Goal: Obtain resource: Download file/media

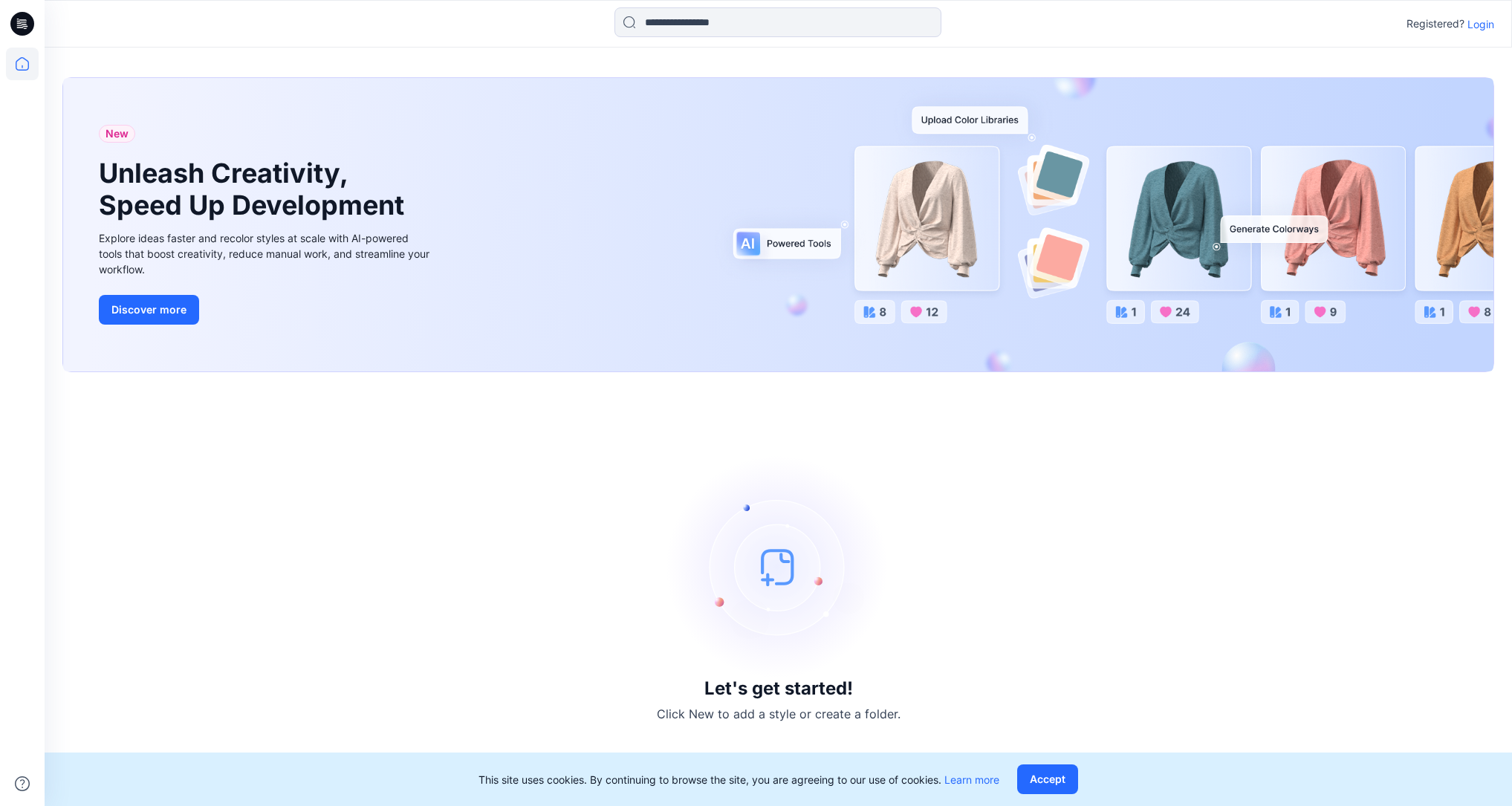
click at [1488, 25] on p "Login" at bounding box center [1481, 23] width 27 height 16
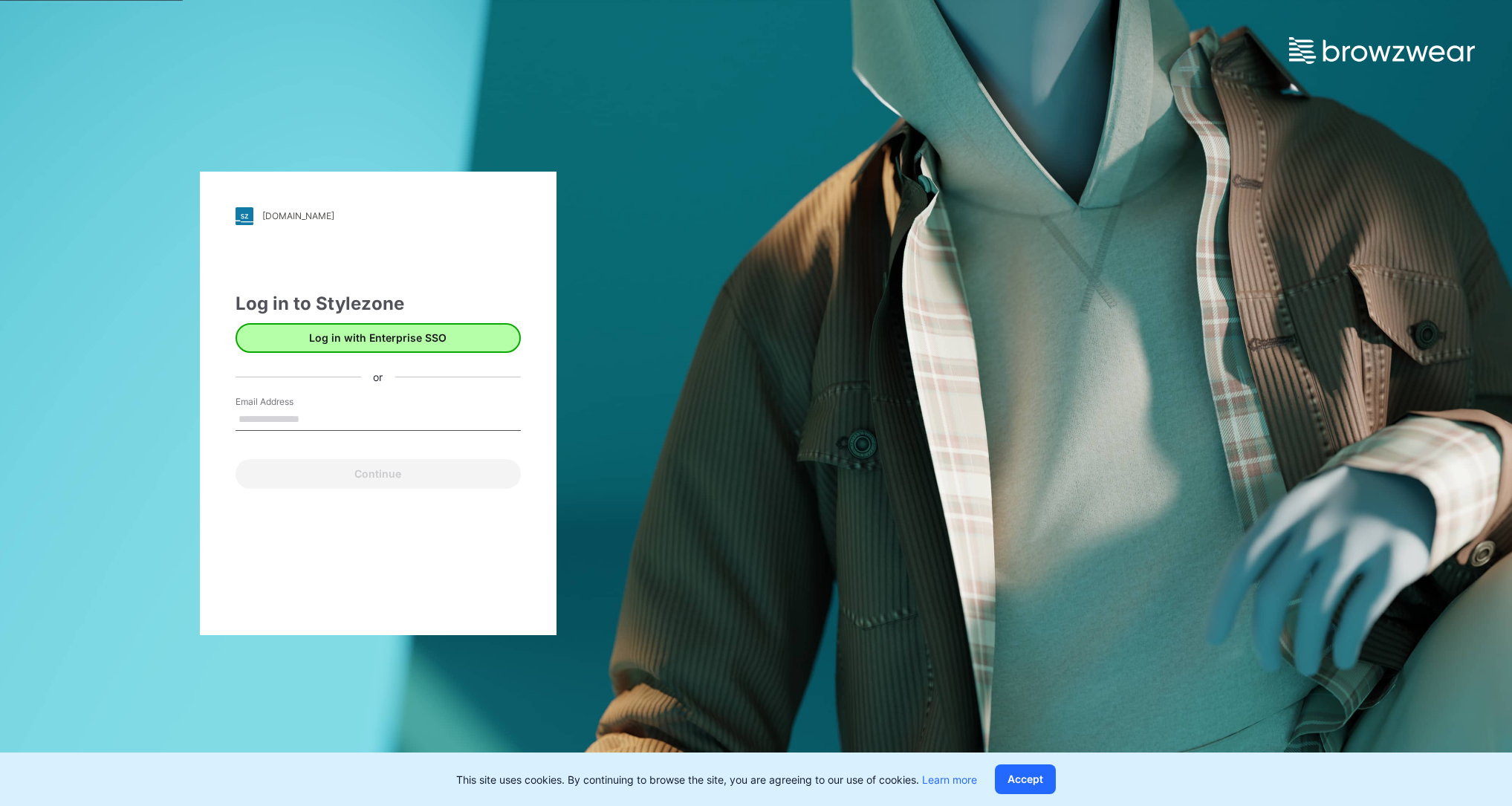
click at [392, 326] on button "Log in with Enterprise SSO" at bounding box center [378, 337] width 285 height 29
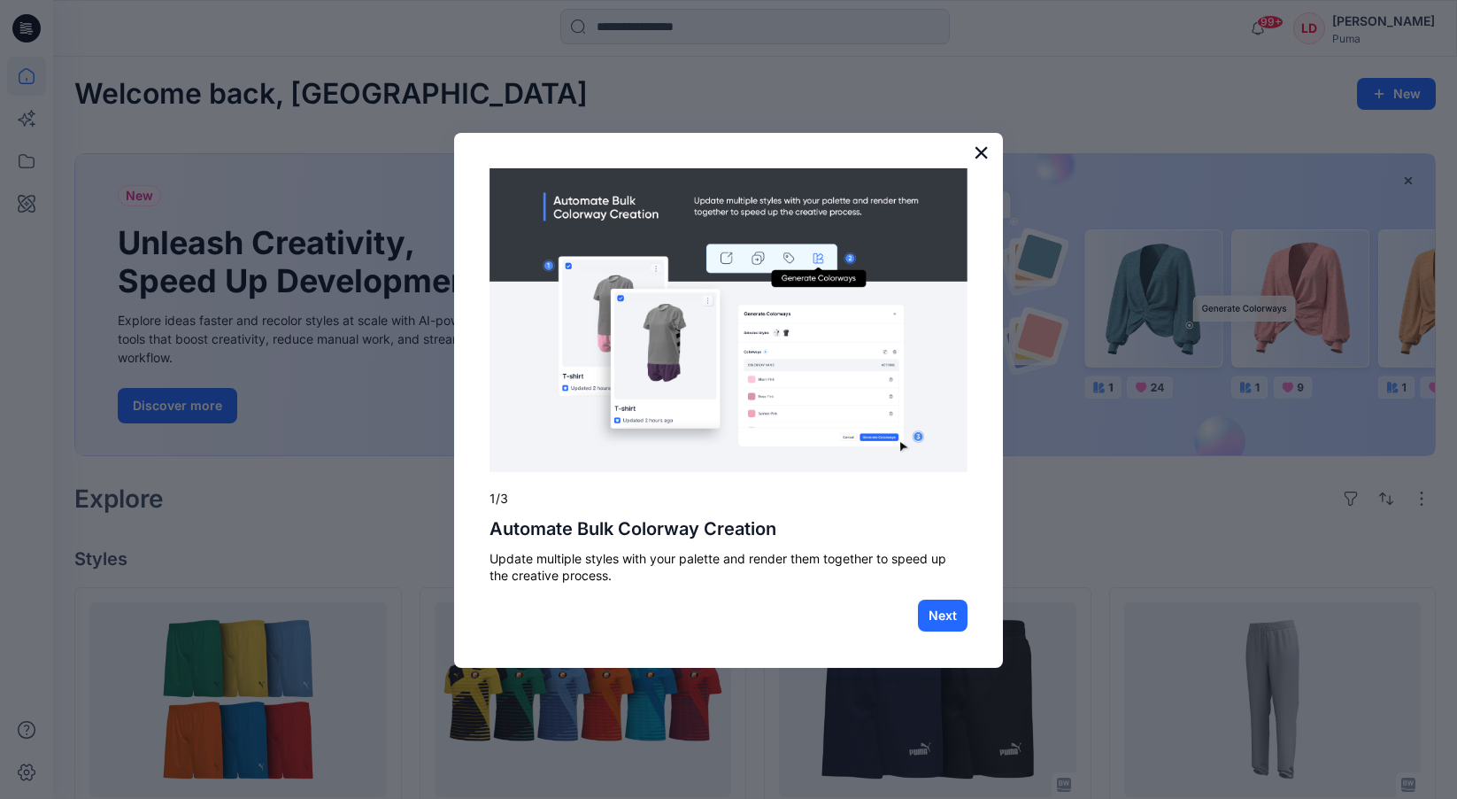
click at [982, 147] on button "×" at bounding box center [981, 152] width 17 height 28
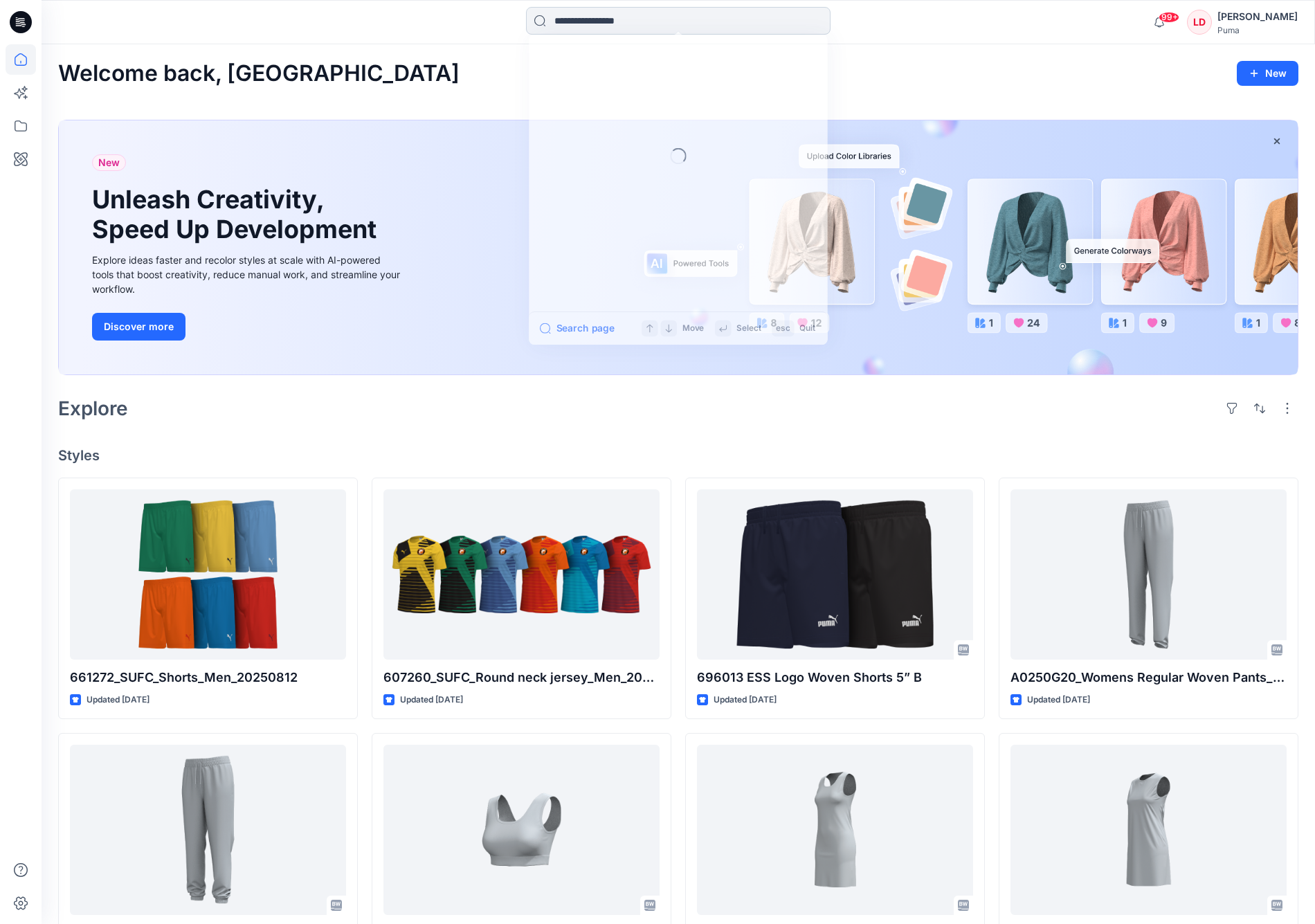
click at [629, 27] on input at bounding box center [679, 20] width 305 height 27
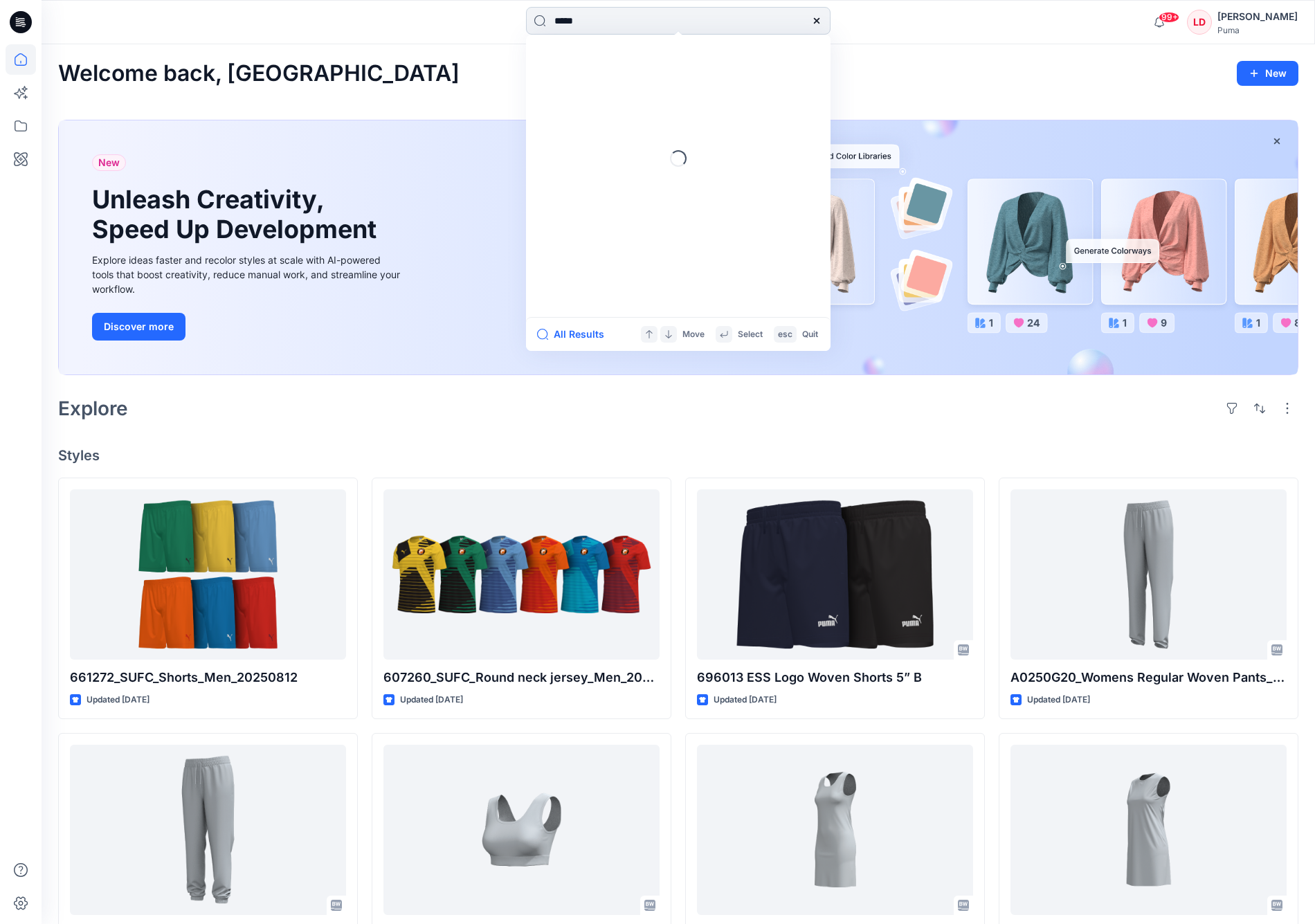
type input "******"
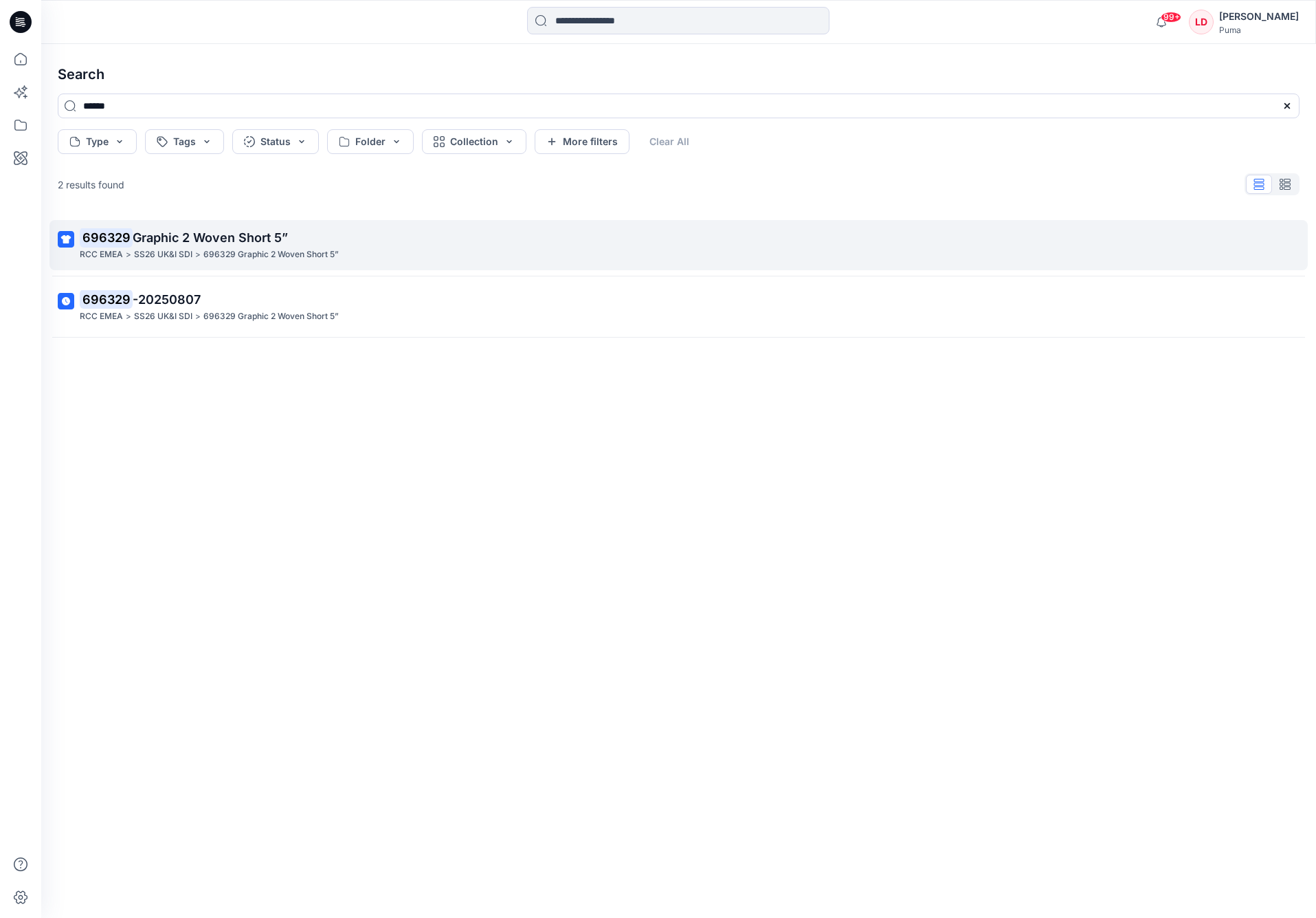
click at [226, 249] on p "696329 Graphic 2 Woven Short 5”" at bounding box center [271, 255] width 135 height 15
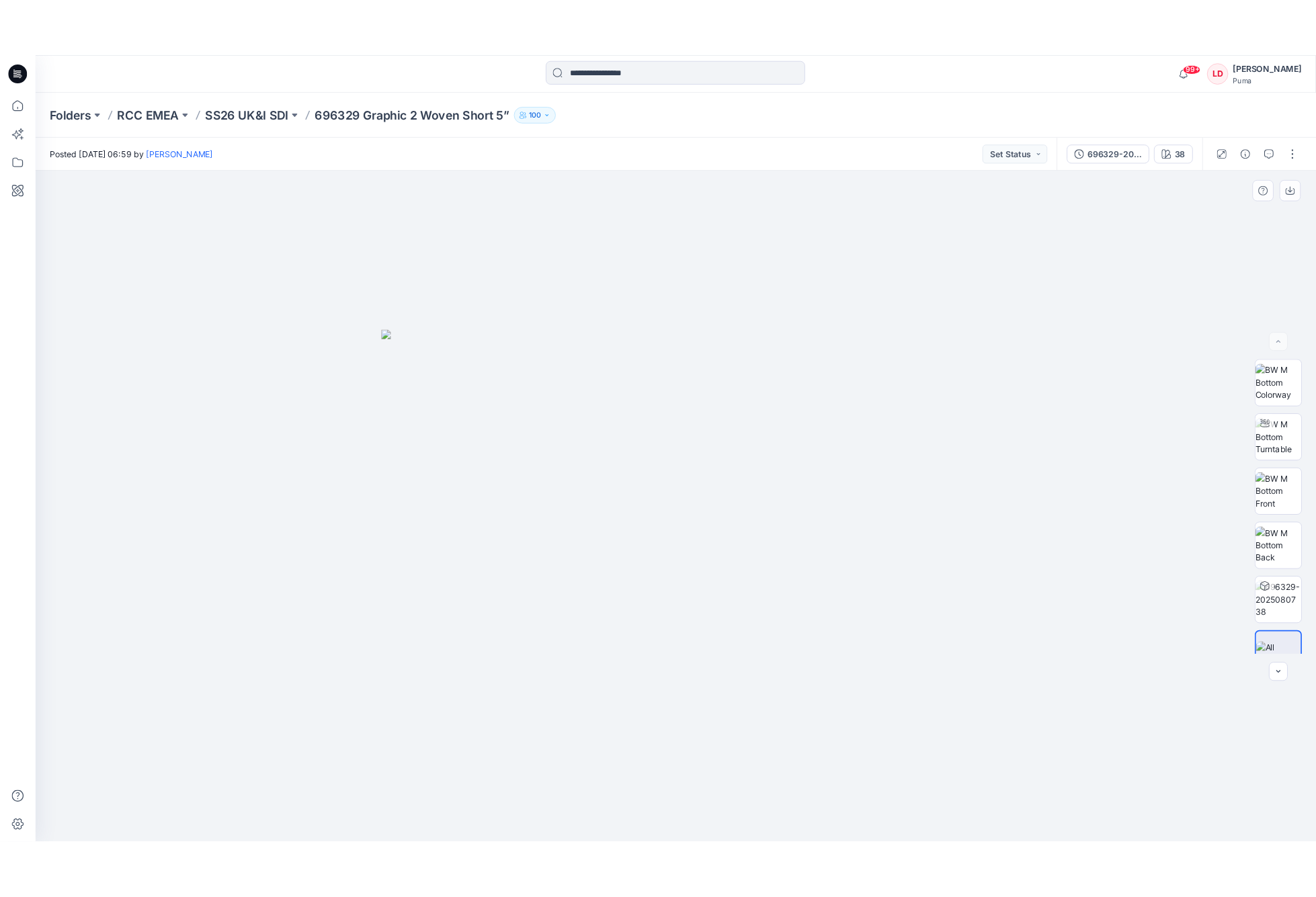
scroll to position [27, 0]
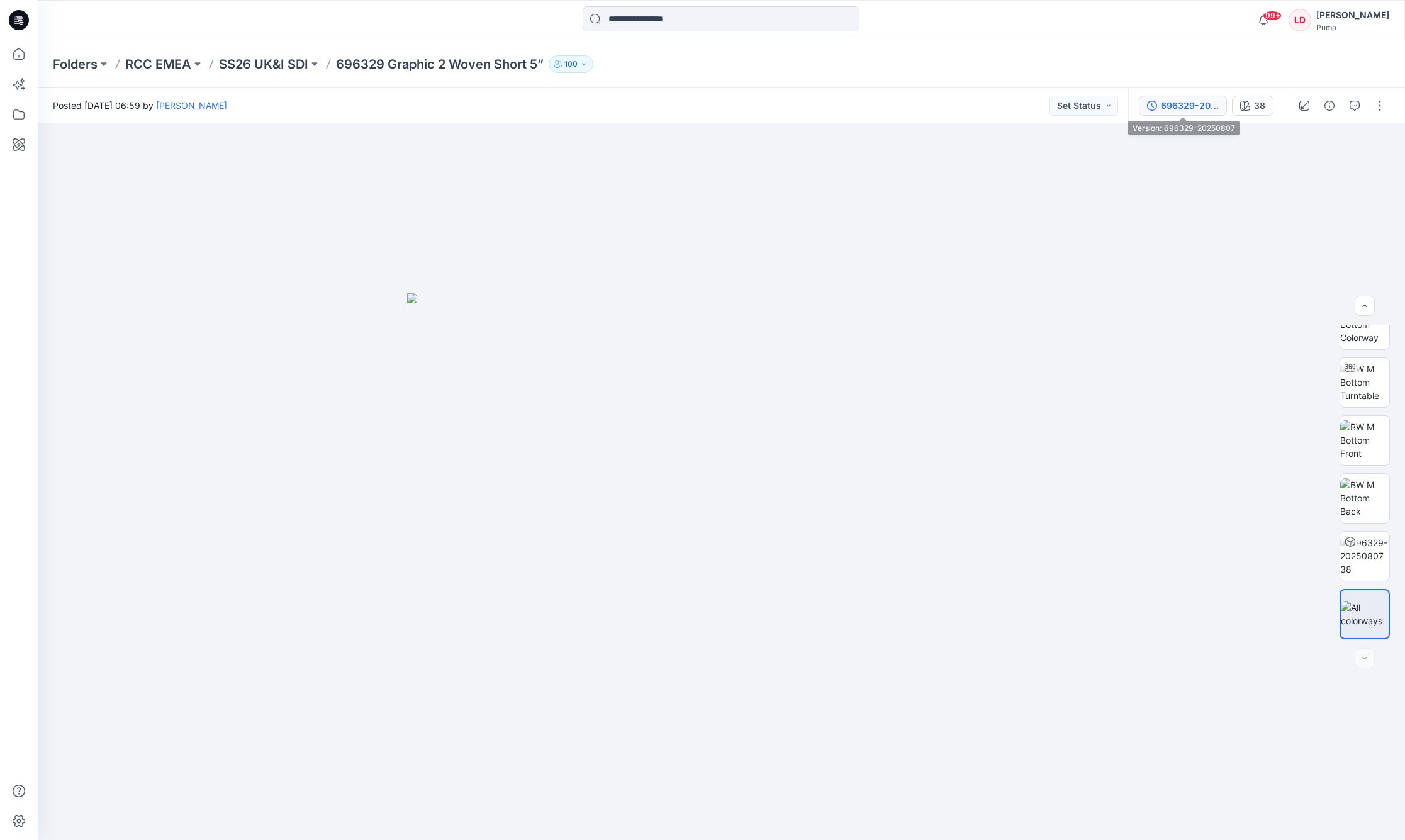
click at [1045, 107] on div "696329-20250807" at bounding box center [1189, 105] width 58 height 14
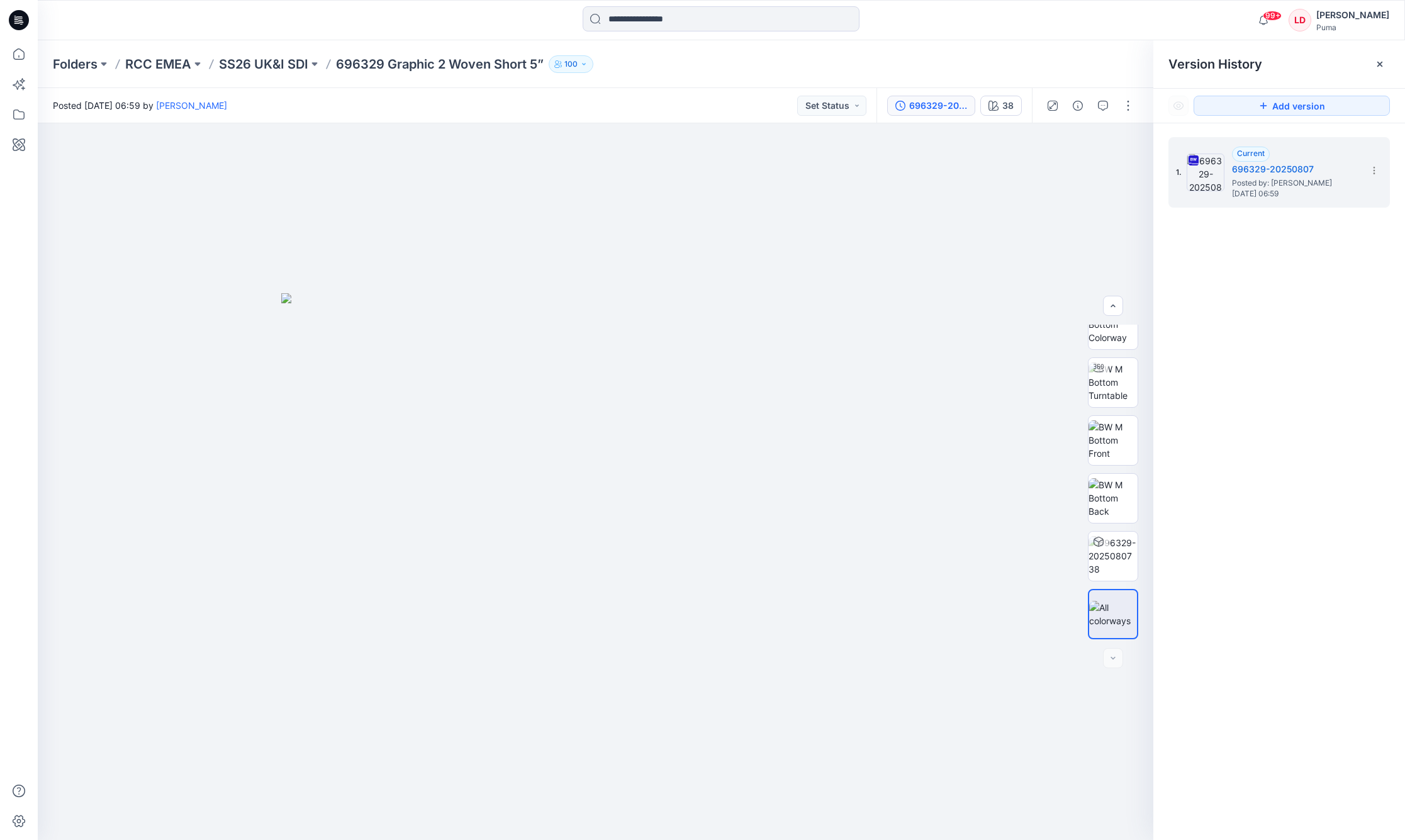
click at [1045, 103] on div at bounding box center [1090, 106] width 117 height 36
click at [1045, 103] on icon "button" at bounding box center [1078, 106] width 10 height 10
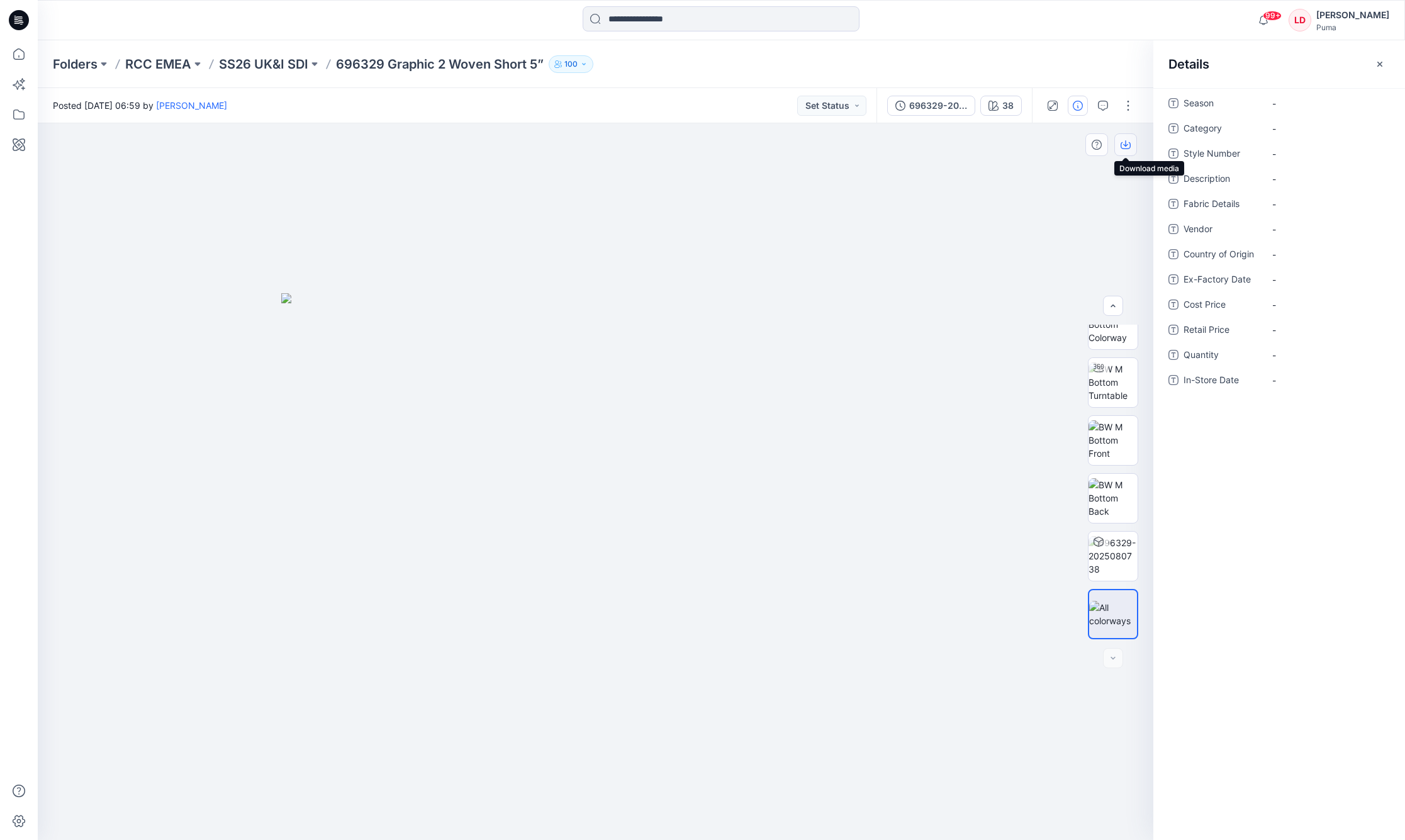
click at [1045, 146] on icon "button" at bounding box center [1125, 143] width 5 height 6
click at [1045, 155] on button "button" at bounding box center [1126, 145] width 23 height 23
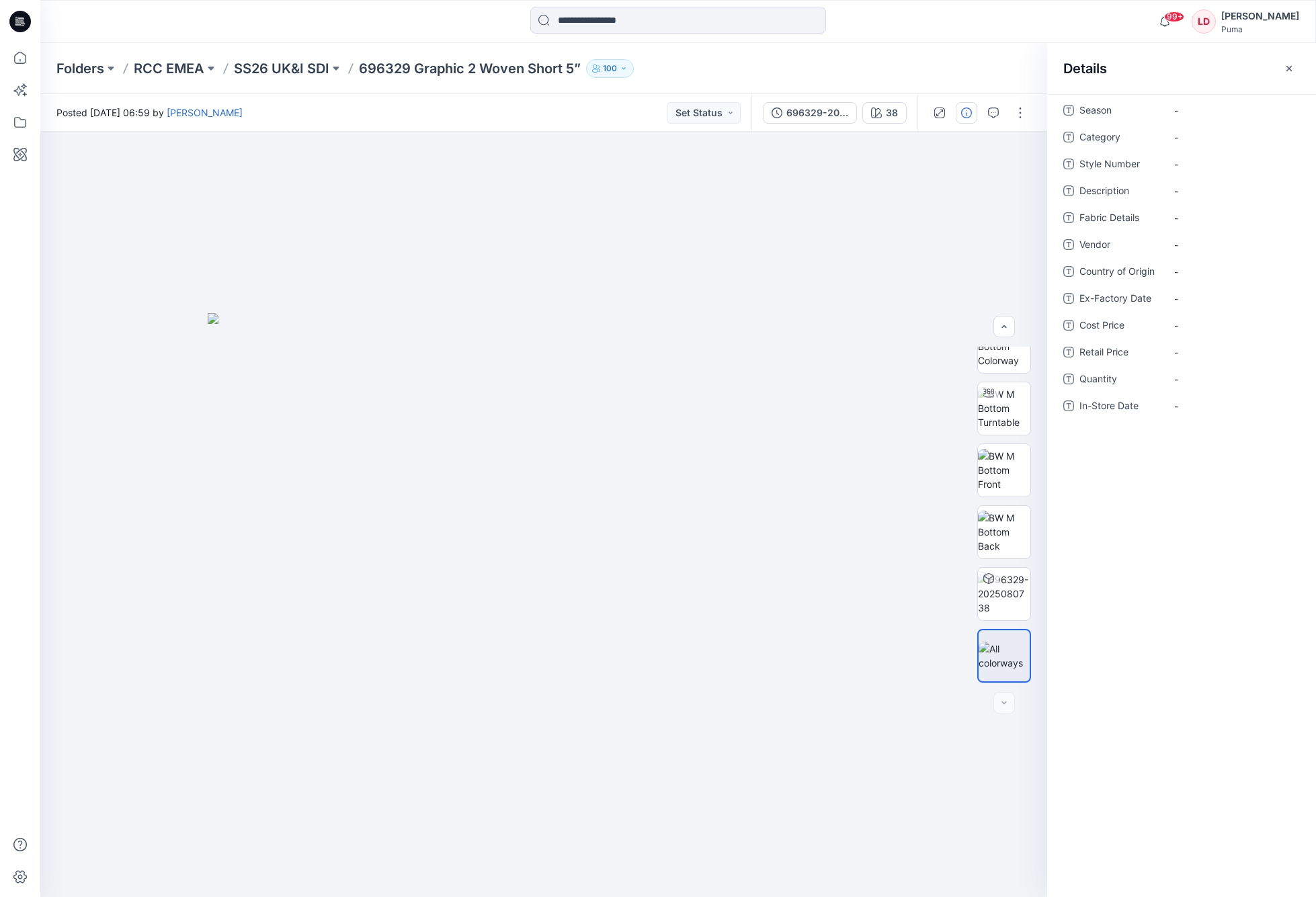
click at [1116, 511] on div "Season - Category - Style Number - Description - Fabric Details - Vendor - Coun…" at bounding box center [1181, 496] width 269 height 803
click at [888, 114] on div "38" at bounding box center [892, 112] width 12 height 14
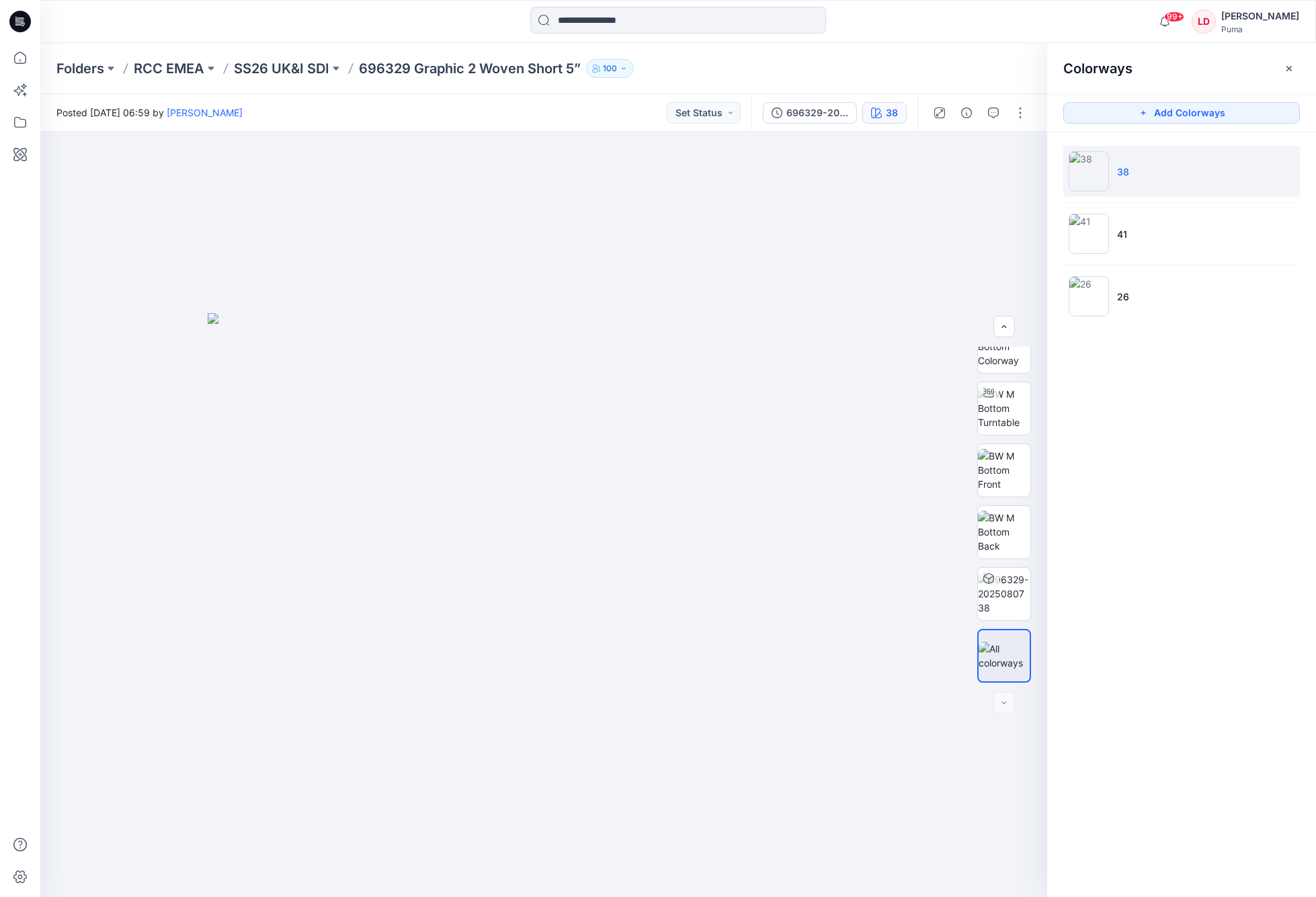
click at [1094, 183] on img at bounding box center [1088, 171] width 40 height 40
click at [971, 109] on button "button" at bounding box center [966, 113] width 21 height 21
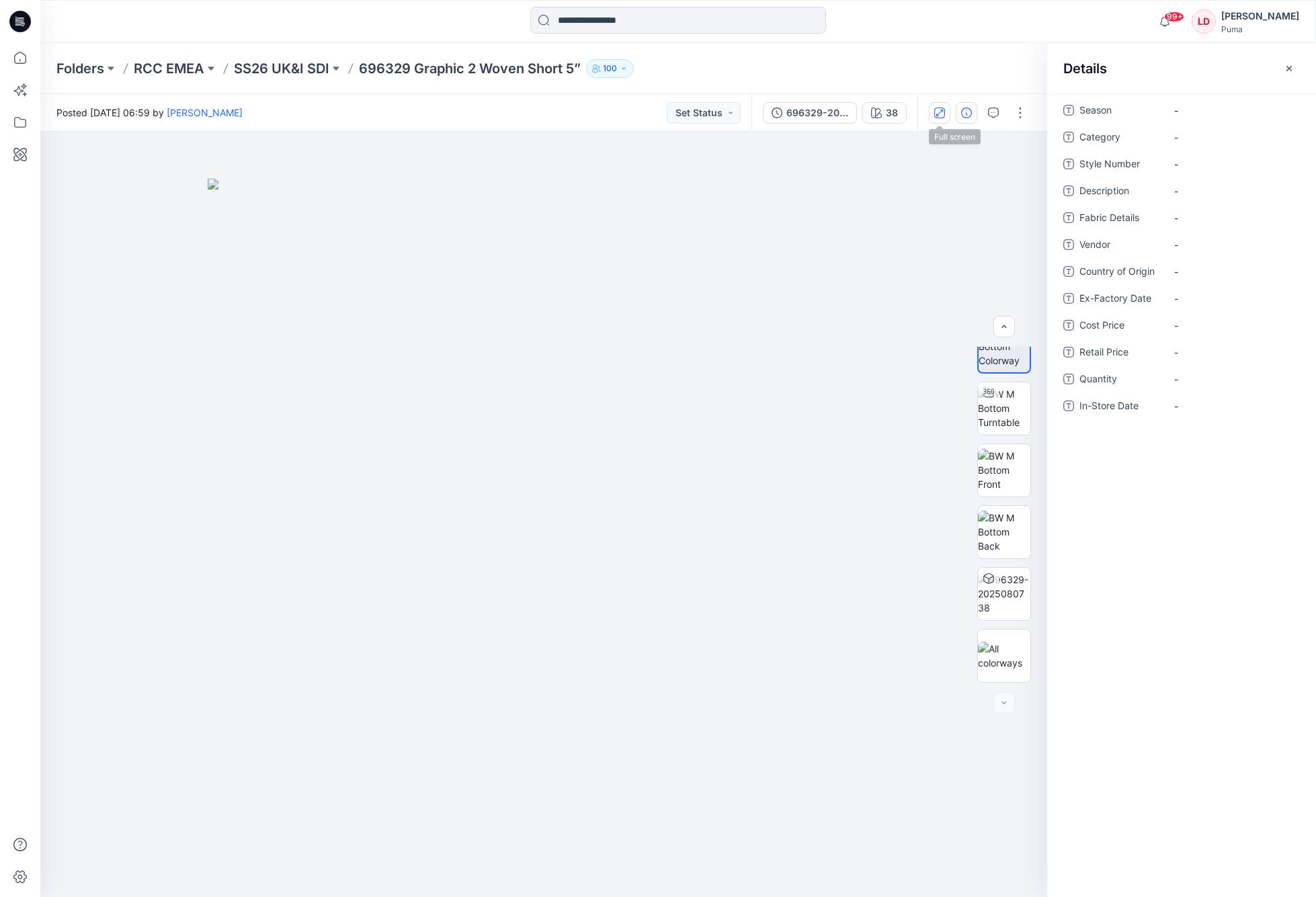
click at [943, 117] on icon "button" at bounding box center [940, 113] width 11 height 11
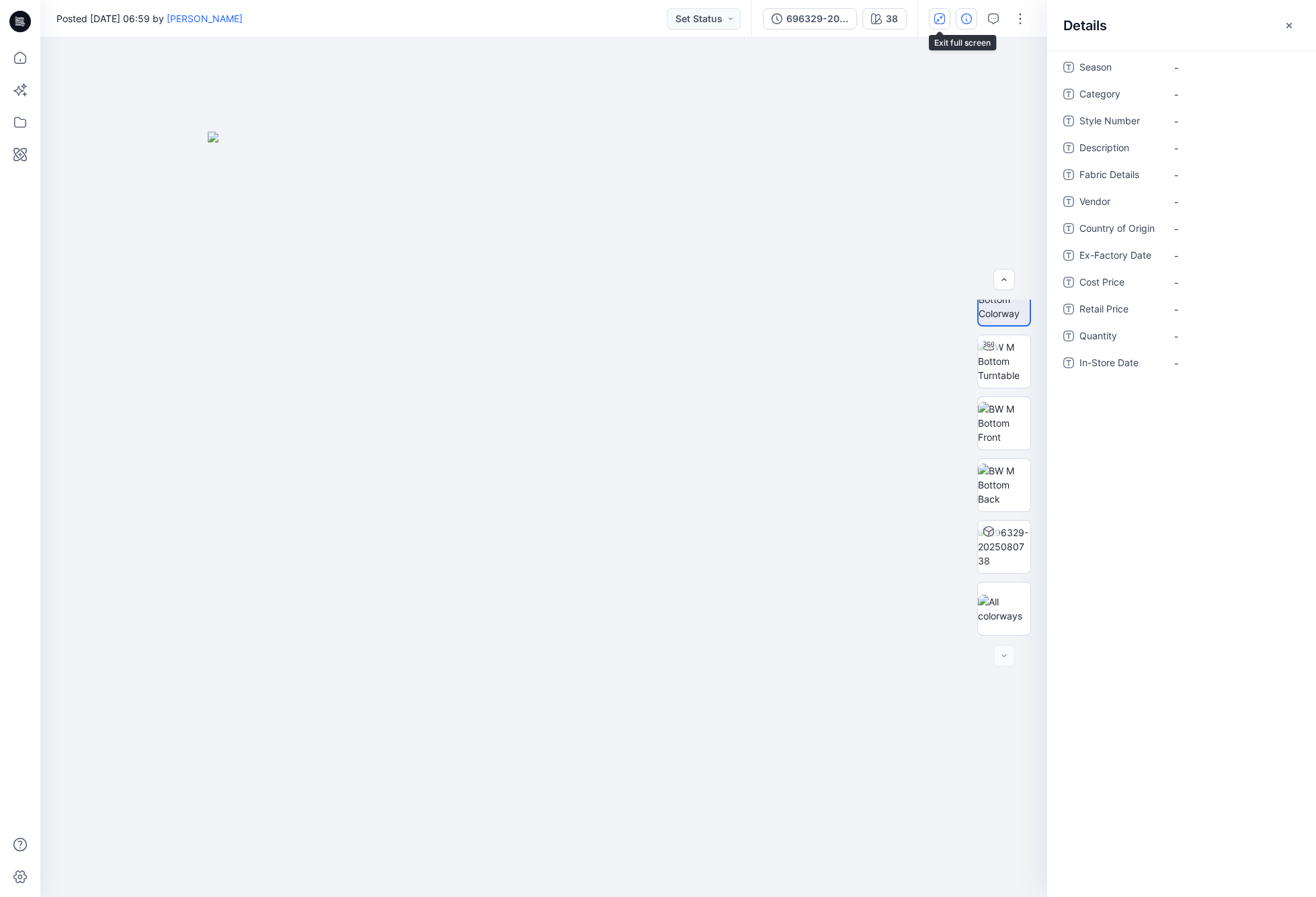
click at [938, 24] on button "button" at bounding box center [940, 19] width 21 height 21
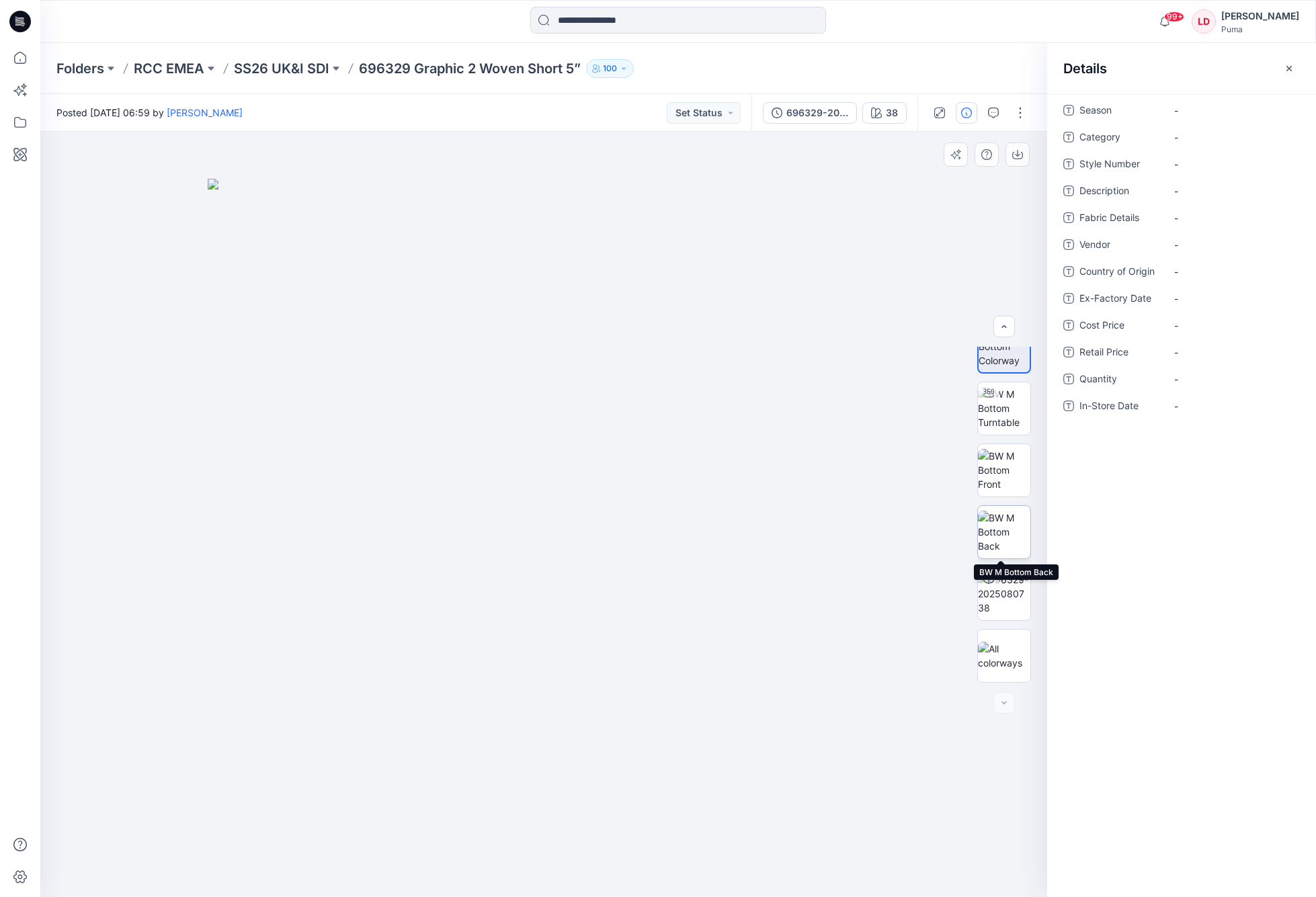
click at [1003, 515] on img at bounding box center [1003, 532] width 52 height 42
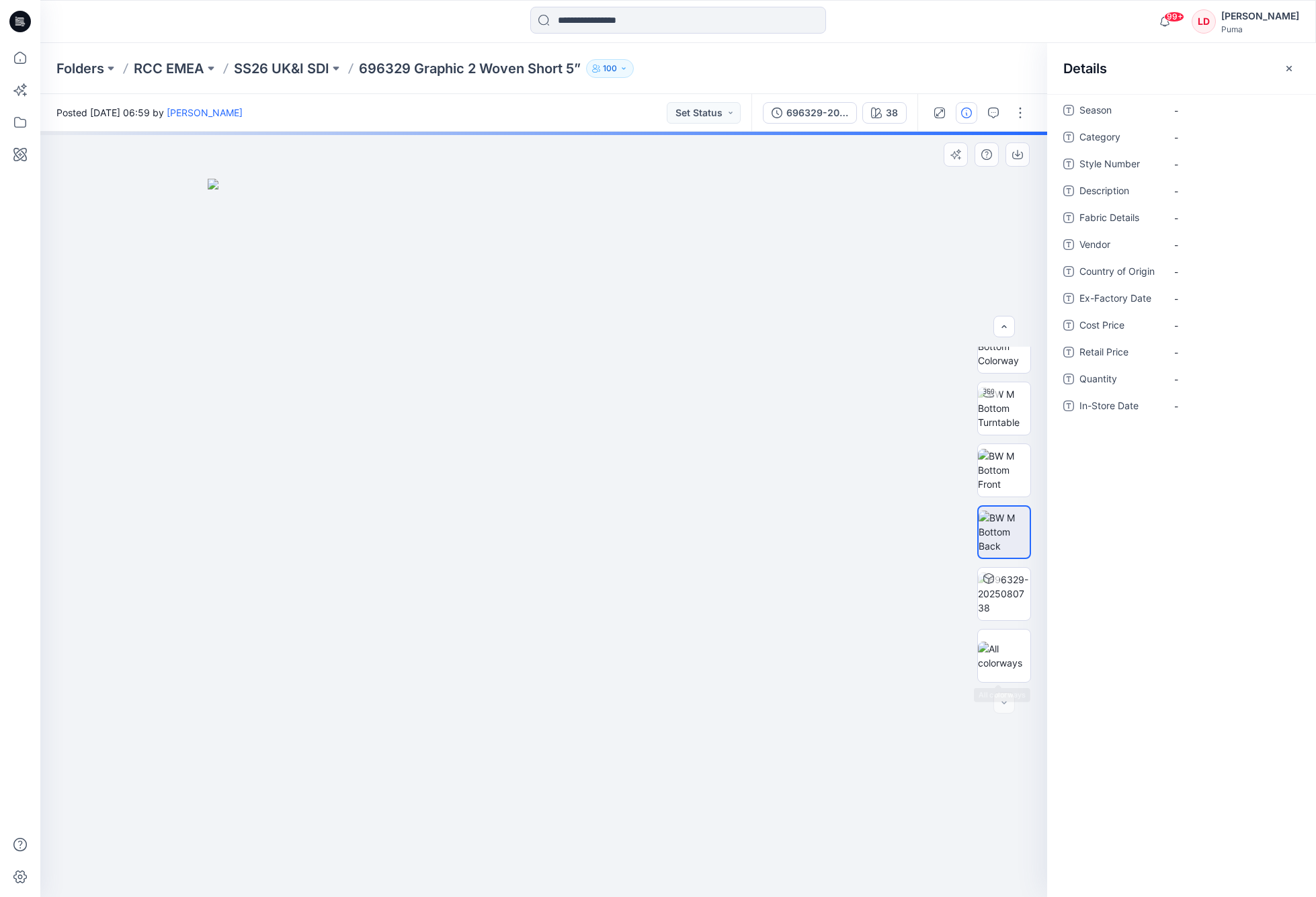
click at [1006, 606] on div at bounding box center [1004, 703] width 21 height 21
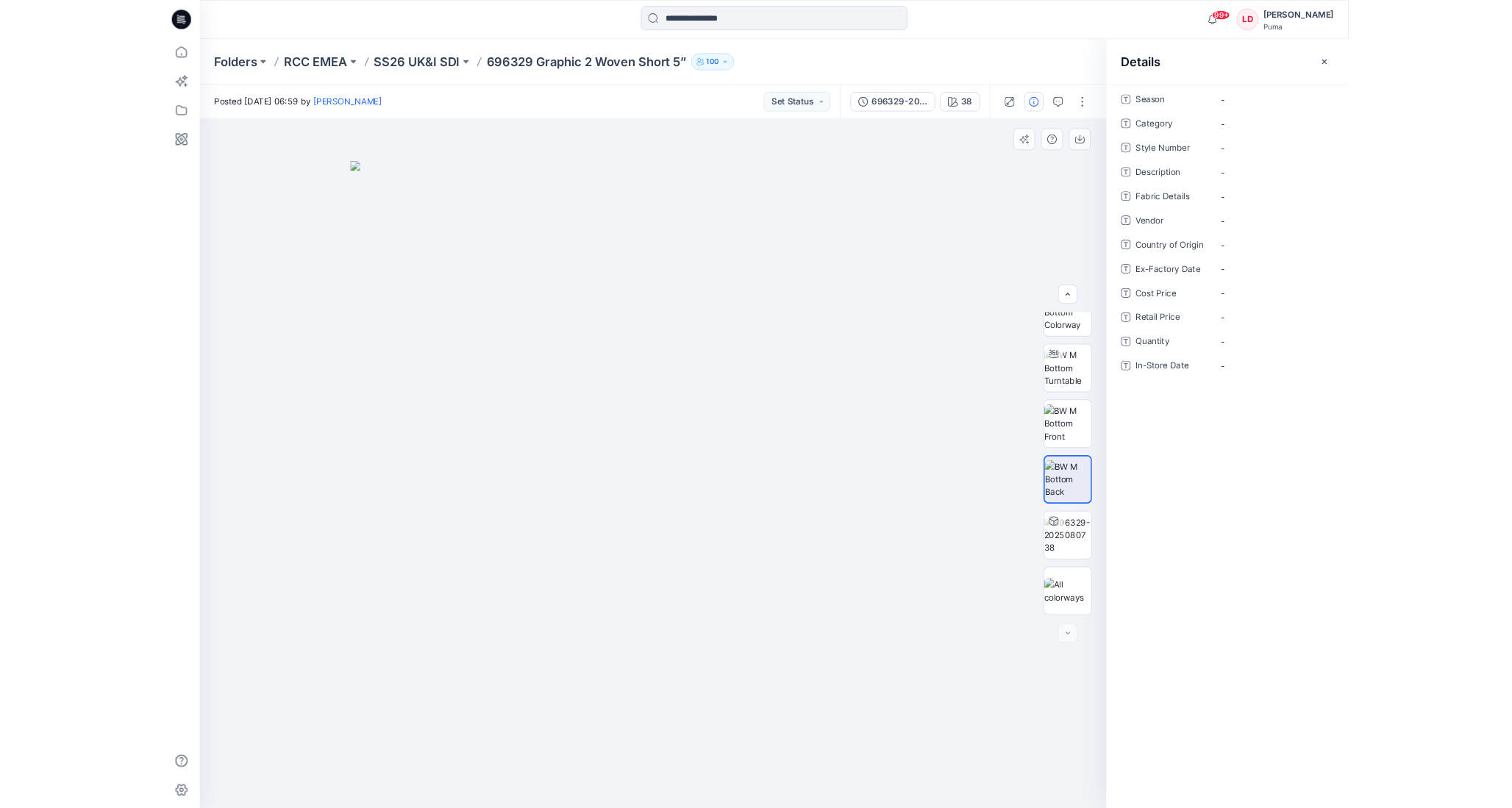
scroll to position [0, 0]
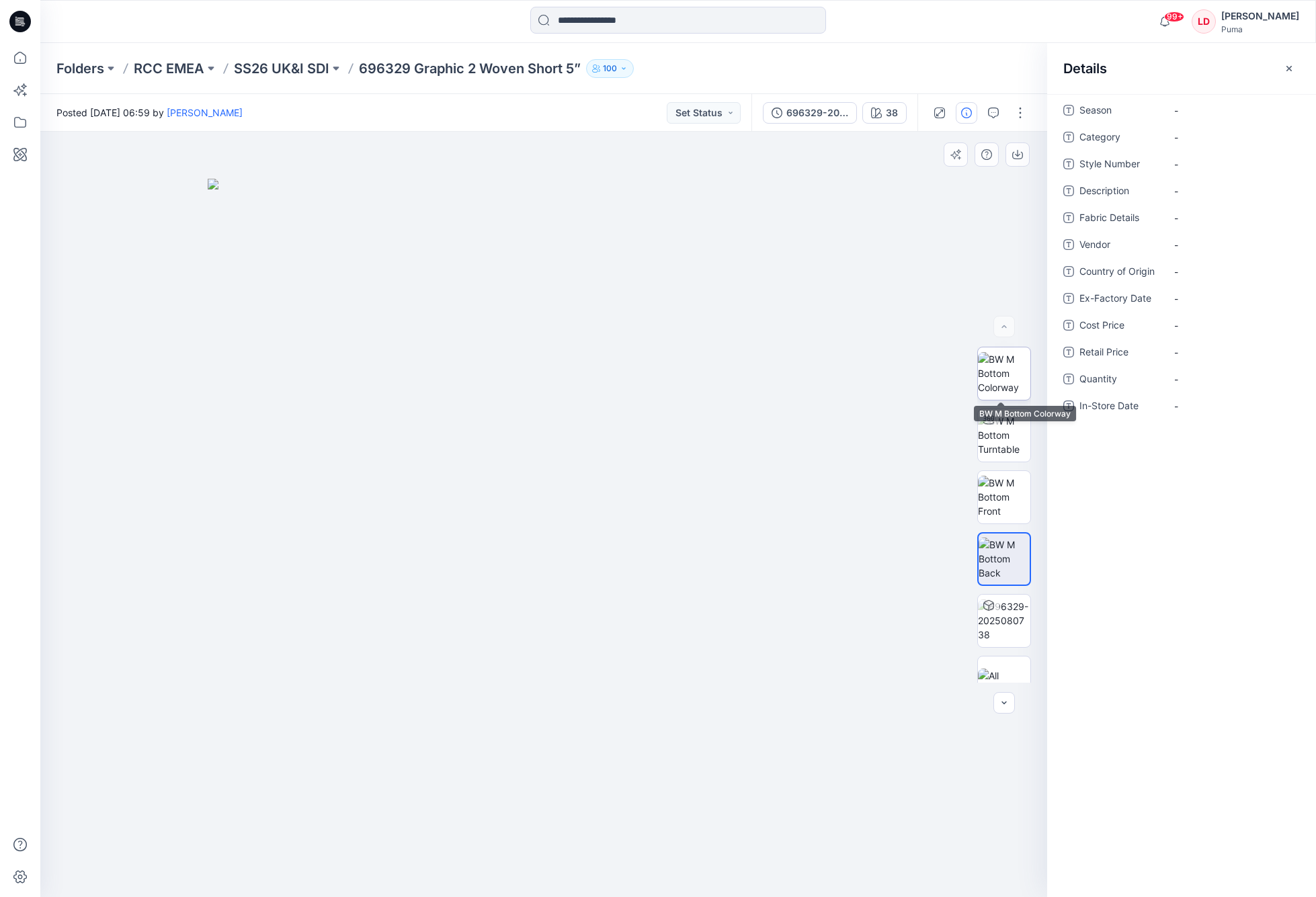
click at [1013, 370] on img at bounding box center [1003, 373] width 52 height 42
drag, startPoint x: 361, startPoint y: 68, endPoint x: 408, endPoint y: 70, distance: 47.0
click at [408, 70] on p "696329 Graphic 2 Woven Short 5”" at bounding box center [470, 68] width 222 height 19
copy p "696329"
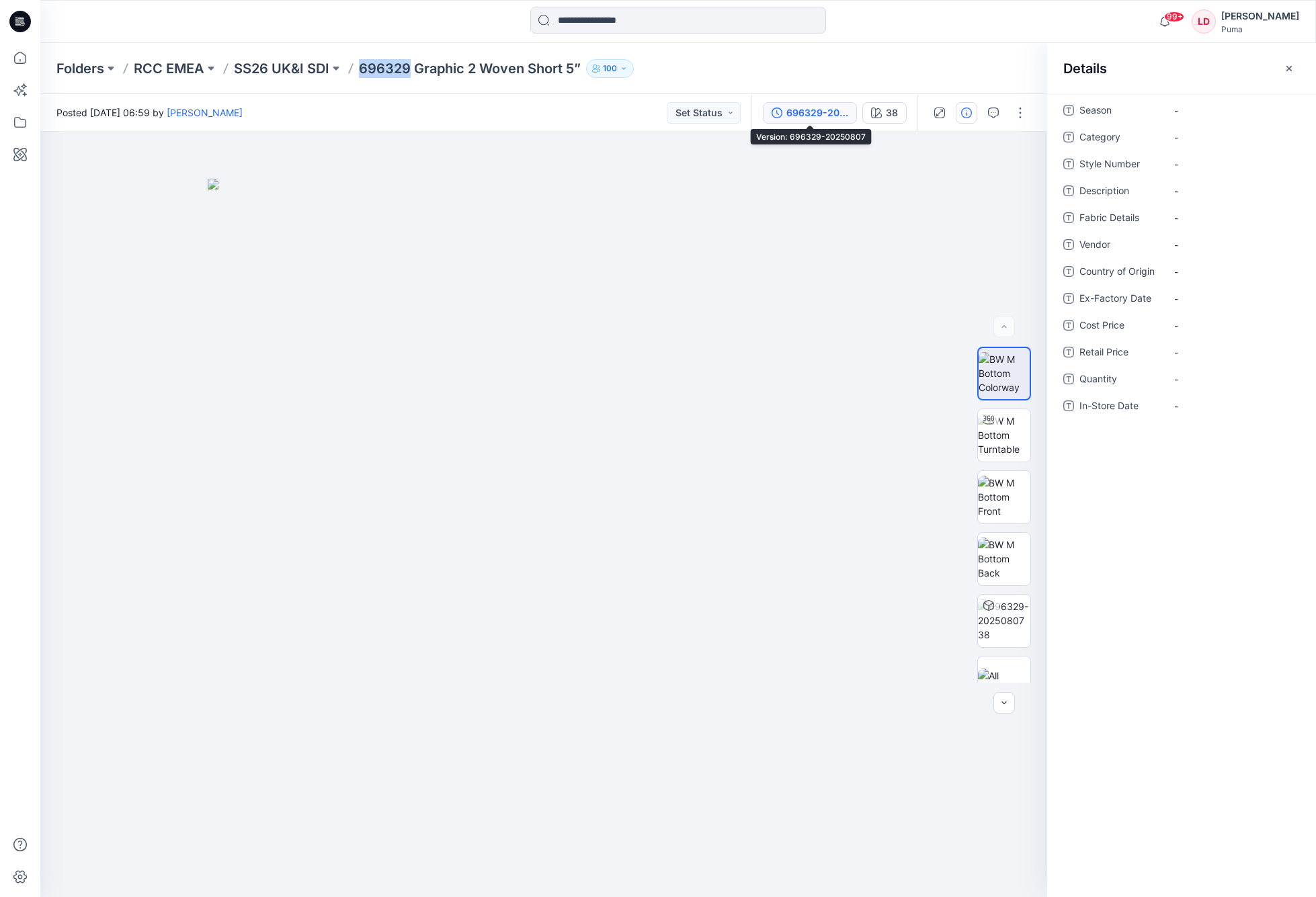
click at [820, 118] on div "696329-20250807" at bounding box center [817, 112] width 61 height 14
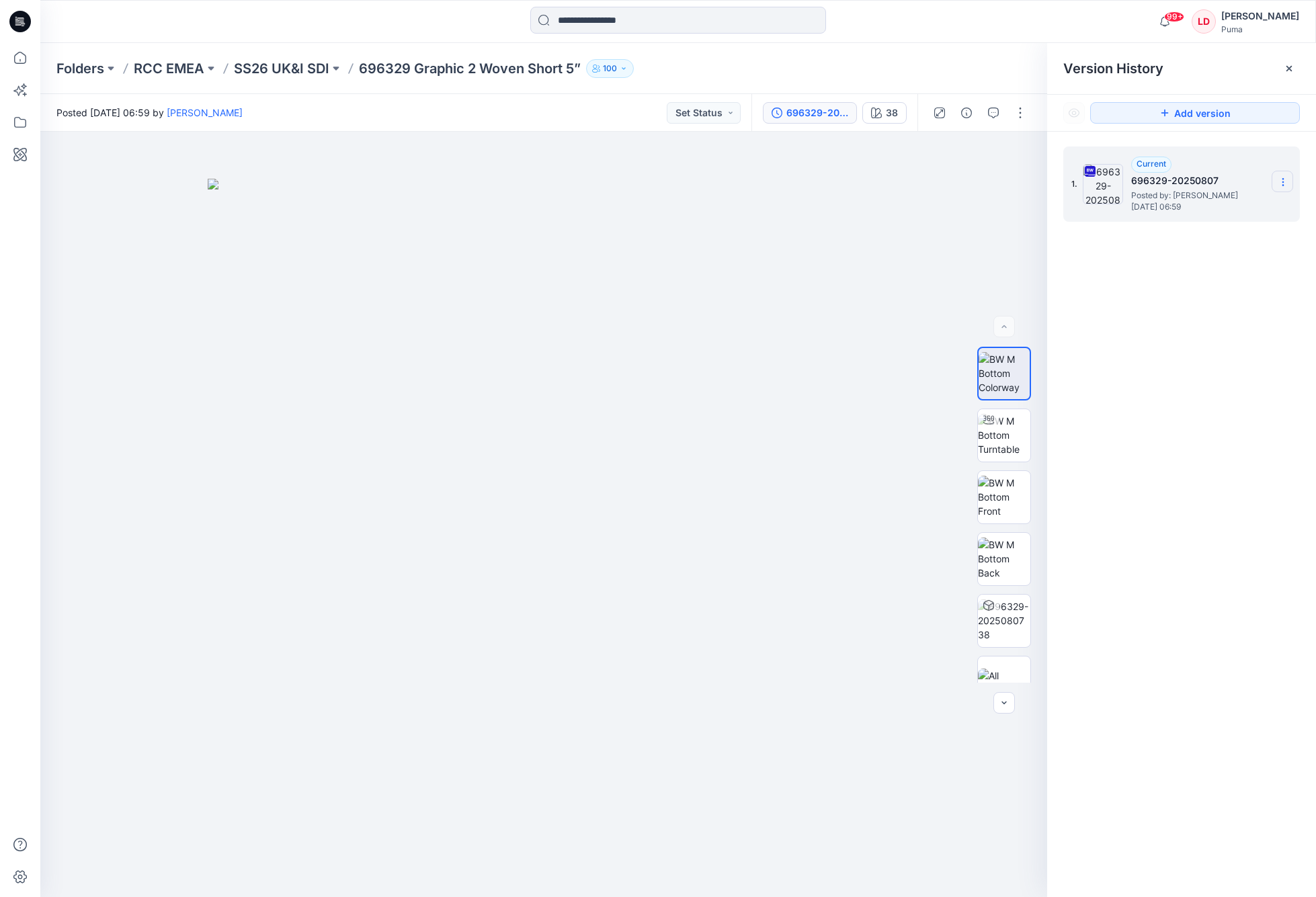
click at [1116, 181] on section at bounding box center [1282, 181] width 21 height 21
click at [1116, 203] on span "Download Source BW File" at bounding box center [1214, 208] width 112 height 16
click at [987, 606] on icon at bounding box center [987, 607] width 1 height 5
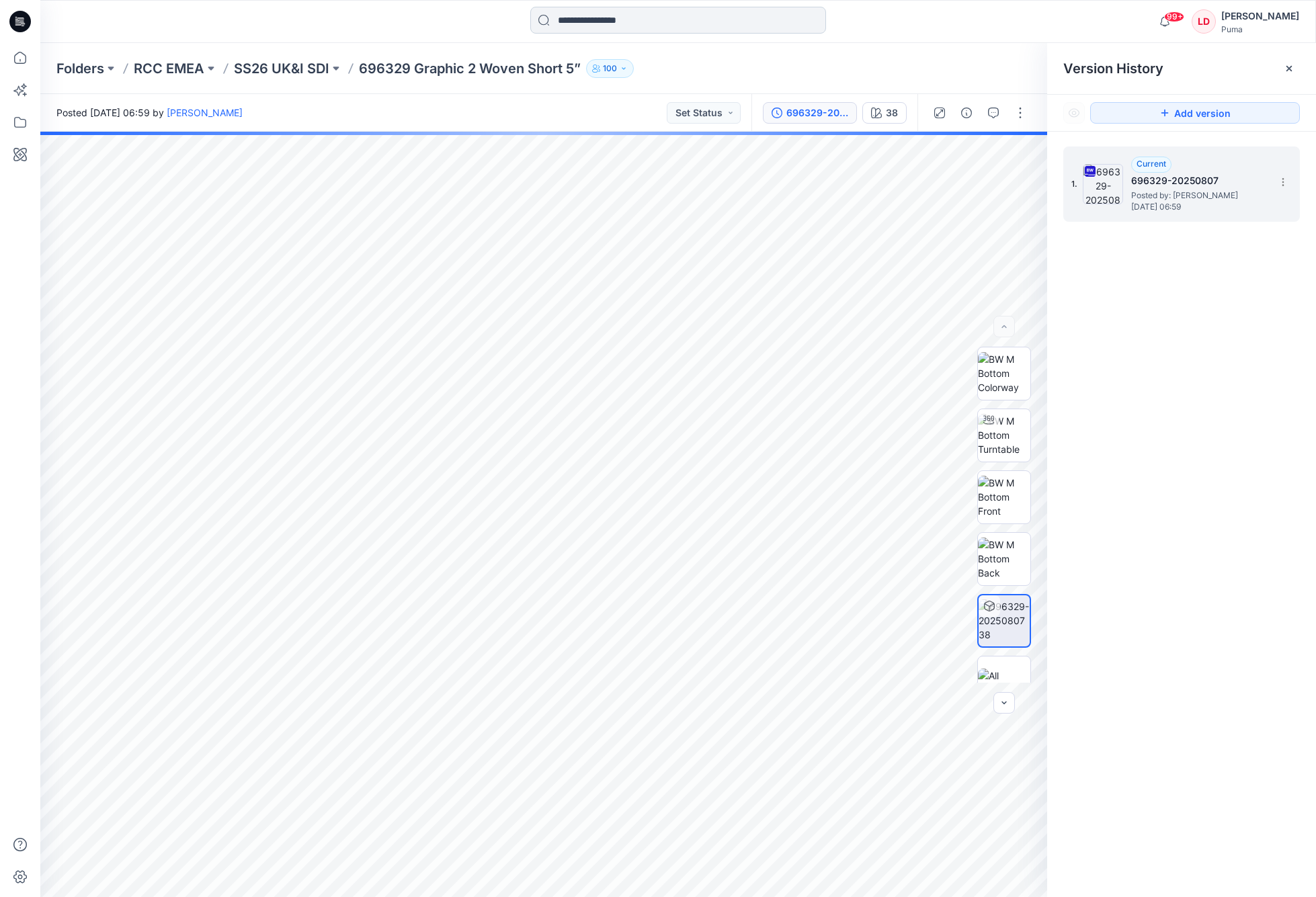
click at [581, 14] on input at bounding box center [678, 20] width 296 height 27
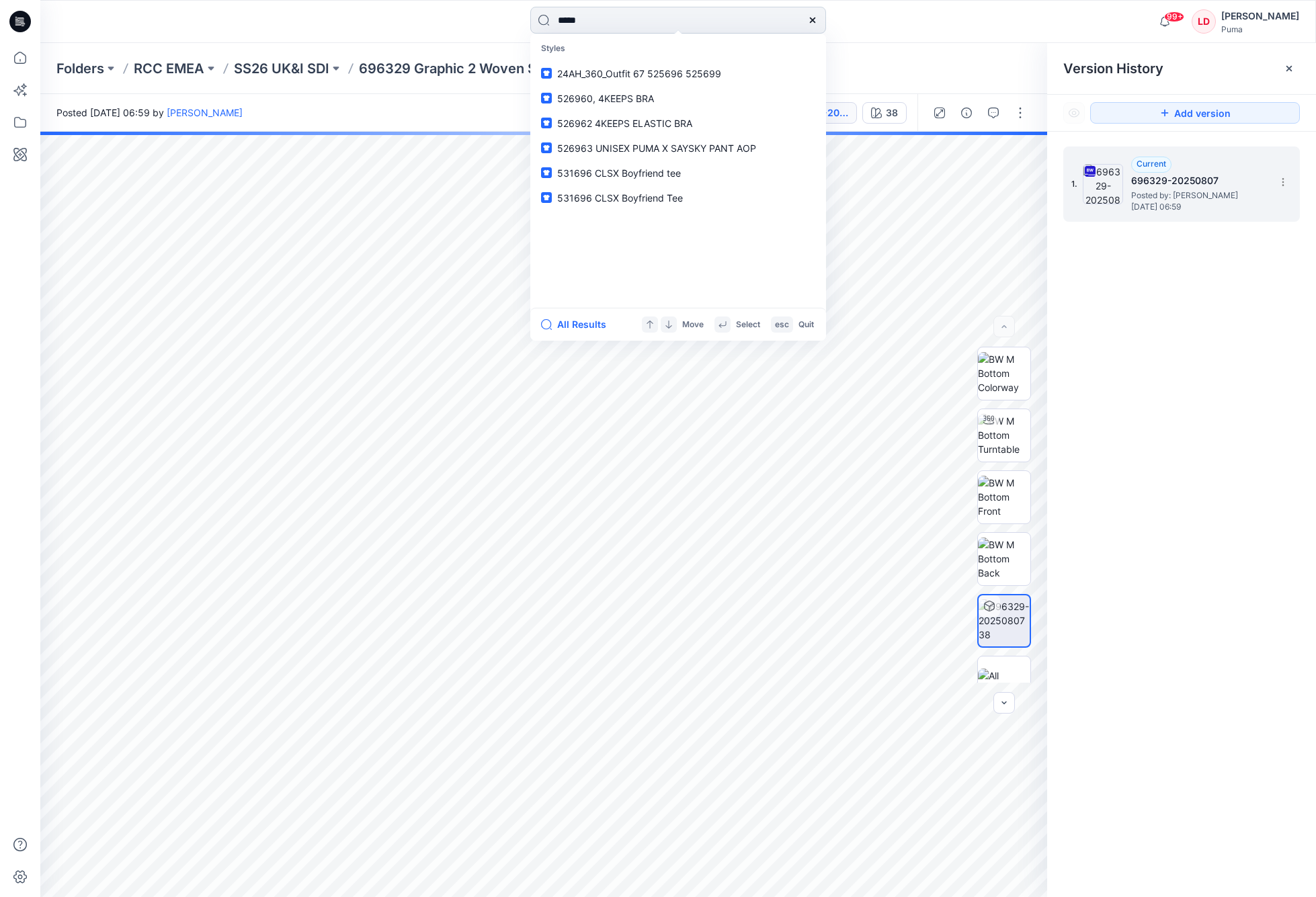
type input "******"
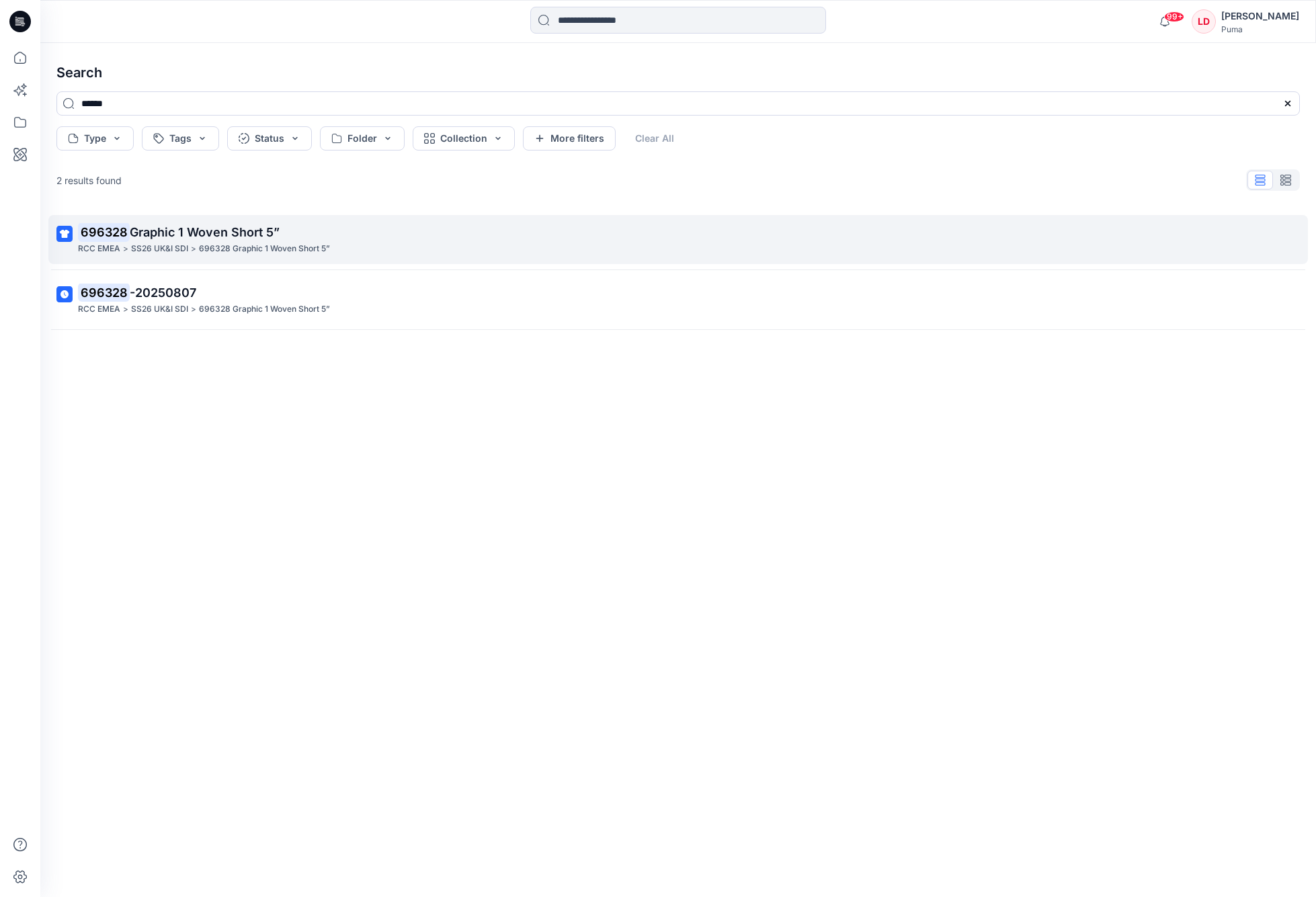
click at [187, 238] on span "Graphic 1 Woven Short 5”" at bounding box center [204, 232] width 150 height 14
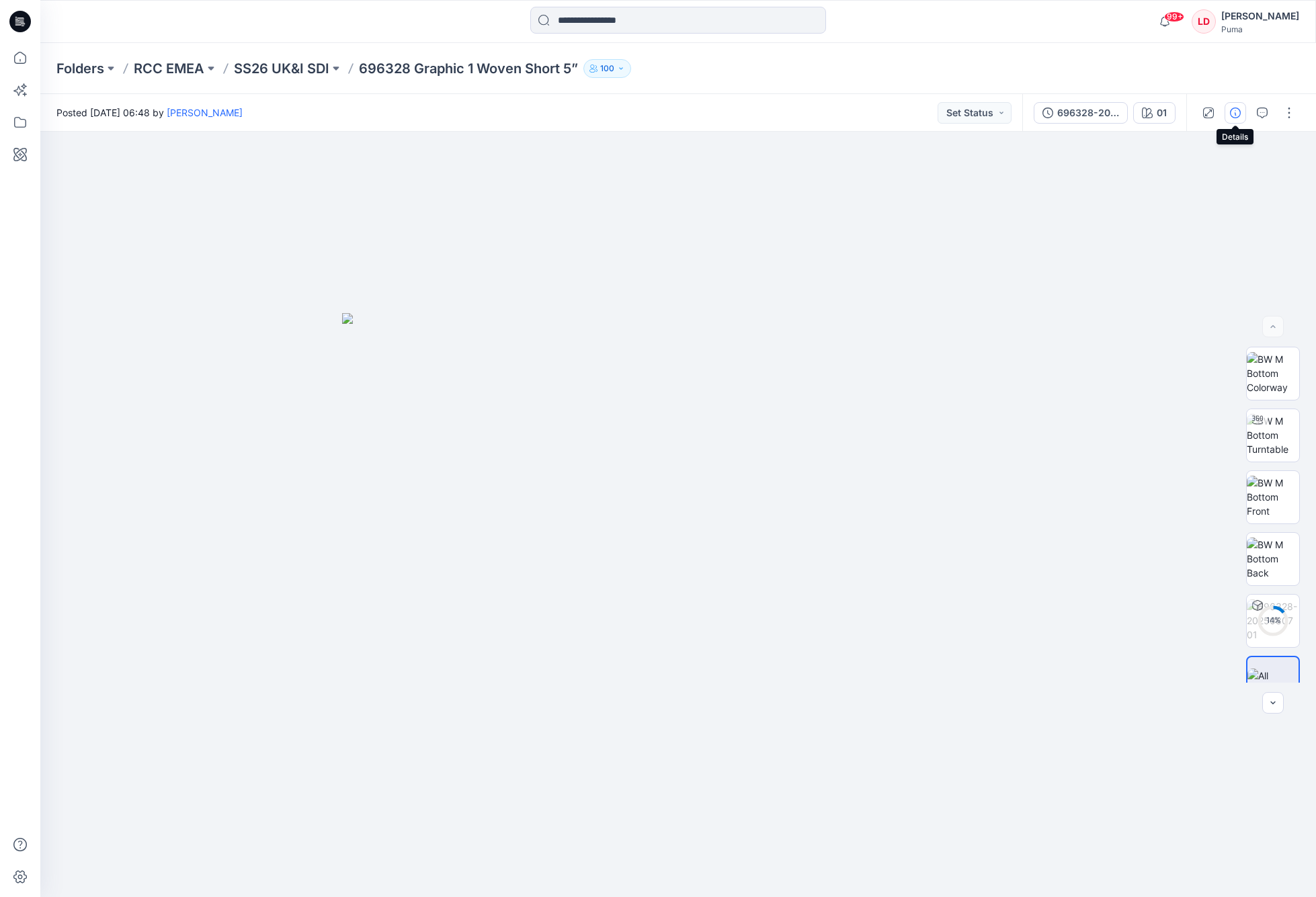
click at [1116, 109] on icon "button" at bounding box center [1235, 113] width 11 height 11
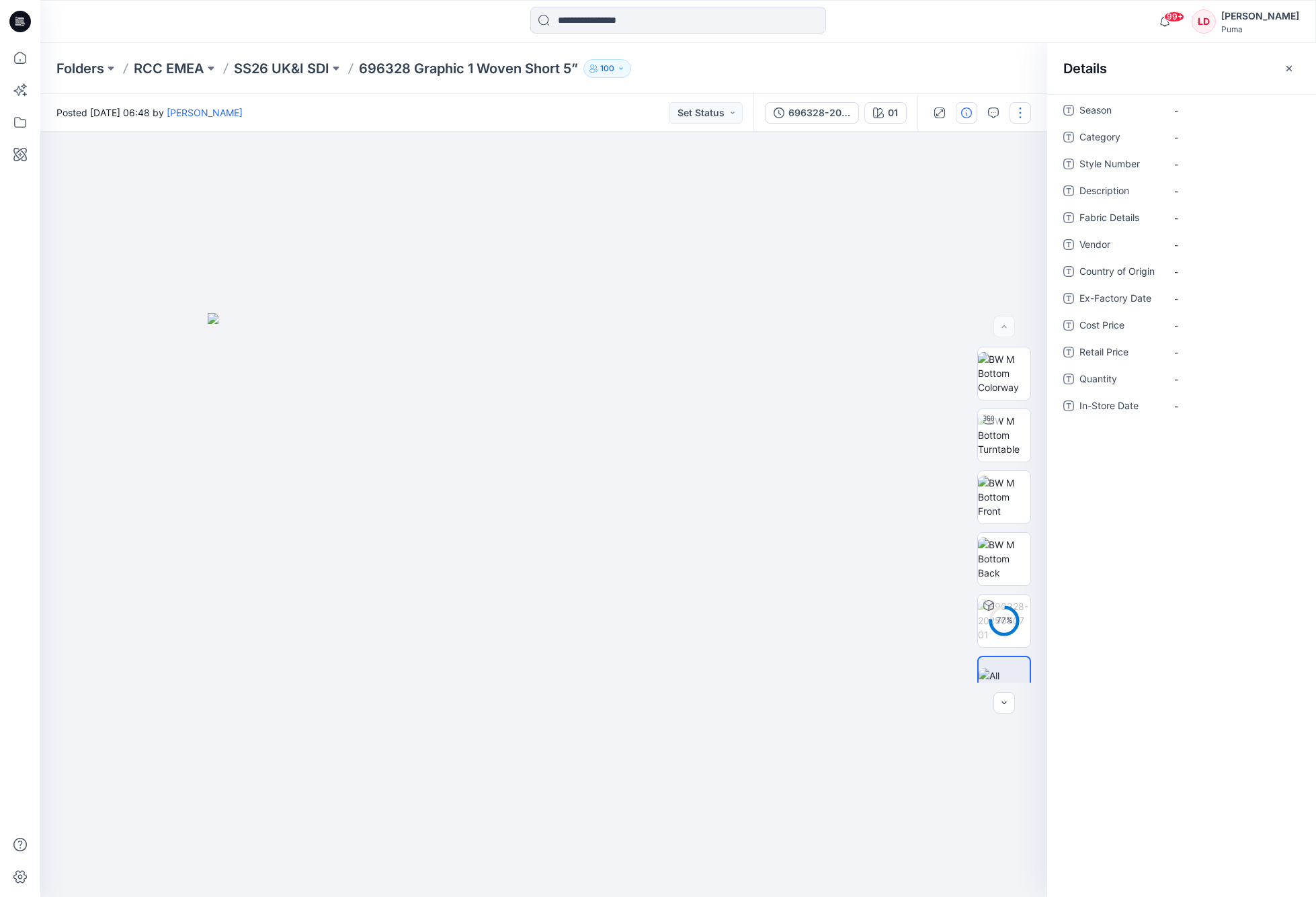
click at [1010, 115] on button "button" at bounding box center [1020, 113] width 21 height 21
click at [997, 317] on button "View" at bounding box center [963, 319] width 124 height 25
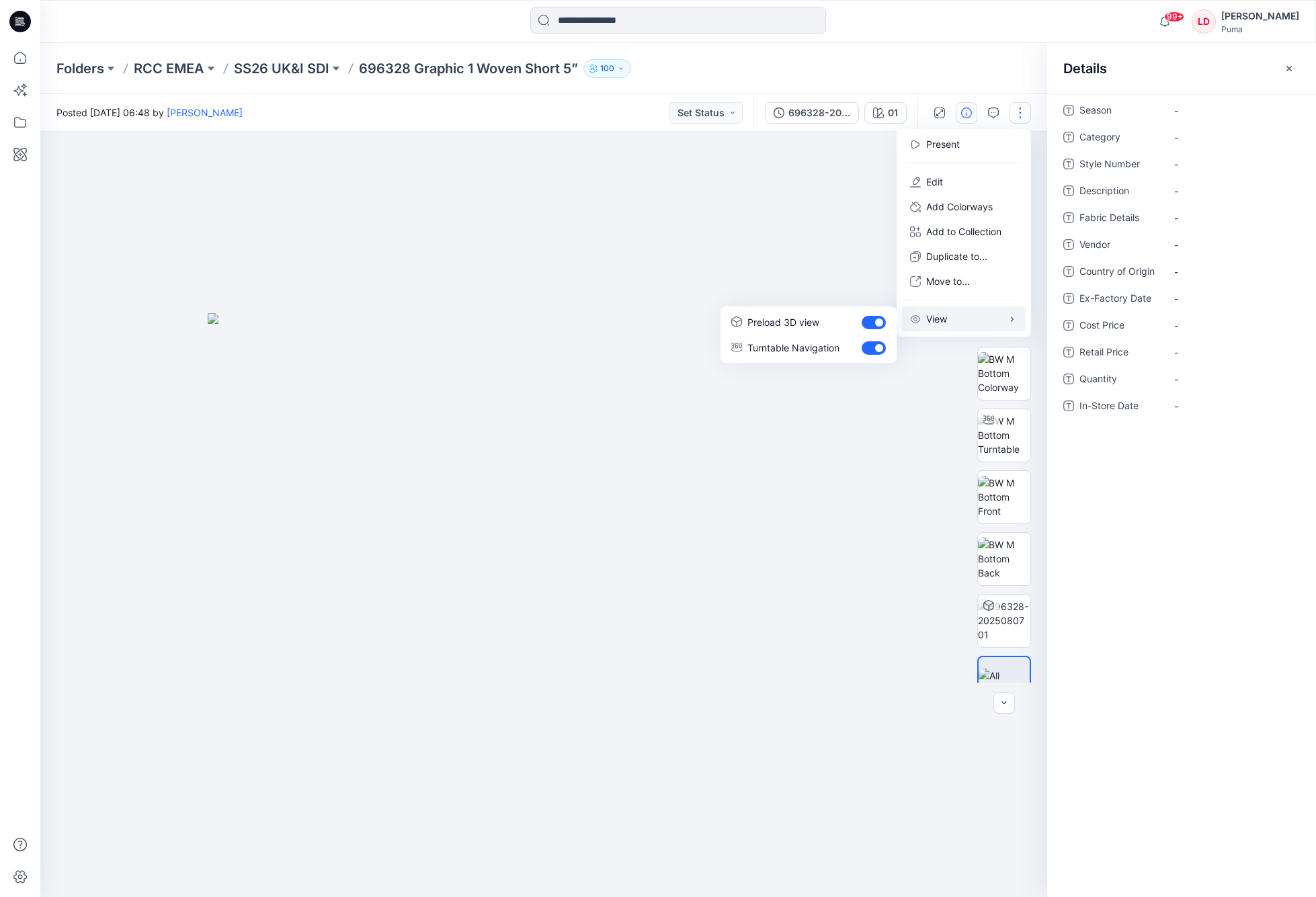
click at [997, 317] on button "View" at bounding box center [963, 319] width 124 height 25
click at [1001, 111] on button "button" at bounding box center [993, 113] width 21 height 21
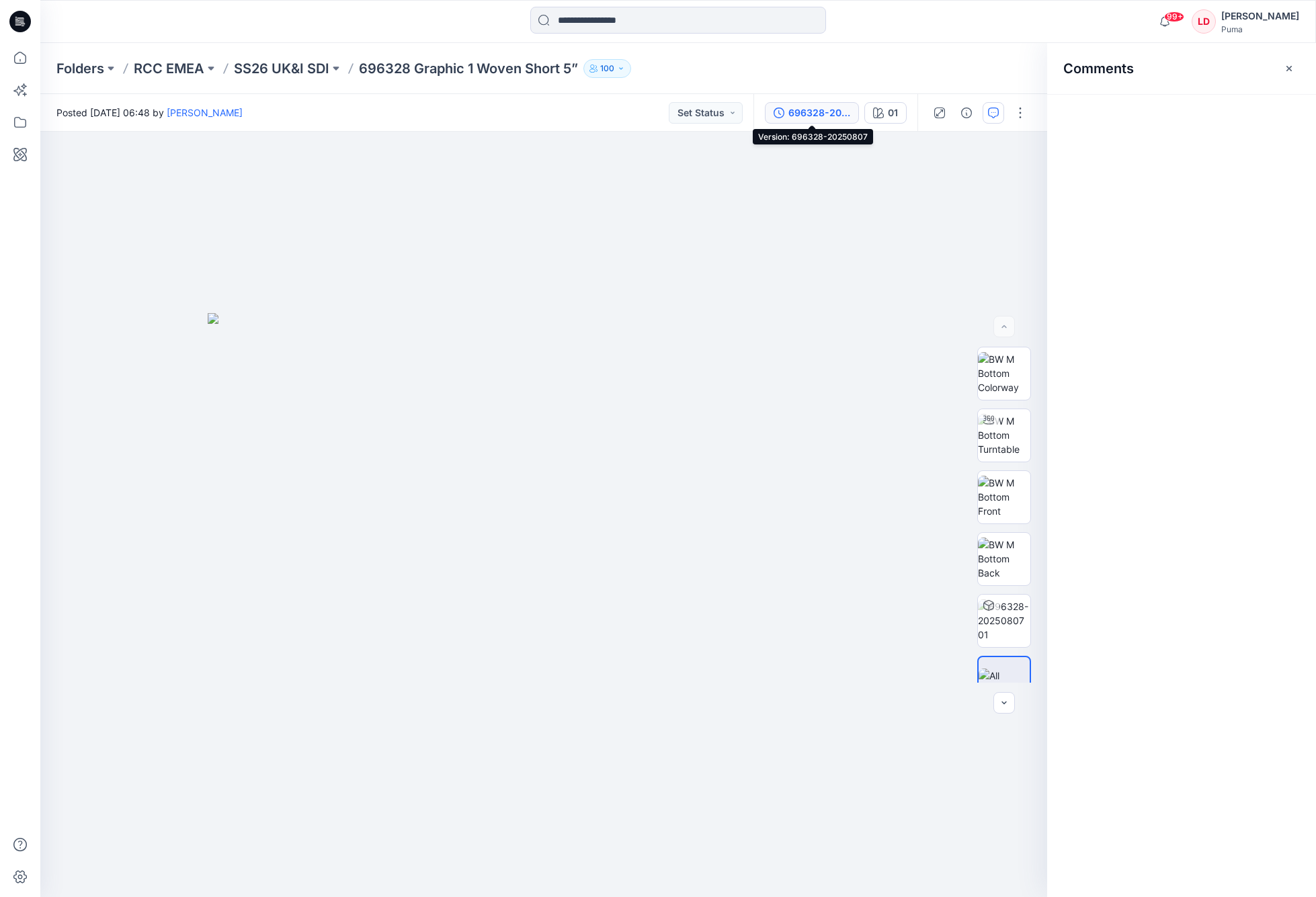
click at [831, 115] on div "696328-20250807" at bounding box center [819, 112] width 61 height 14
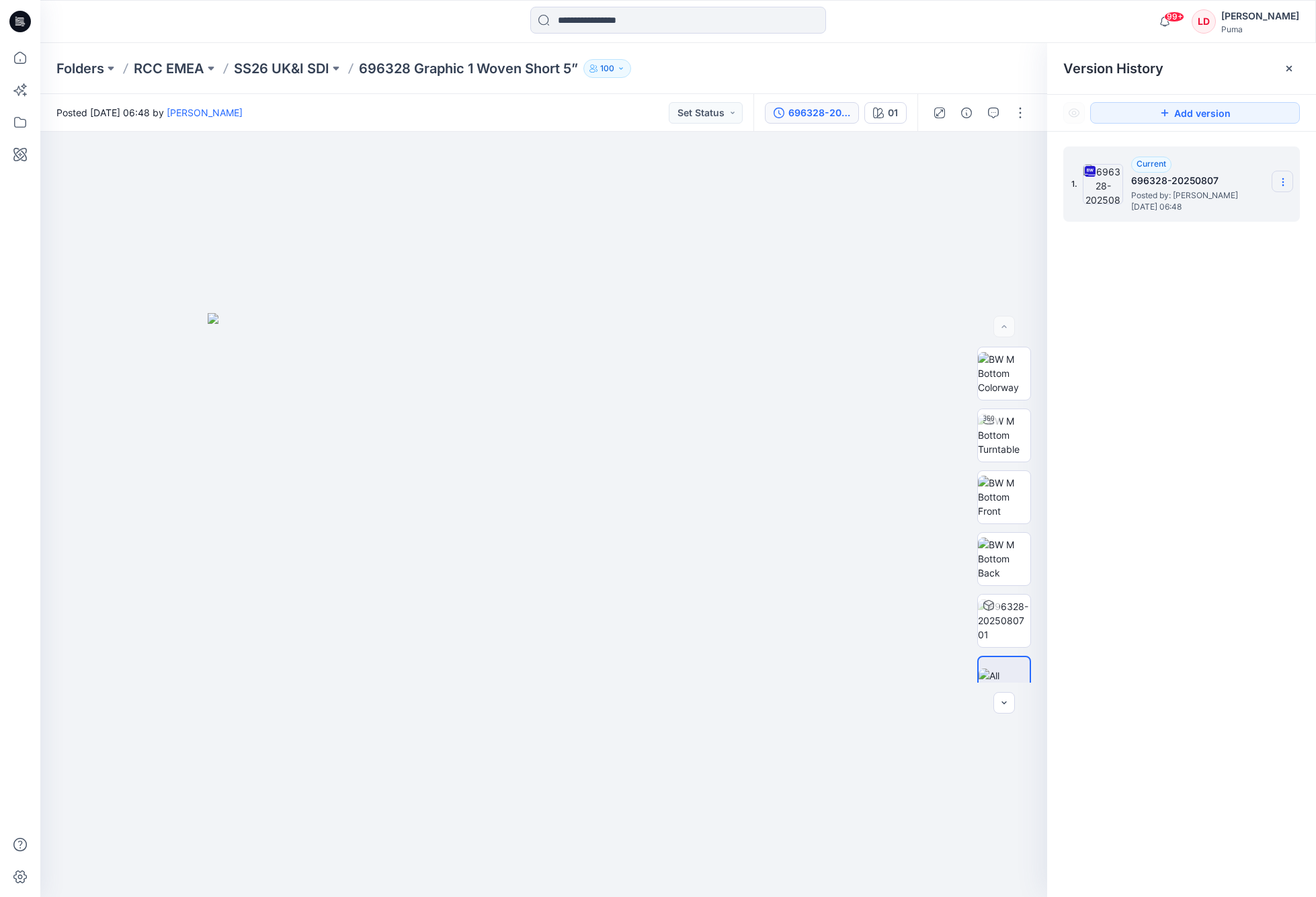
click at [1116, 178] on icon at bounding box center [1283, 182] width 11 height 11
click at [1116, 213] on span "Download Source BW File" at bounding box center [1214, 208] width 112 height 16
click at [966, 111] on icon "button" at bounding box center [966, 113] width 11 height 11
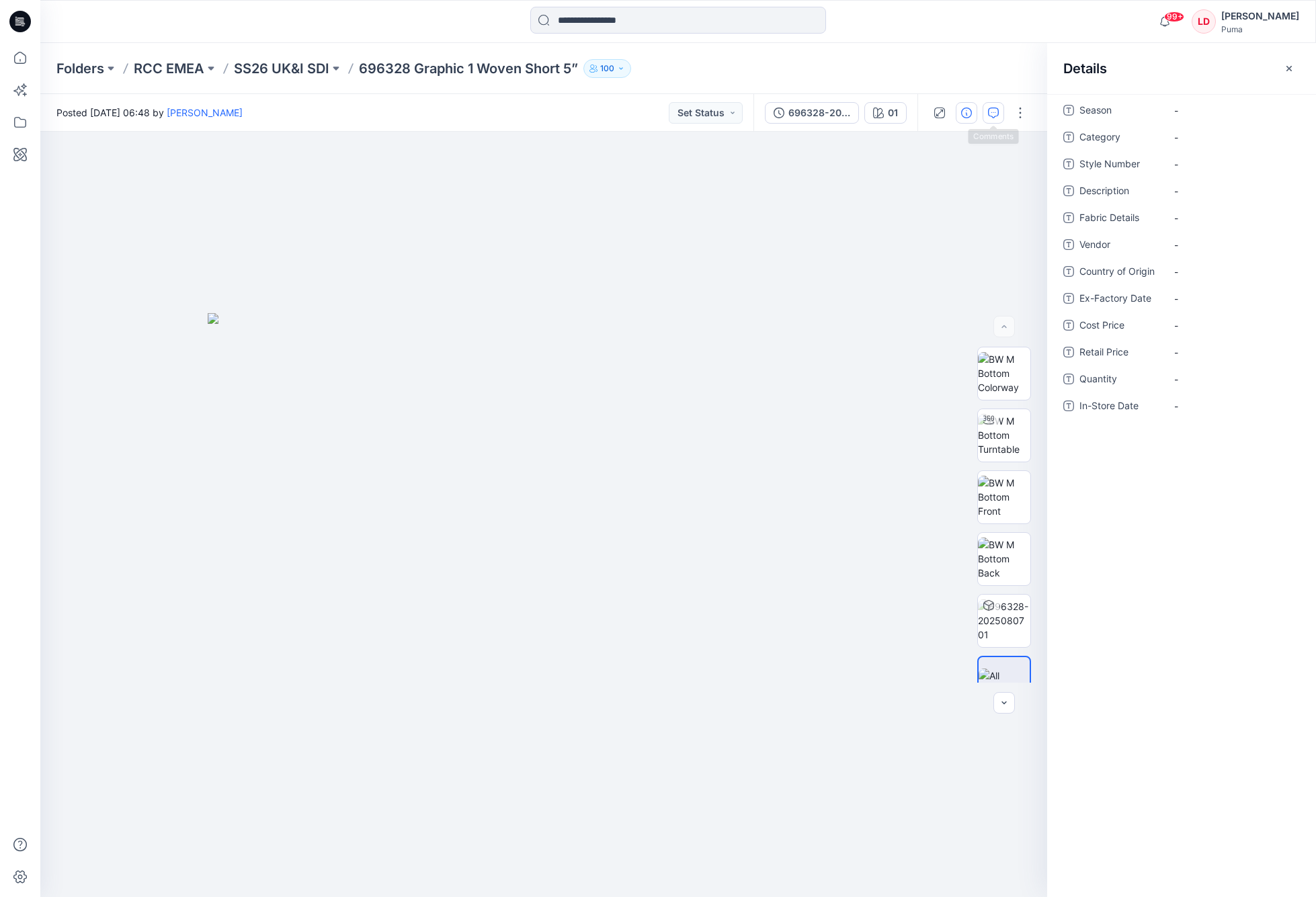
click at [993, 117] on icon "button" at bounding box center [993, 113] width 11 height 11
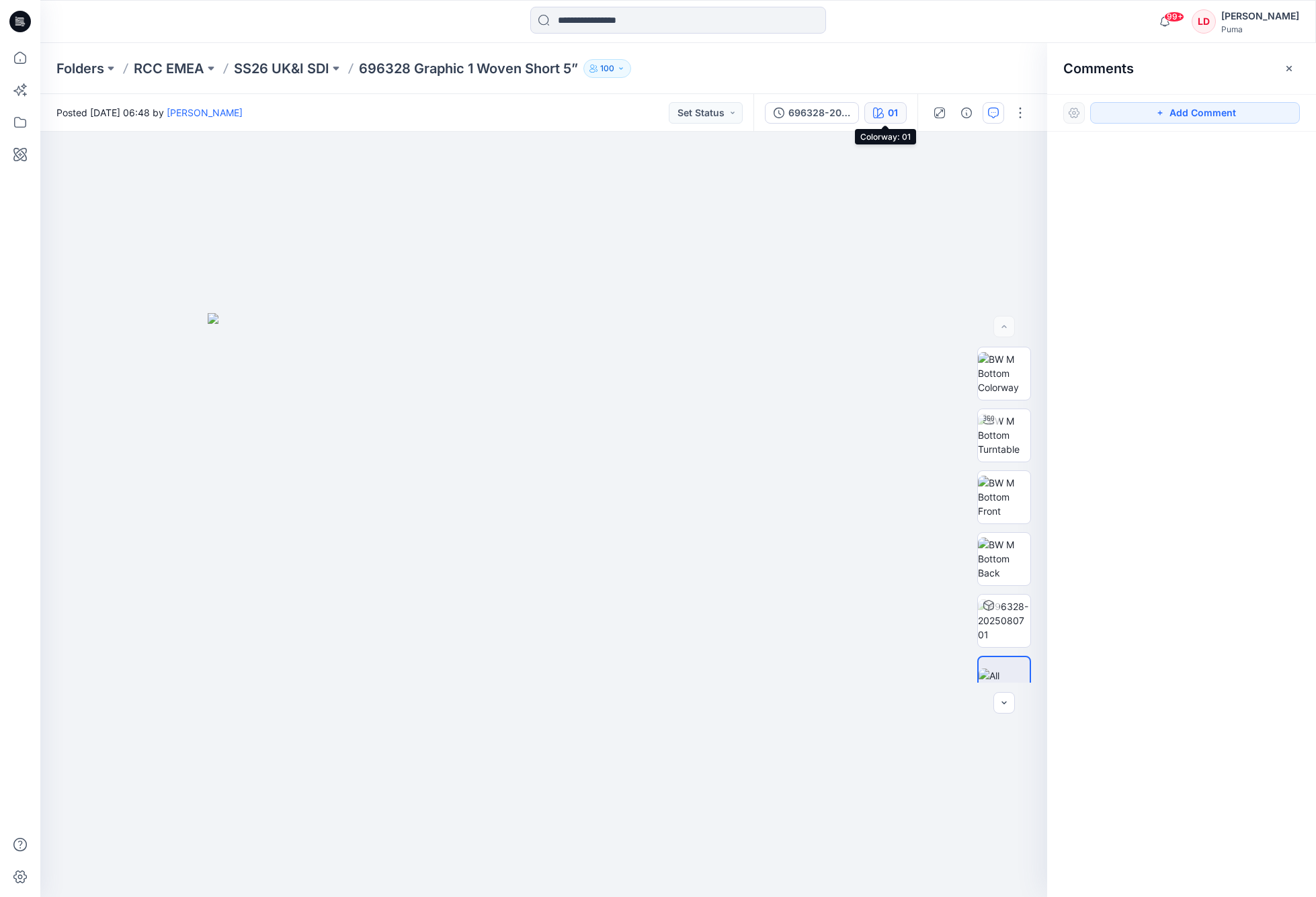
click at [881, 118] on button "01" at bounding box center [886, 113] width 43 height 21
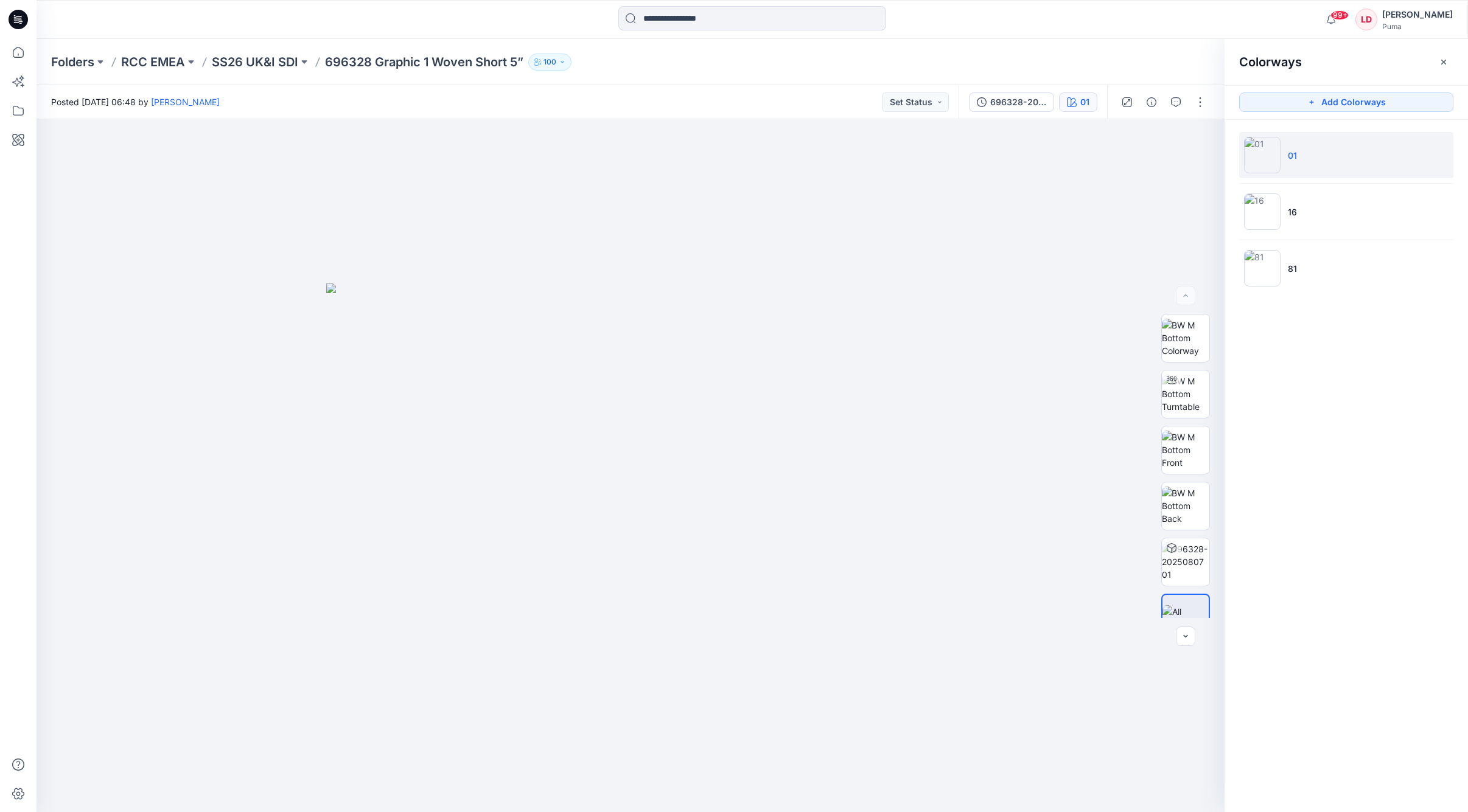
click at [1010, 97] on div at bounding box center [1163, 102] width 113 height 34
click at [1010, 98] on button "button" at bounding box center [1200, 102] width 19 height 19
click at [1010, 139] on button "button" at bounding box center [1197, 140] width 22 height 22
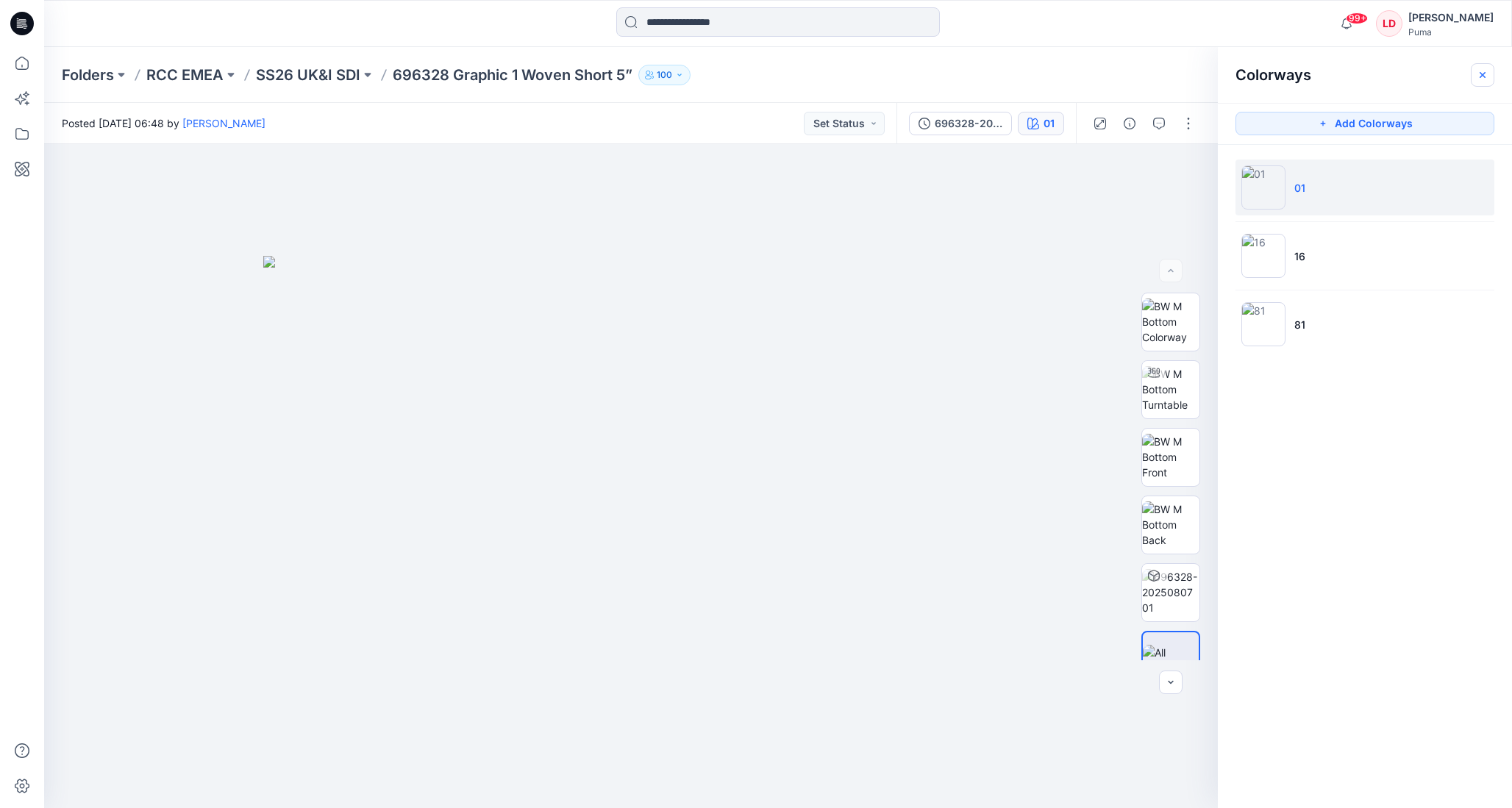
click at [1221, 69] on button "button" at bounding box center [1483, 75] width 23 height 23
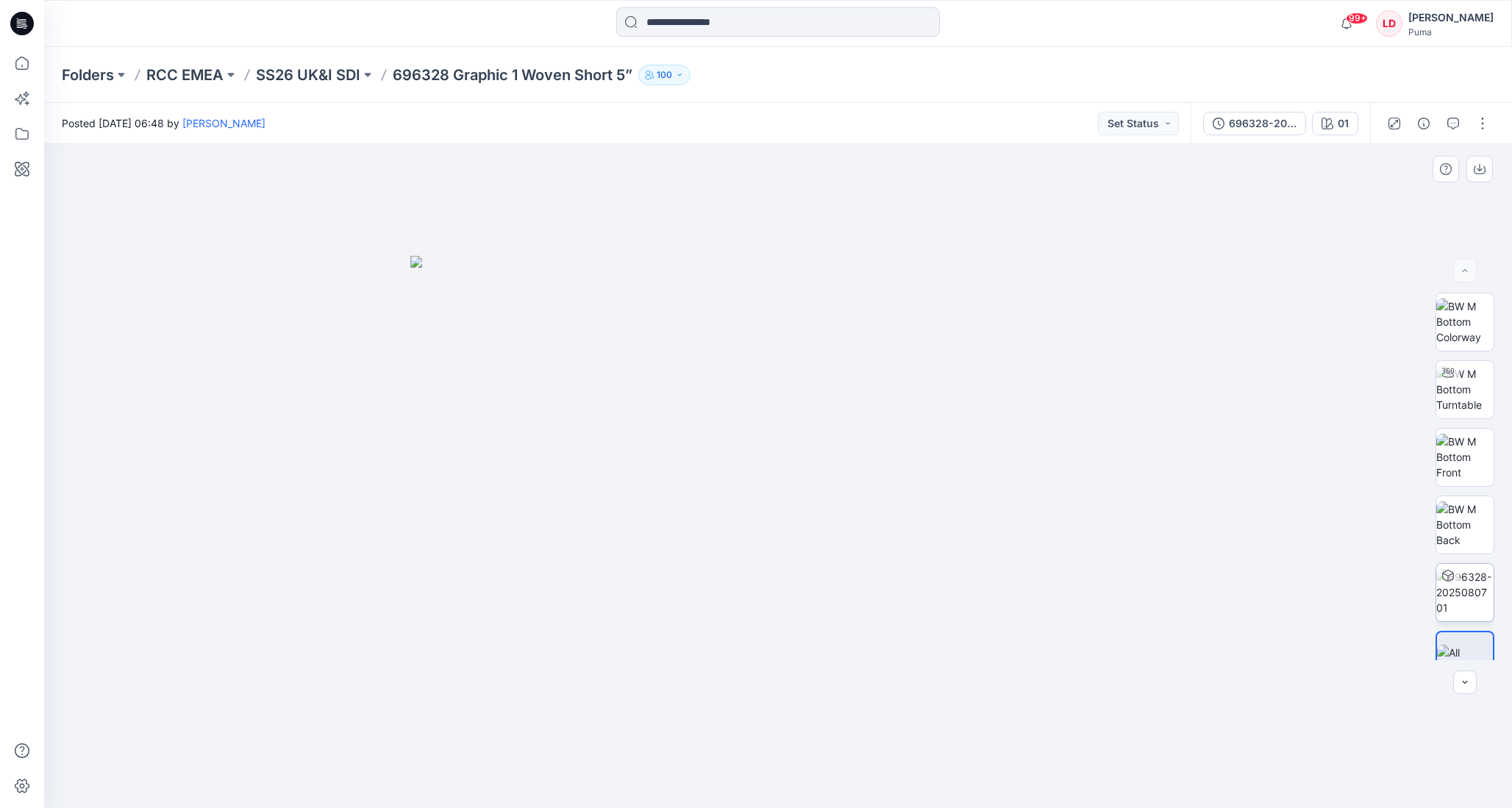
scroll to position [29, 0]
click at [1221, 550] on img at bounding box center [1465, 563] width 57 height 47
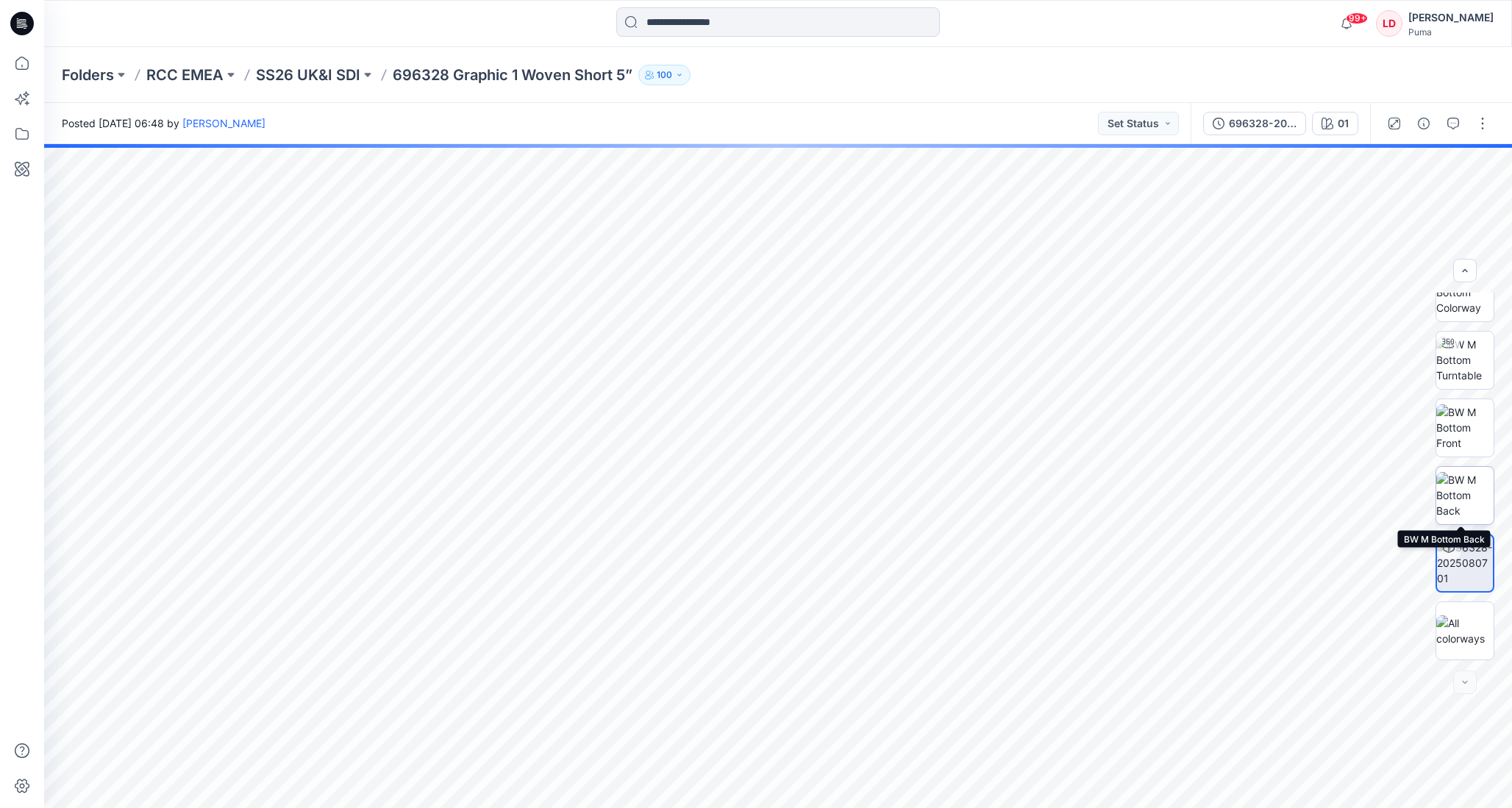
click at [1221, 487] on img at bounding box center [1465, 495] width 57 height 47
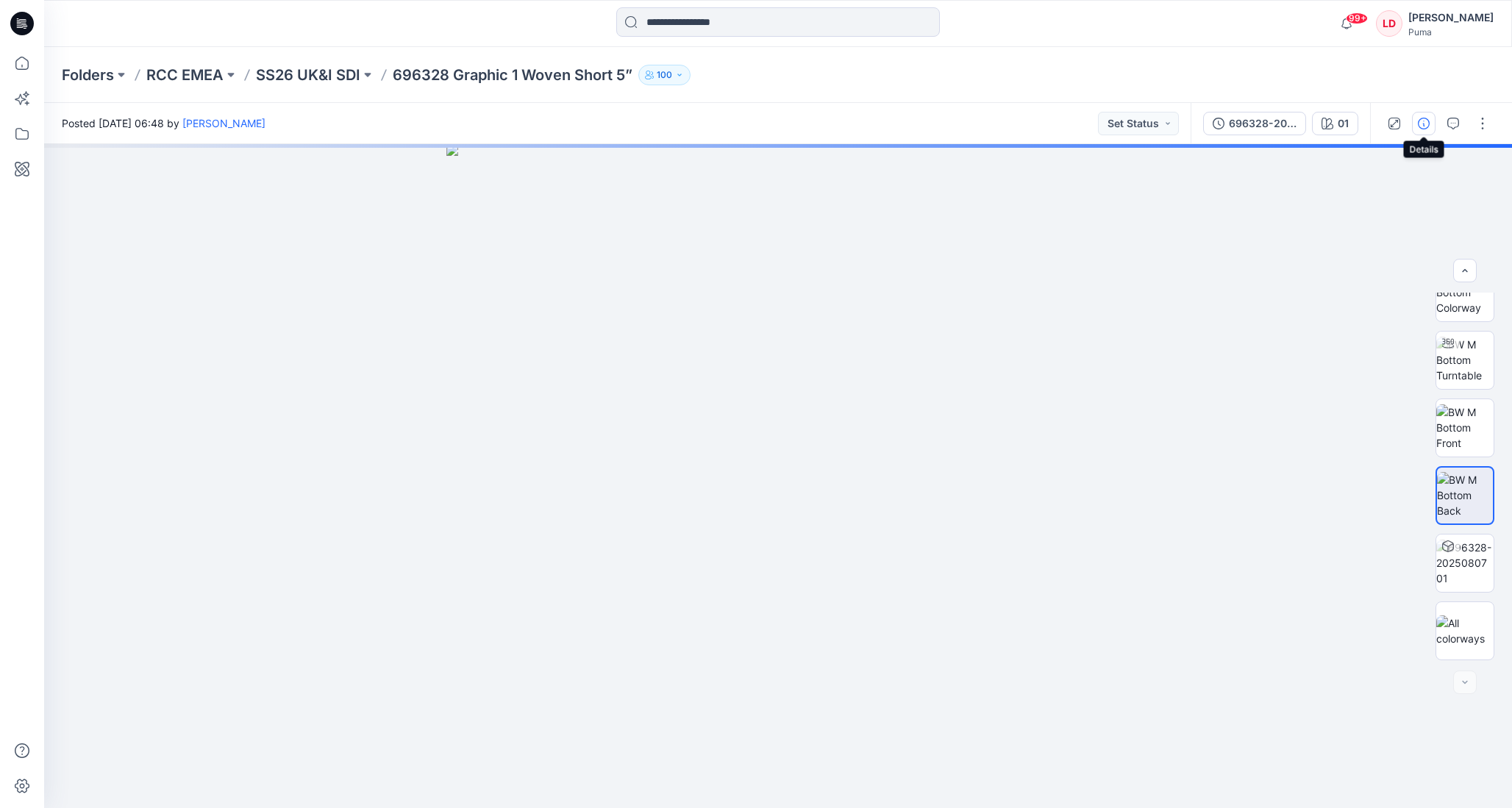
click at [1221, 123] on icon "button" at bounding box center [1424, 124] width 12 height 12
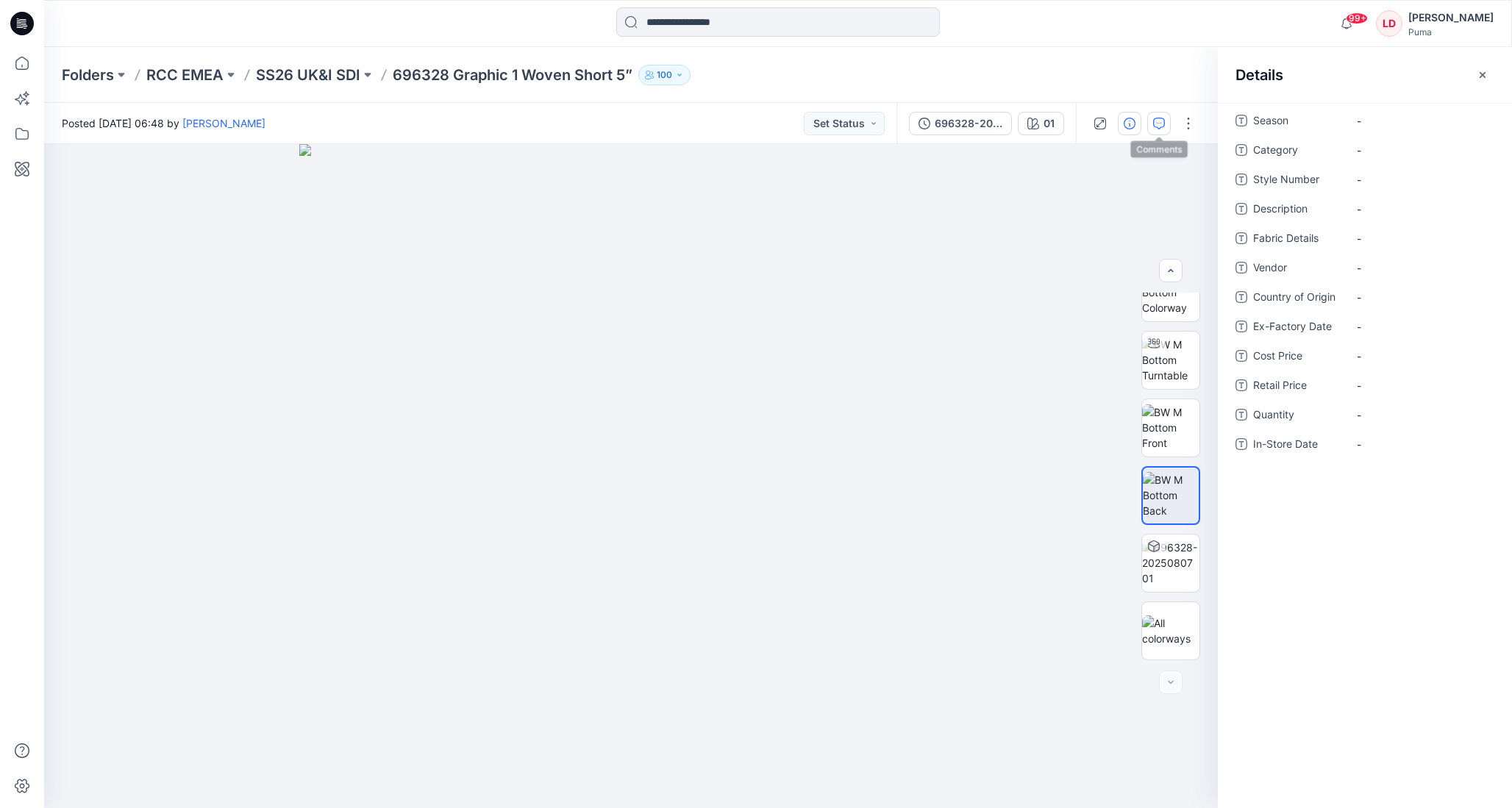
click at [1163, 116] on button "button" at bounding box center [1159, 124] width 23 height 23
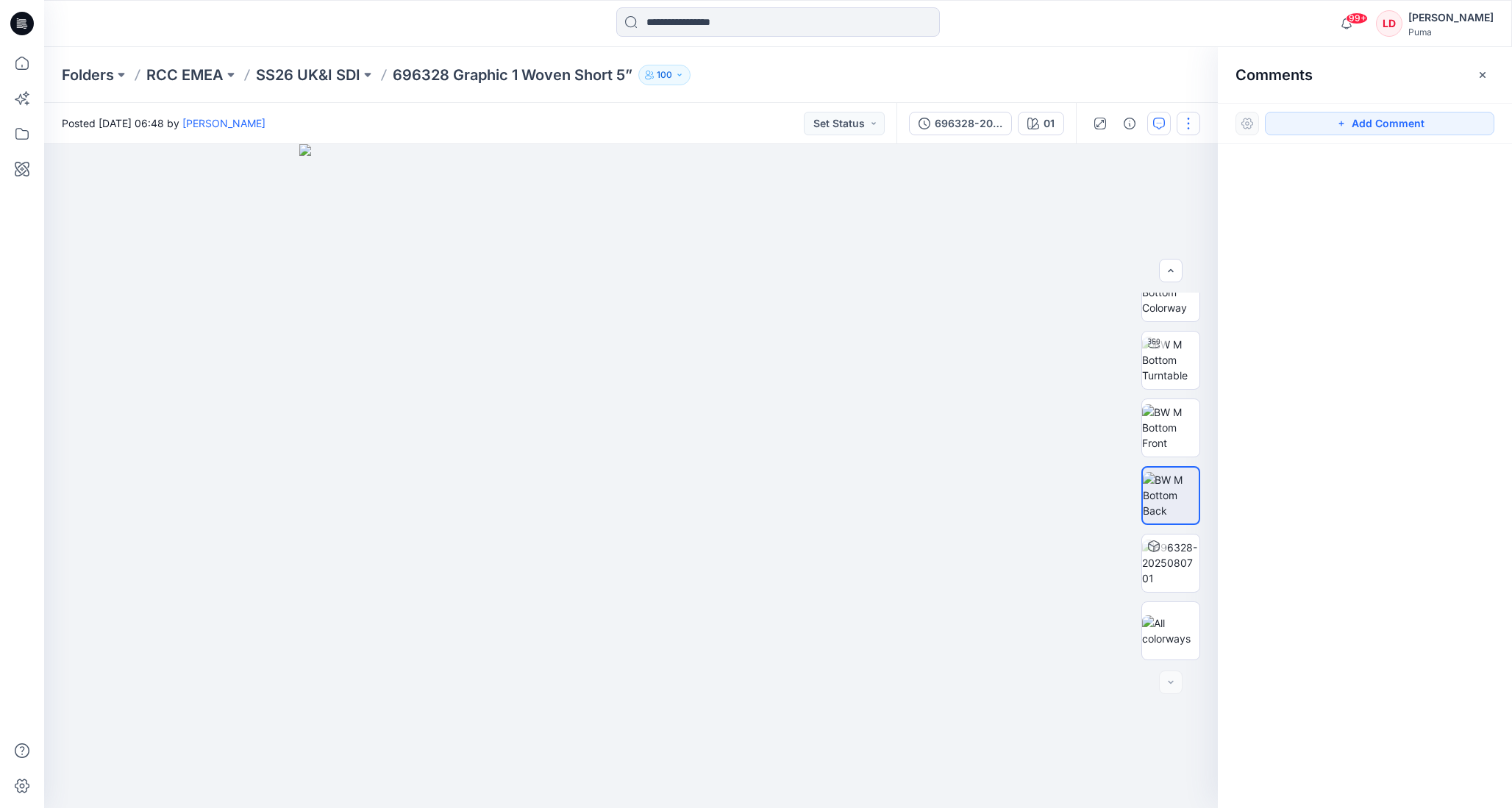
click at [1199, 125] on button "button" at bounding box center [1189, 124] width 23 height 23
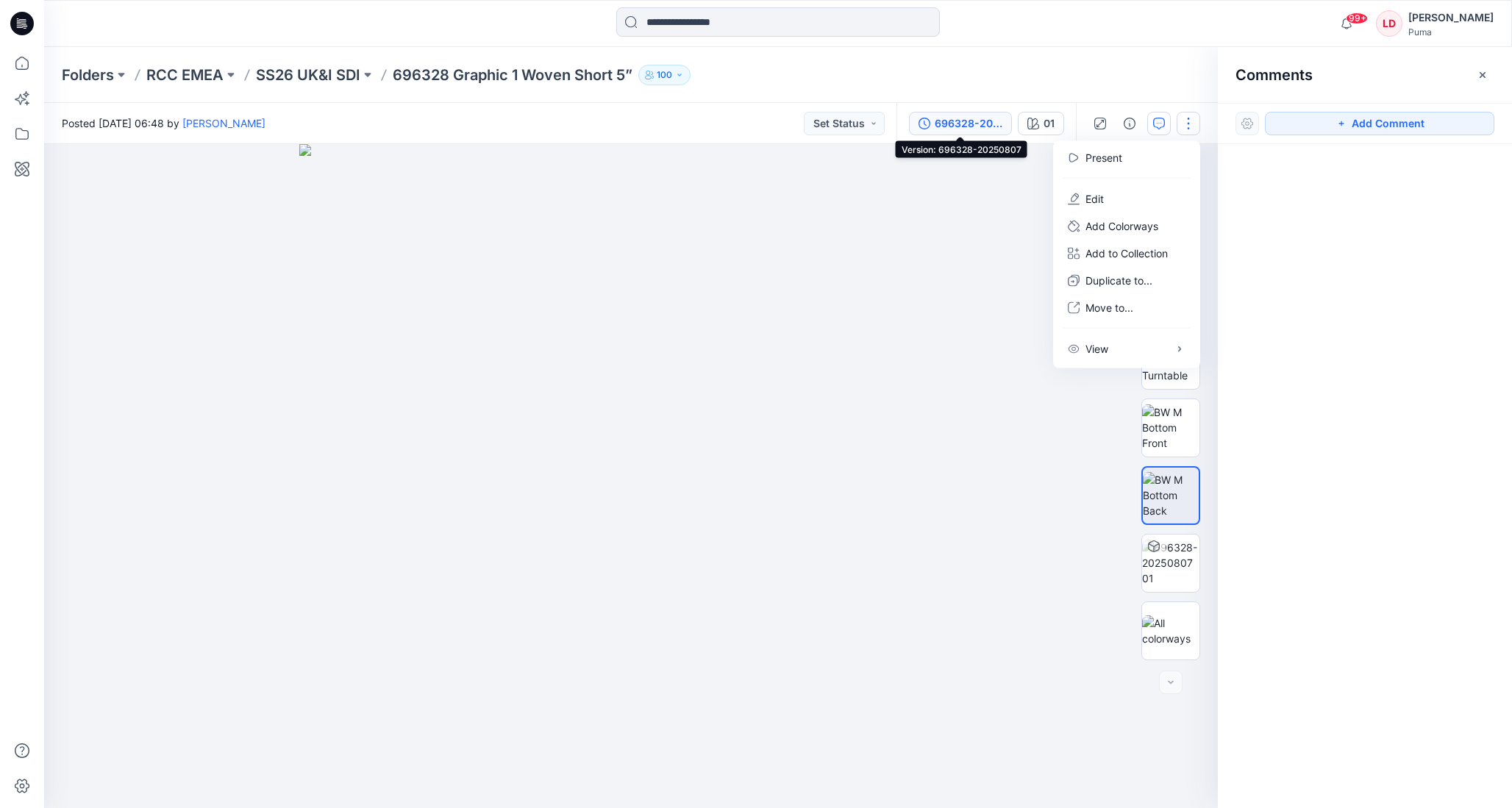
click at [935, 121] on div "696328-20250807" at bounding box center [968, 123] width 67 height 16
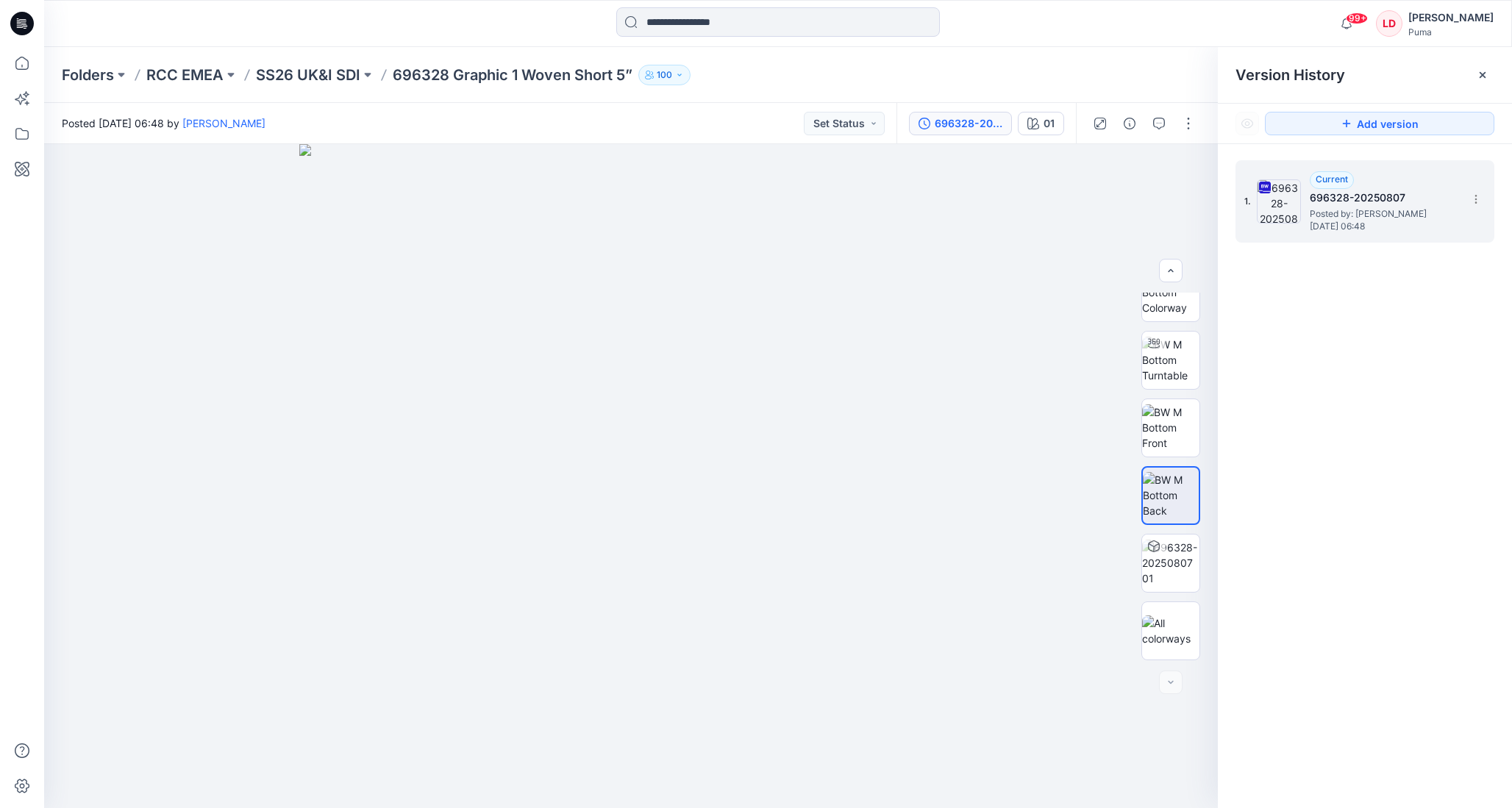
click at [677, 79] on icon "button" at bounding box center [680, 75] width 9 height 9
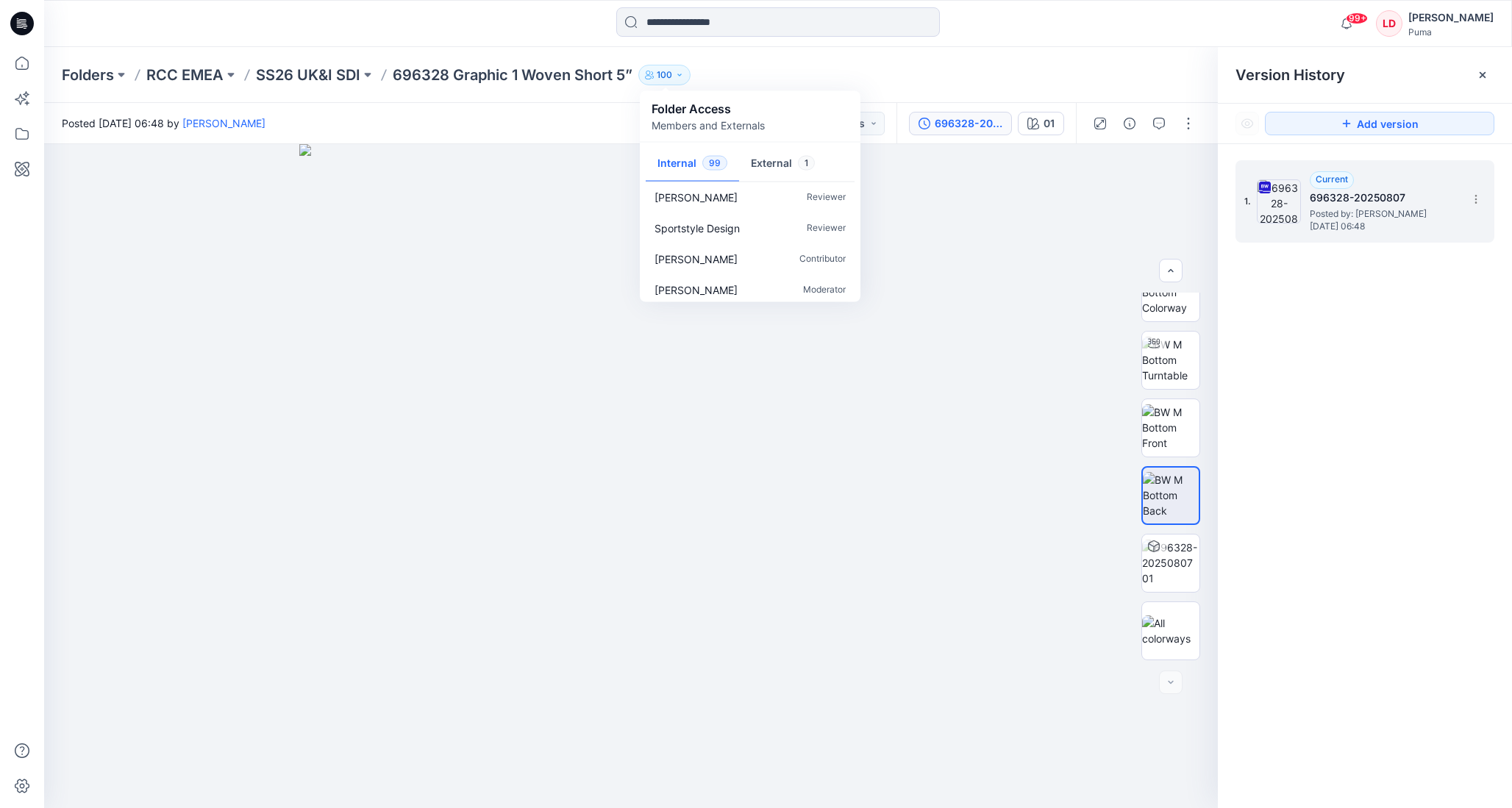
scroll to position [0, 0]
click at [1024, 61] on div "Folders RCC EMEA SS26 UK&I SDI 696328 Graphic 1 Woven Short 5” 100 Folder Acces…" at bounding box center [778, 75] width 1468 height 56
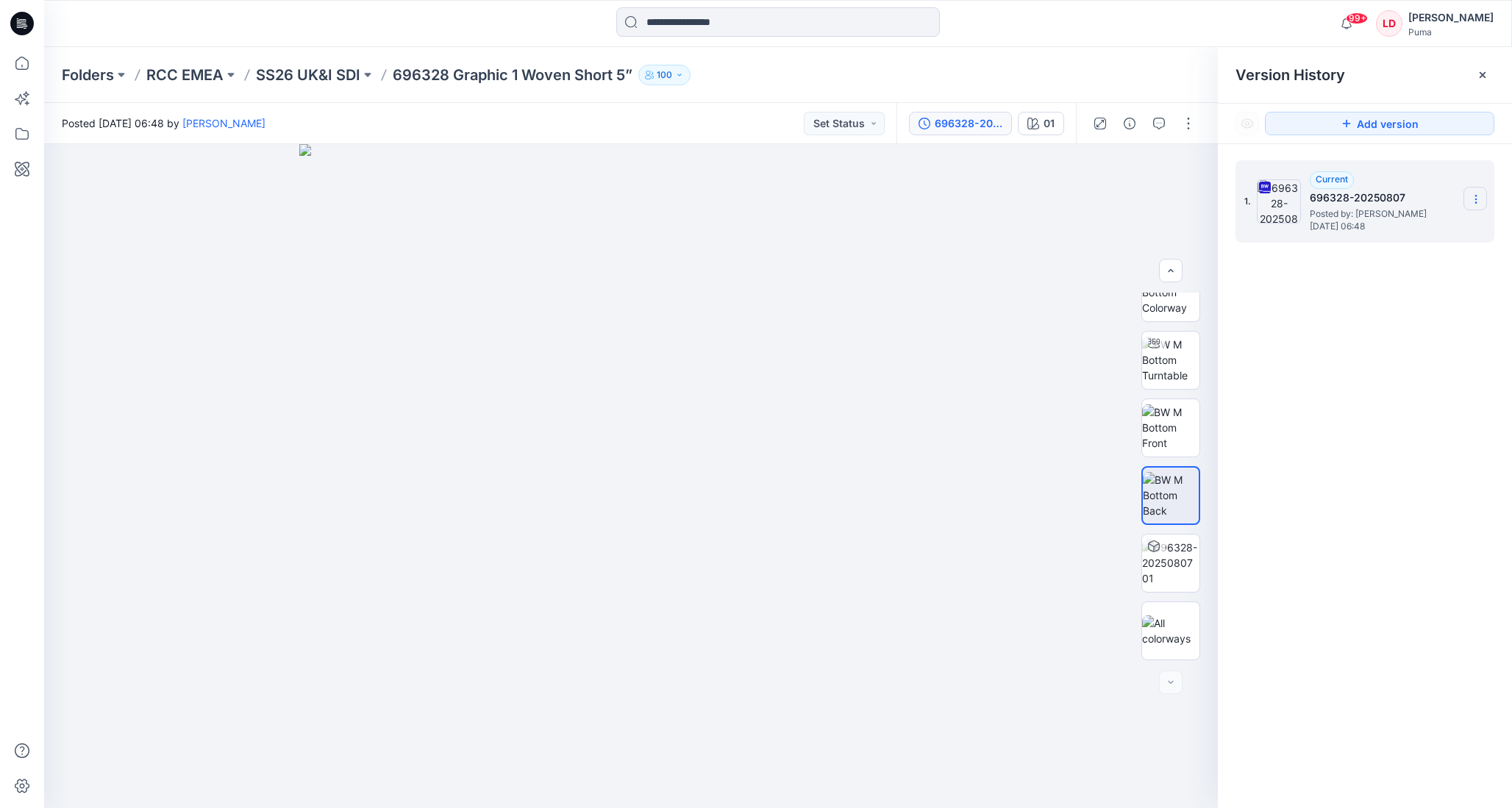
click at [1221, 201] on icon at bounding box center [1476, 199] width 12 height 12
click at [1221, 457] on div "1. Current 696328-20250807 Posted by: [PERSON_NAME] [DATE] 06:48 Download Sourc…" at bounding box center [1365, 487] width 294 height 685
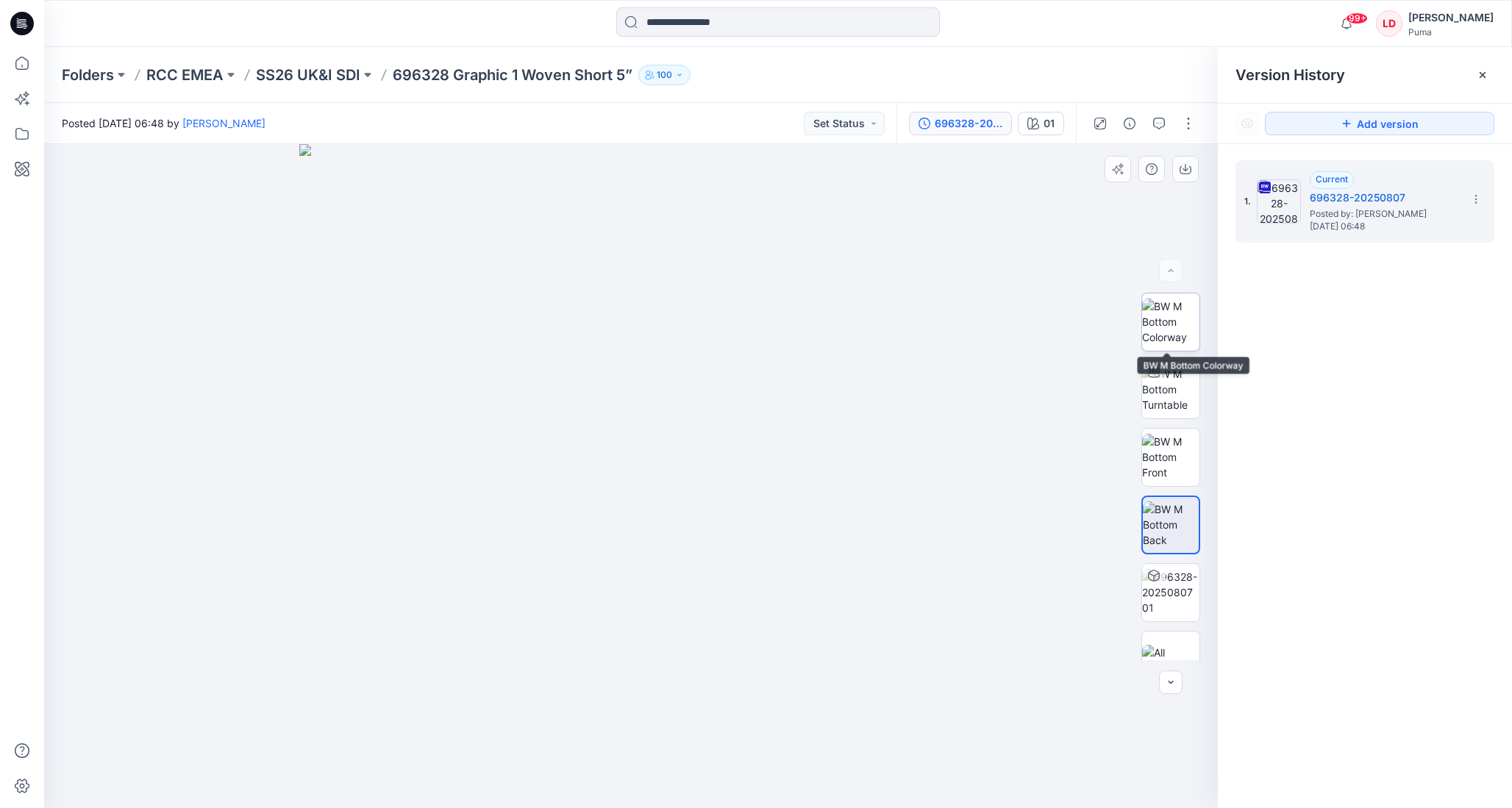
click at [1163, 332] on img at bounding box center [1171, 321] width 57 height 47
click at [1178, 445] on img at bounding box center [1171, 457] width 57 height 47
click at [1186, 175] on button "button" at bounding box center [1186, 169] width 27 height 27
click at [1179, 528] on img at bounding box center [1171, 525] width 57 height 47
click at [1187, 328] on img at bounding box center [1171, 321] width 57 height 47
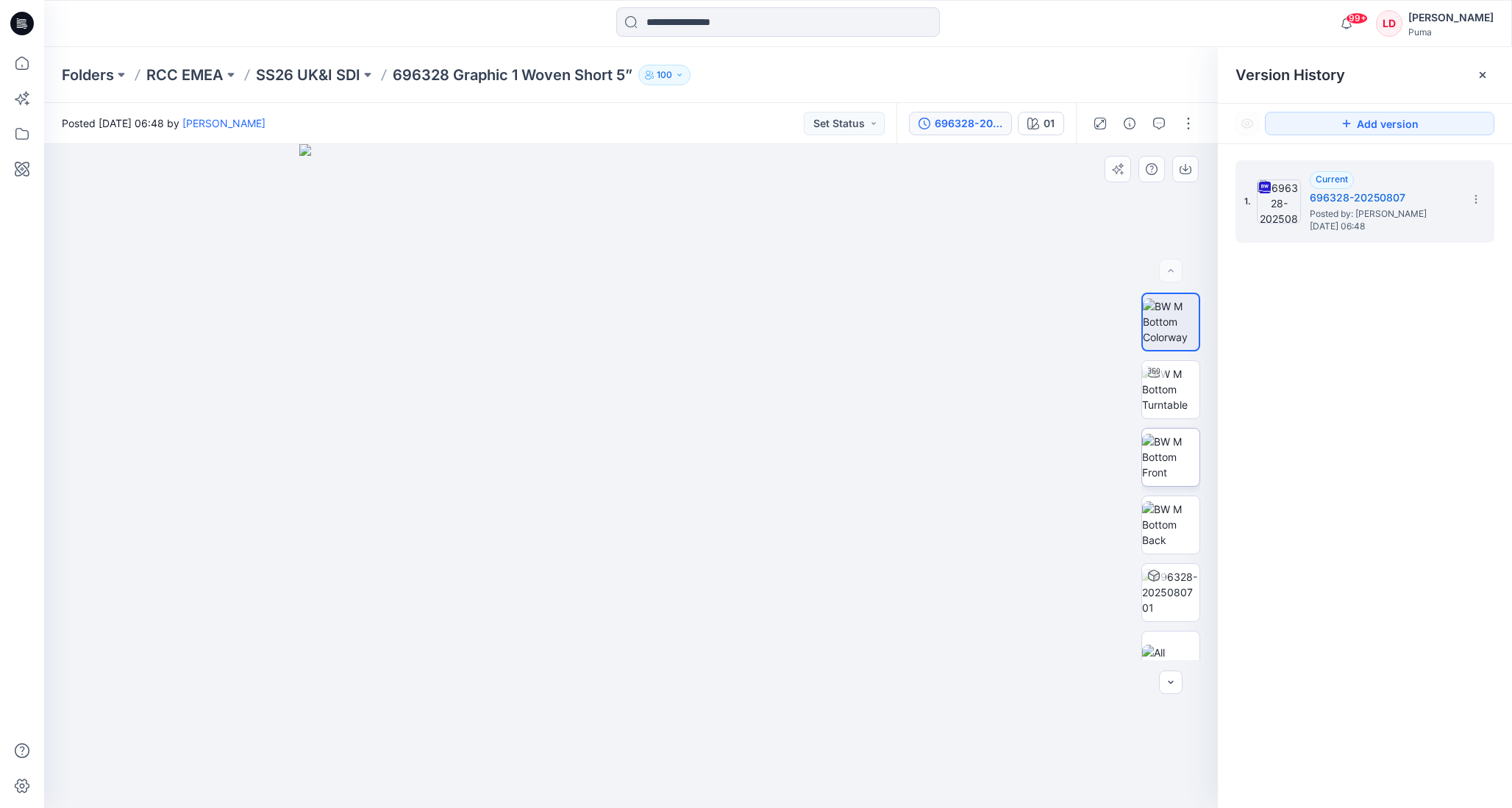
click at [1146, 445] on img at bounding box center [1171, 457] width 57 height 47
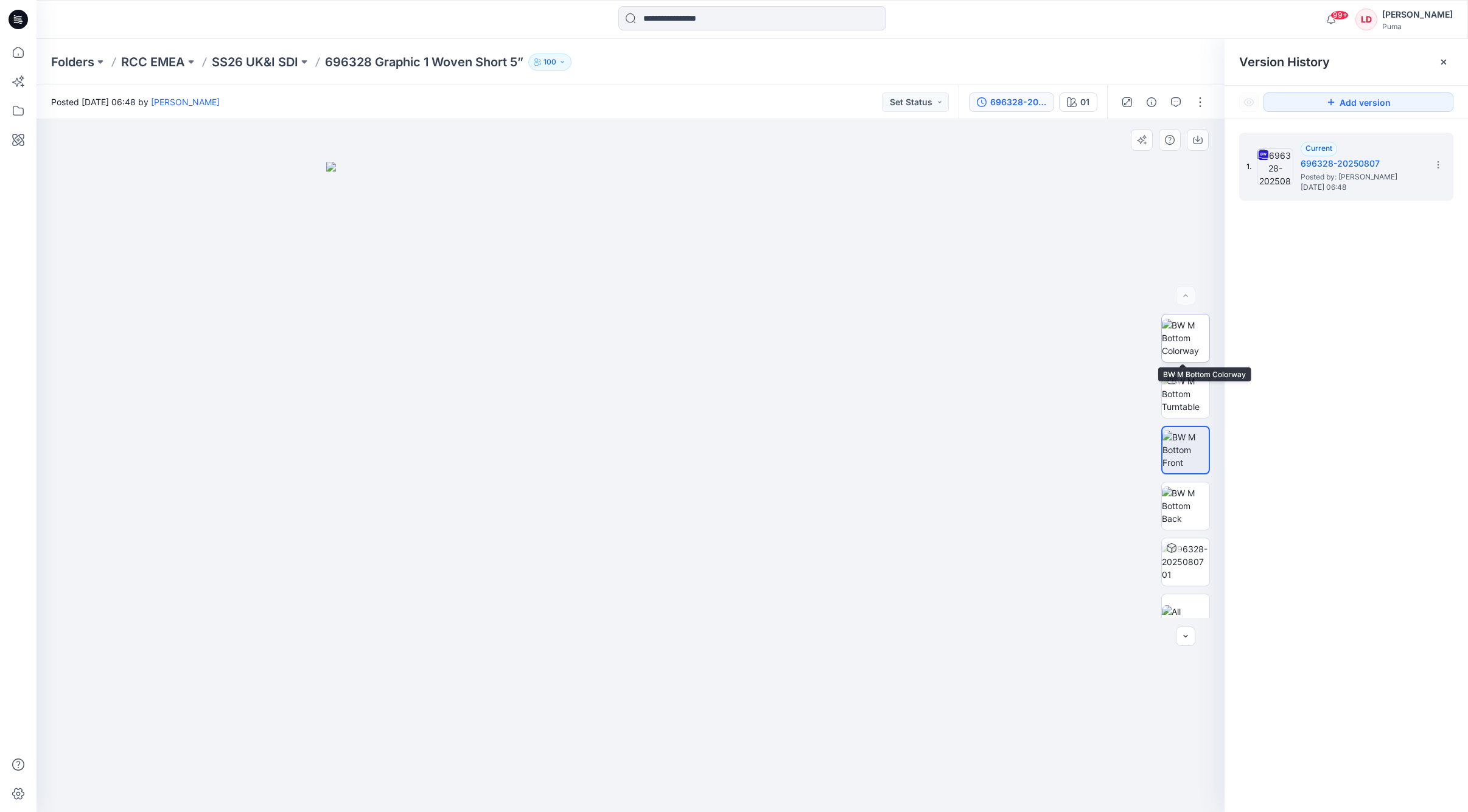
click at [1010, 328] on img at bounding box center [1185, 338] width 47 height 38
click at [1010, 461] on img at bounding box center [1185, 450] width 47 height 38
click at [1010, 104] on div "01" at bounding box center [1085, 102] width 9 height 13
click at [1010, 376] on div "Colorways Add Colorways 01 16 81" at bounding box center [1346, 425] width 243 height 773
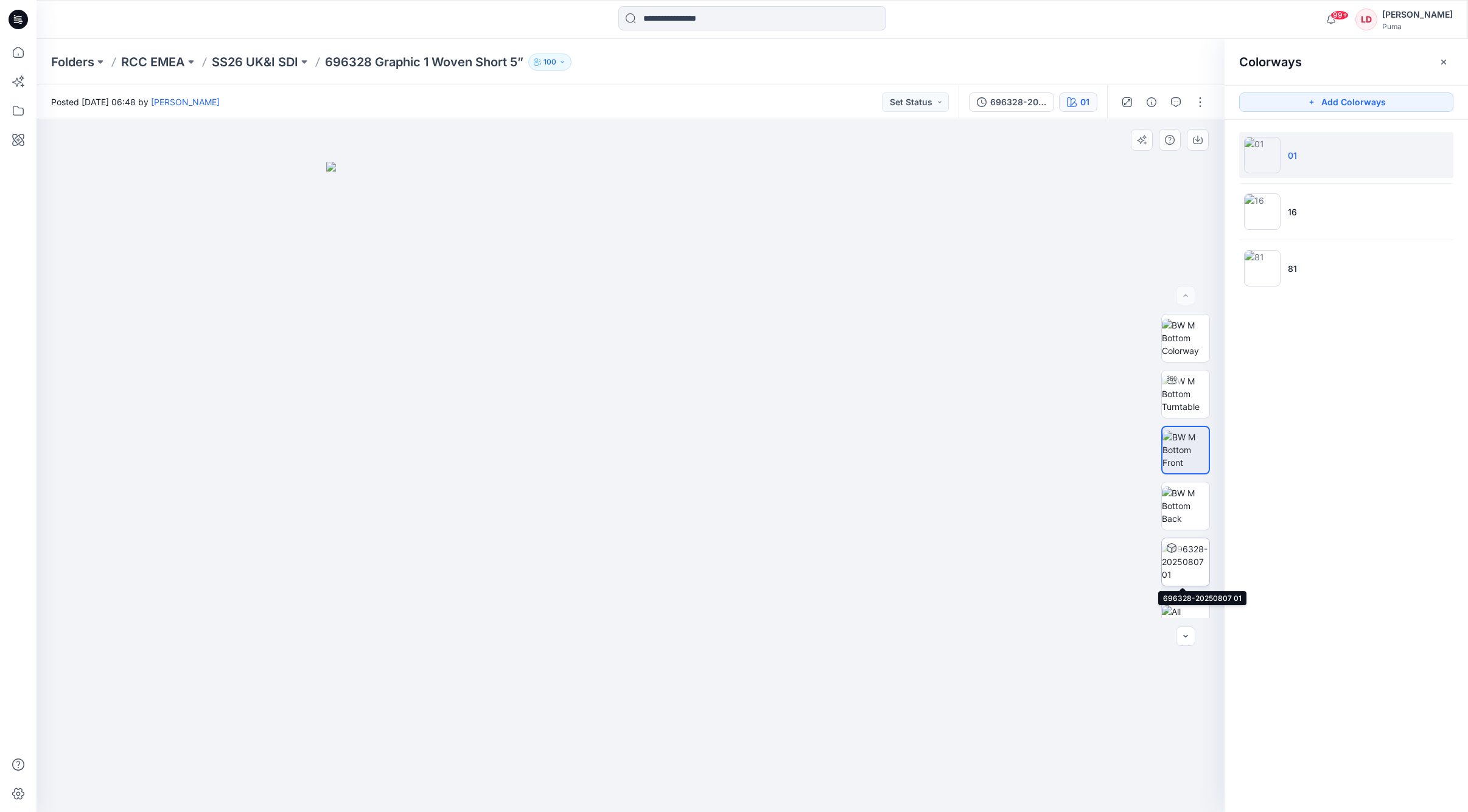
click at [1010, 548] on img at bounding box center [1185, 562] width 47 height 38
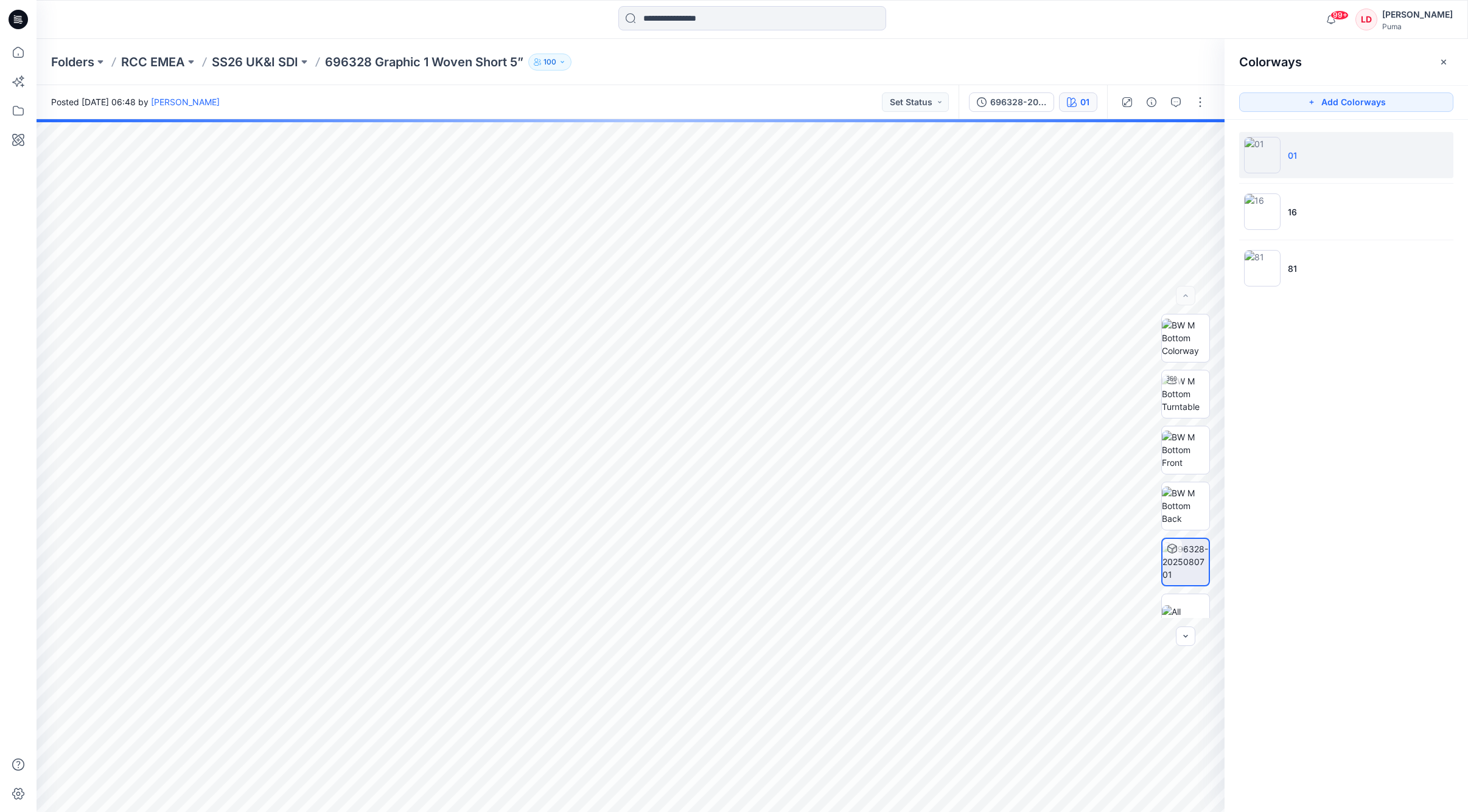
scroll to position [24, 0]
click at [1010, 496] on img at bounding box center [1185, 482] width 47 height 38
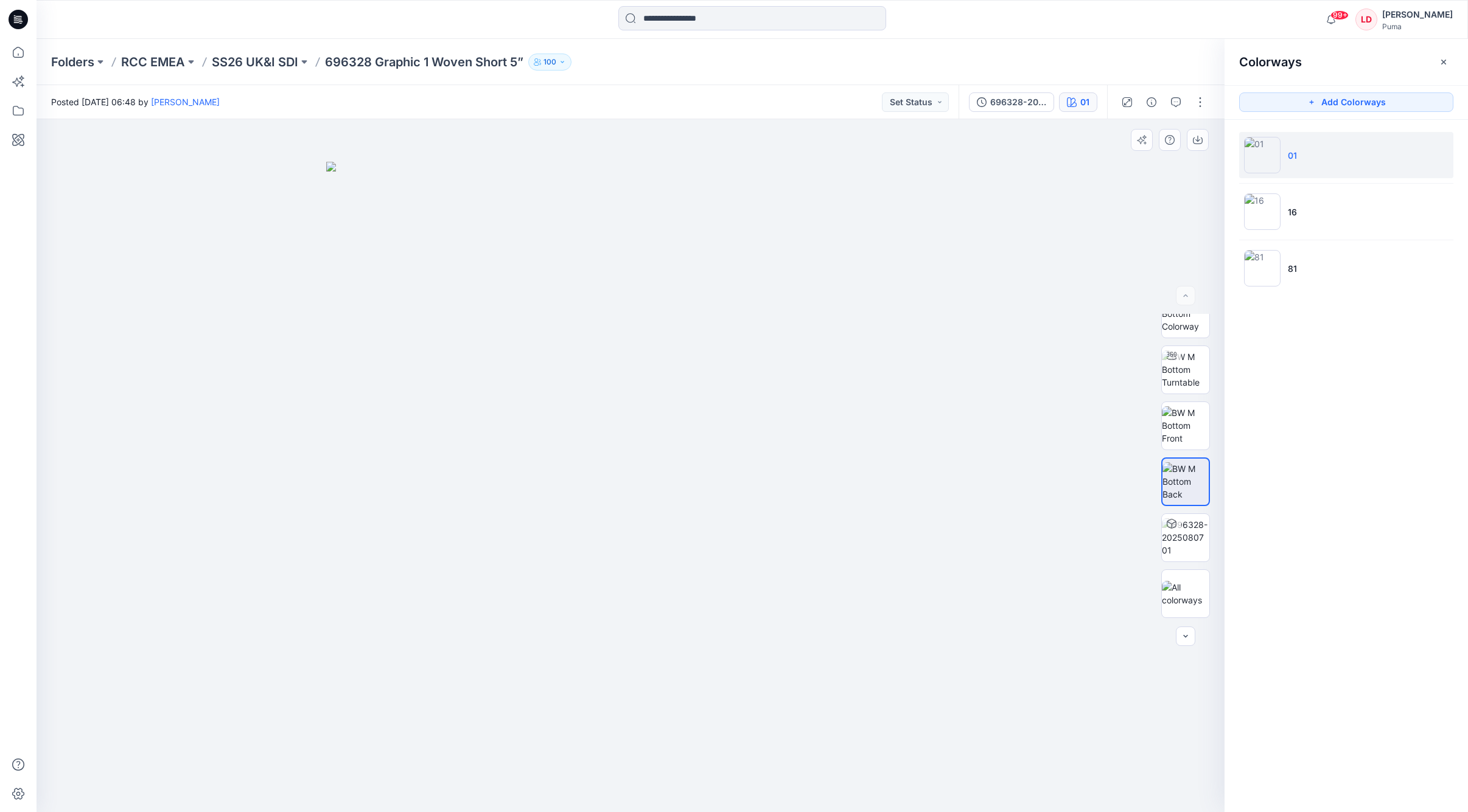
scroll to position [0, 0]
click at [1010, 345] on img at bounding box center [1185, 338] width 47 height 38
click at [1010, 467] on img at bounding box center [1185, 450] width 47 height 38
click at [1010, 137] on icon "button" at bounding box center [1197, 140] width 10 height 10
click at [1010, 504] on div at bounding box center [1185, 466] width 78 height 304
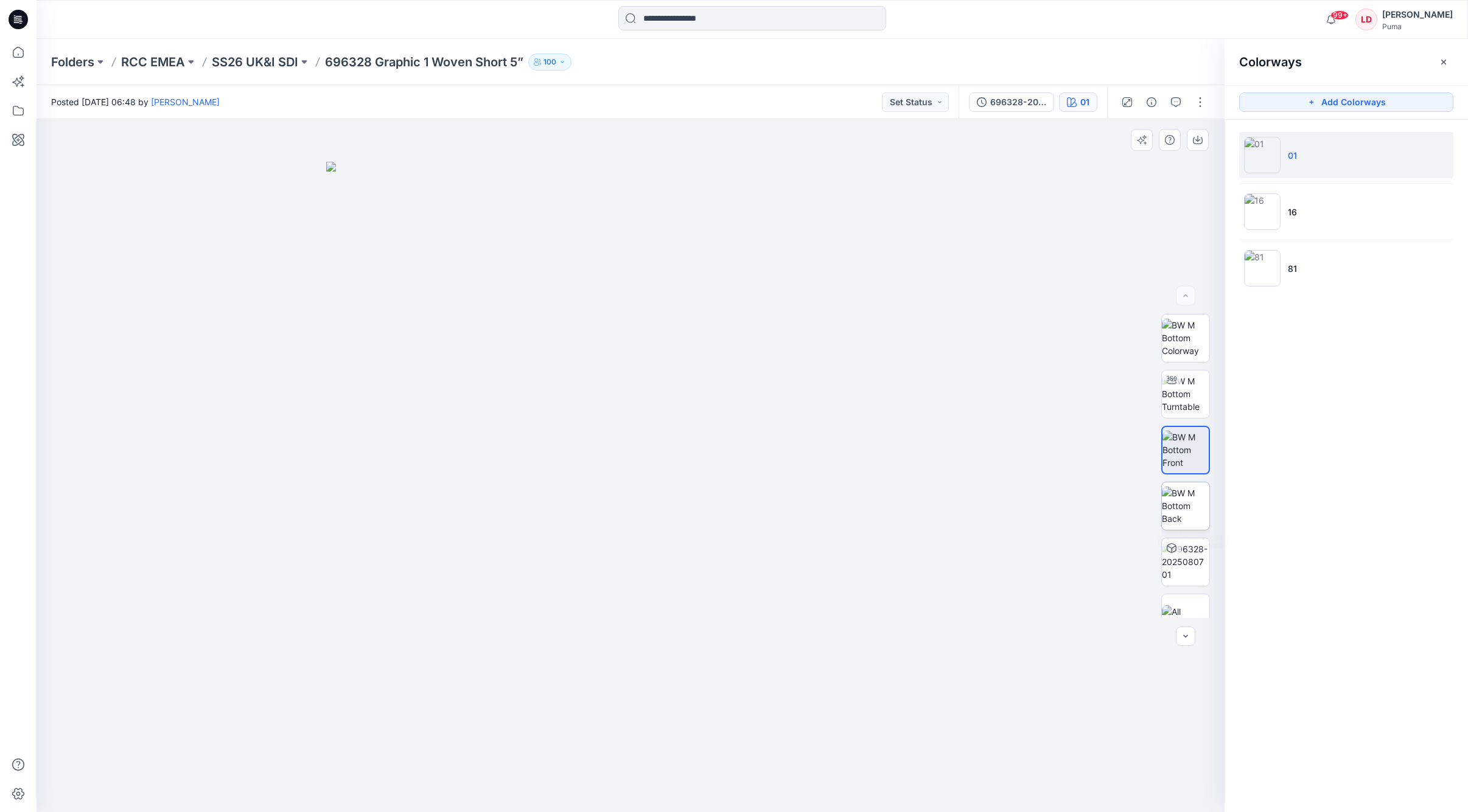
click at [1010, 503] on img at bounding box center [1185, 506] width 47 height 38
click at [1010, 140] on icon "button" at bounding box center [1197, 140] width 10 height 10
click at [1010, 223] on li "16" at bounding box center [1346, 211] width 214 height 46
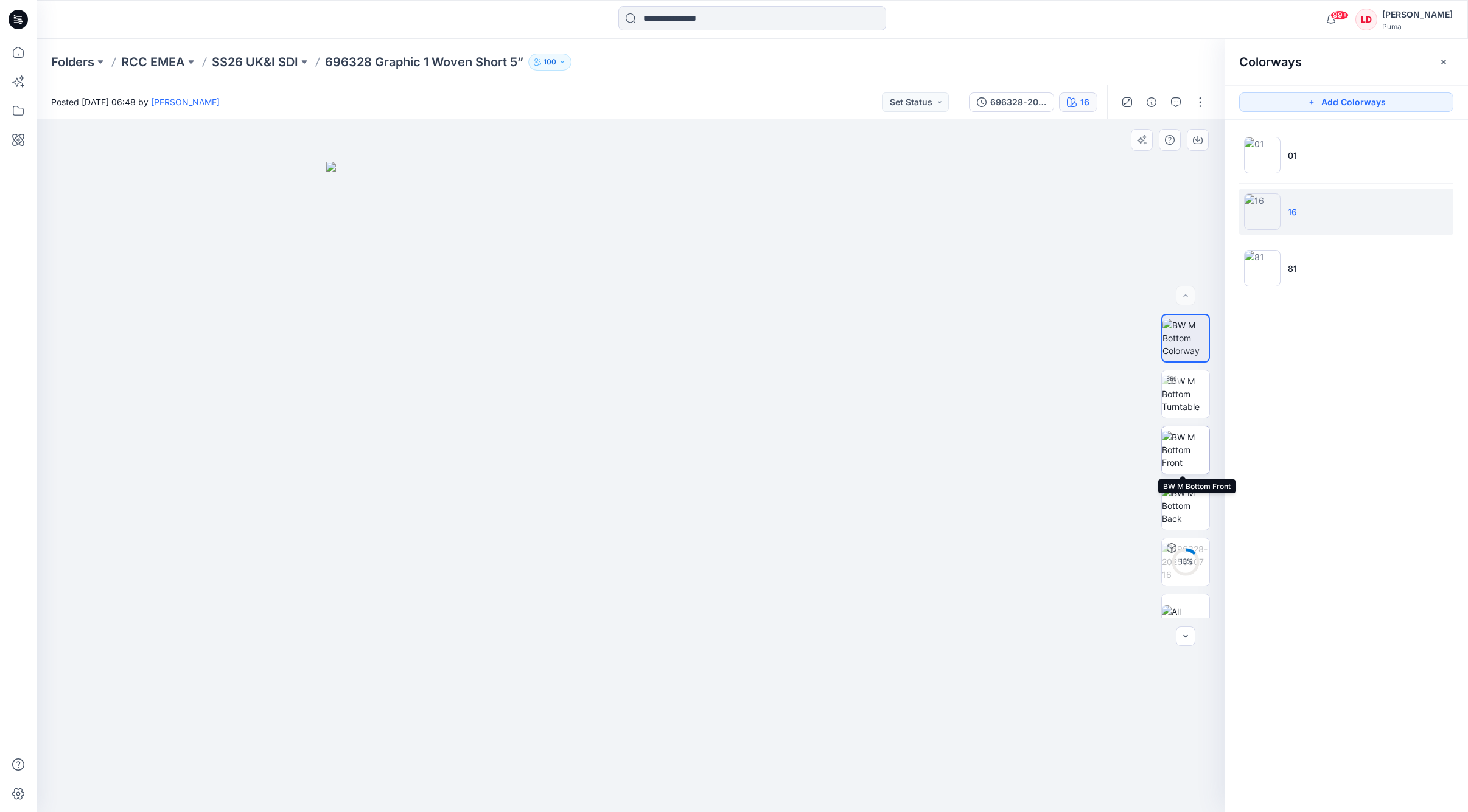
click at [1010, 458] on img at bounding box center [1185, 450] width 47 height 38
click at [1010, 144] on icon "button" at bounding box center [1197, 140] width 10 height 10
click at [1010, 512] on img at bounding box center [1185, 506] width 47 height 38
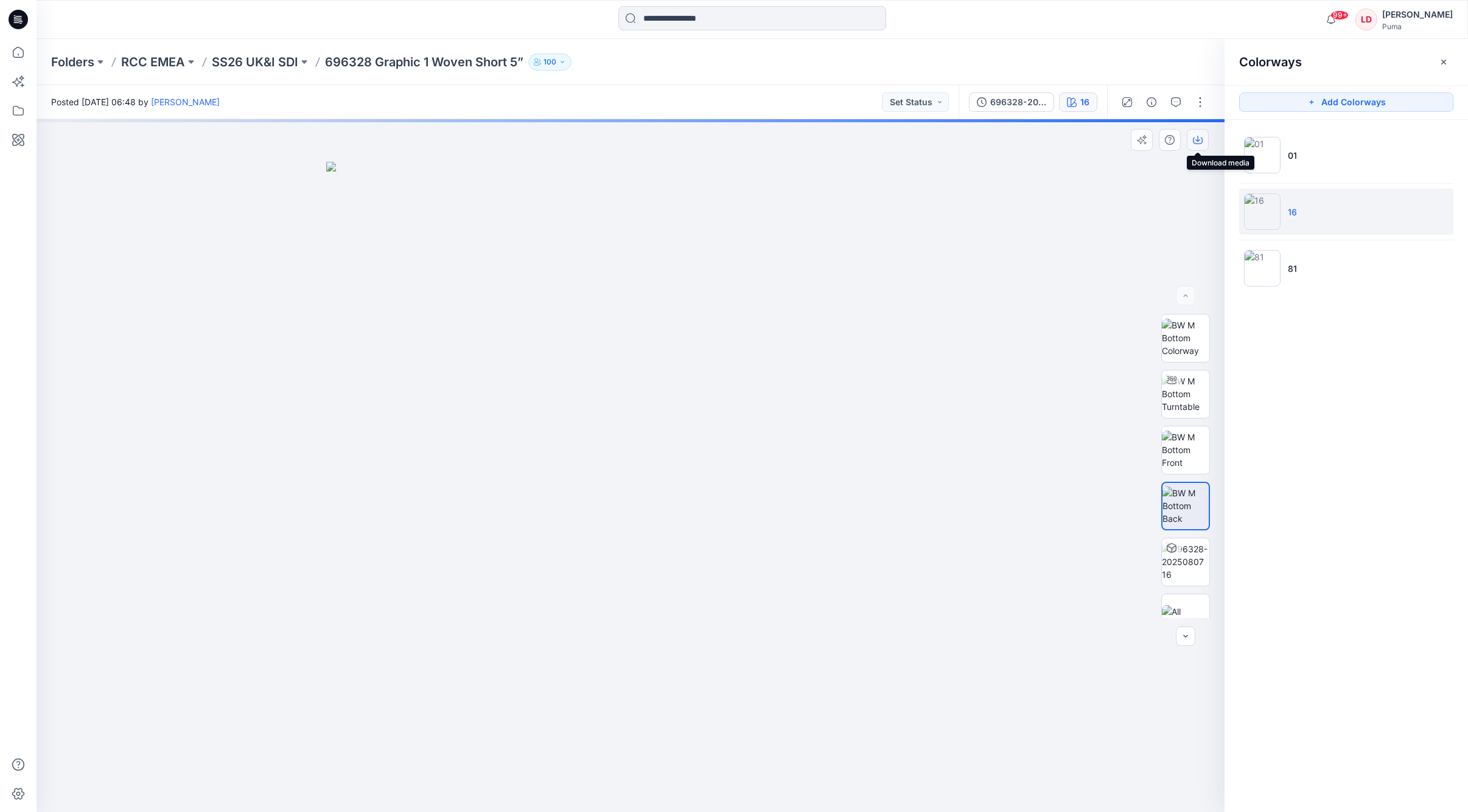
click at [1010, 142] on icon "button" at bounding box center [1197, 138] width 5 height 6
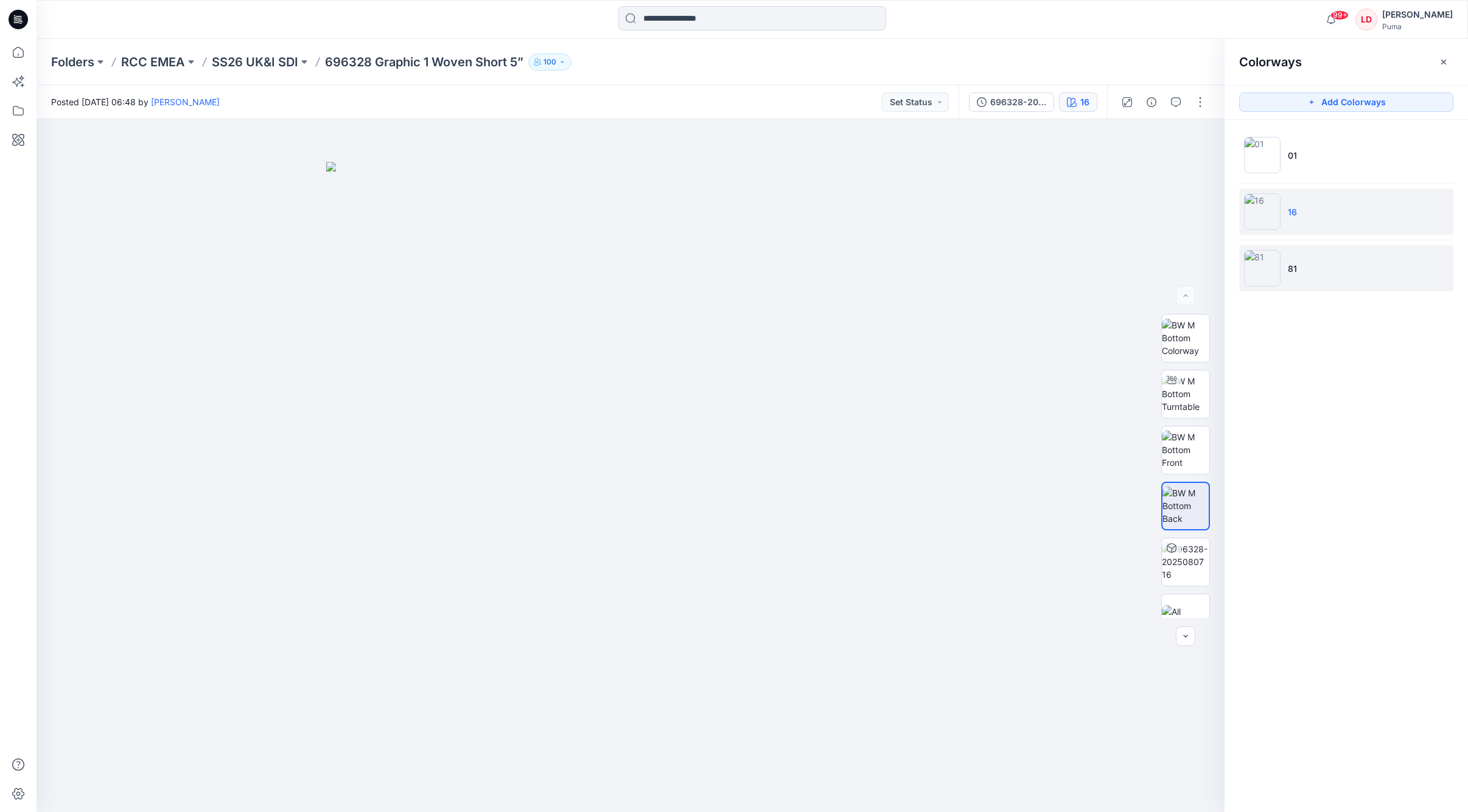
click at [1010, 257] on img at bounding box center [1262, 268] width 36 height 36
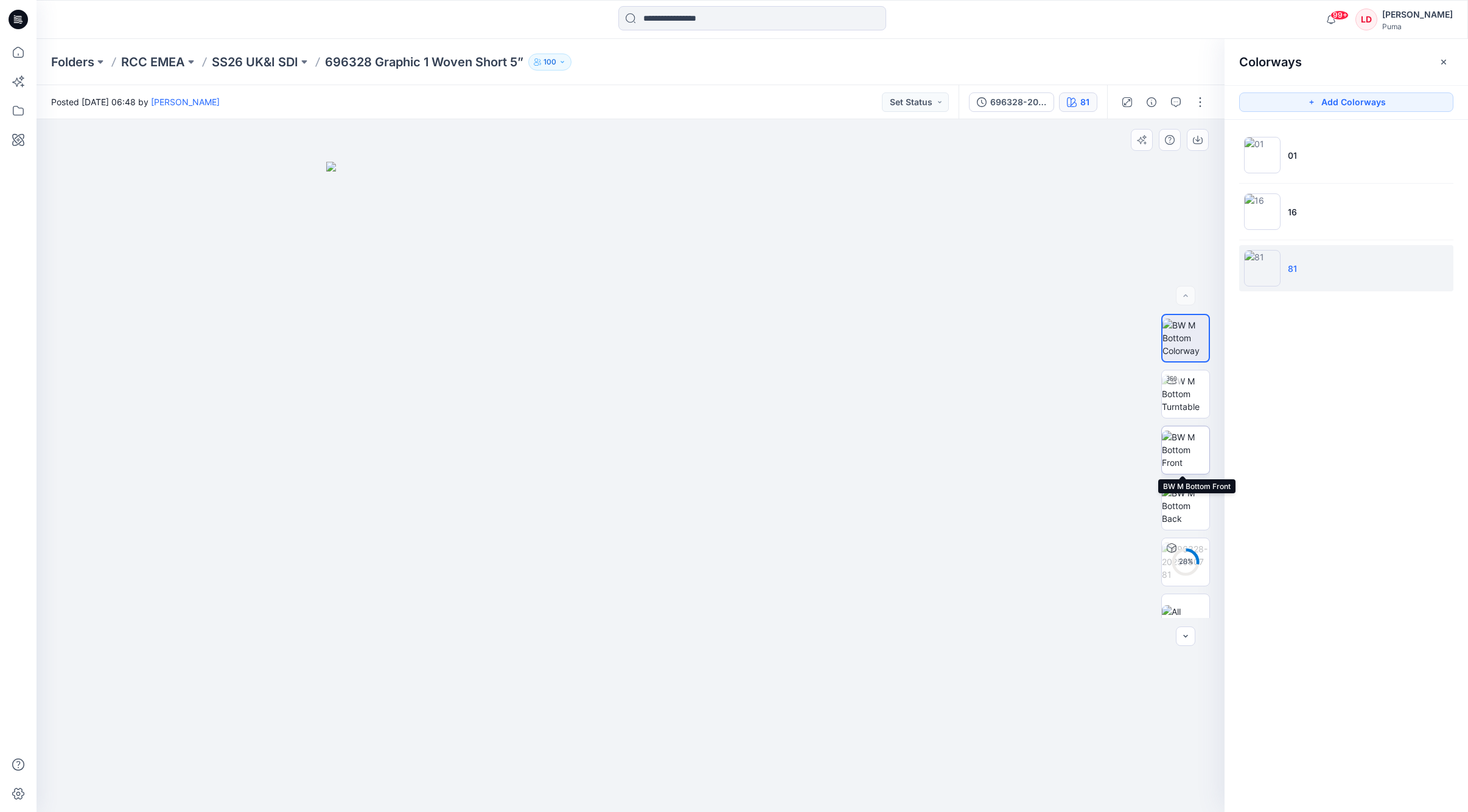
click at [1010, 460] on img at bounding box center [1185, 450] width 47 height 38
click at [1010, 141] on icon "button" at bounding box center [1197, 140] width 10 height 10
click at [1010, 506] on img at bounding box center [1185, 506] width 47 height 38
click at [1010, 137] on icon "button" at bounding box center [1197, 140] width 10 height 10
click at [688, 13] on input at bounding box center [753, 18] width 268 height 24
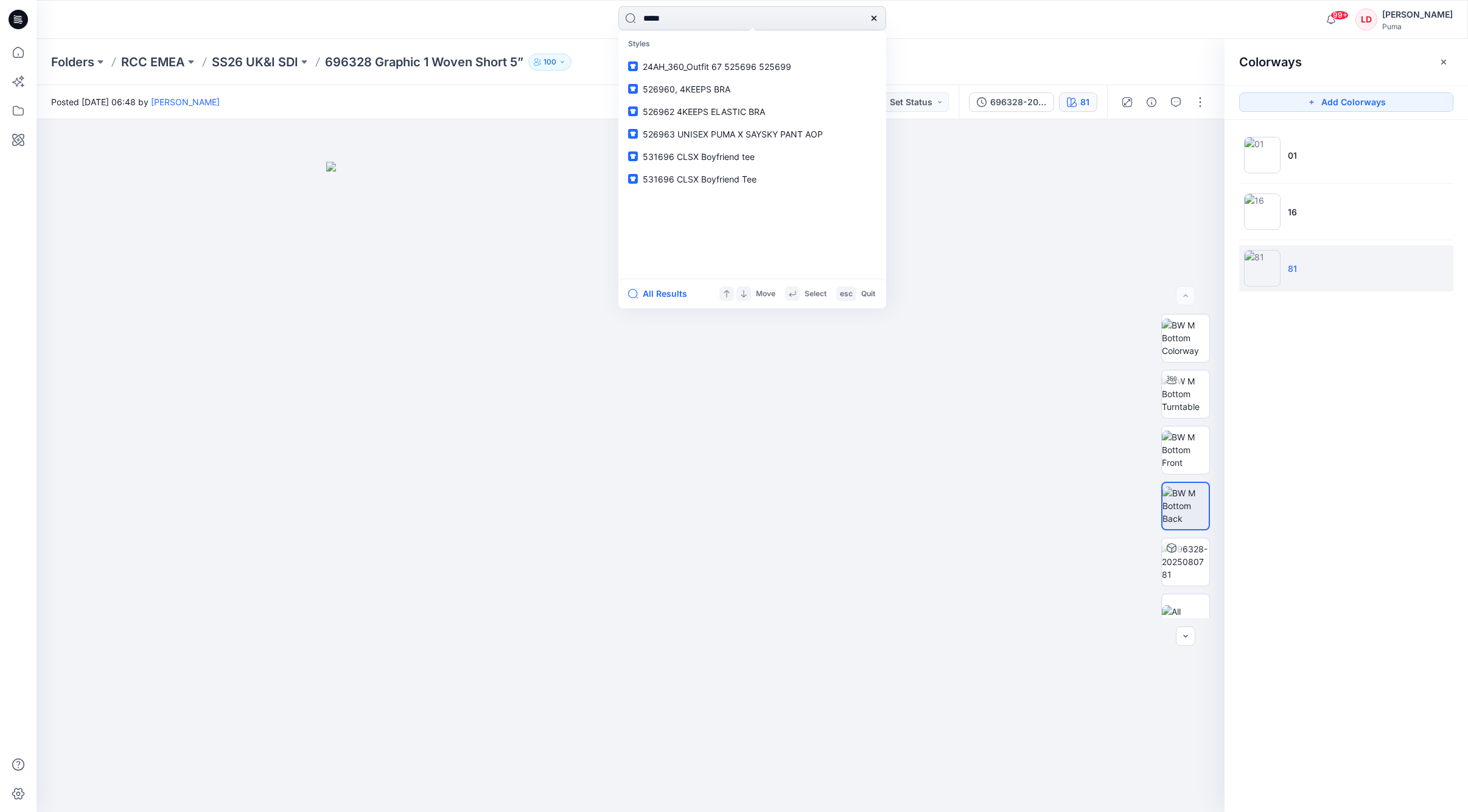
type input "******"
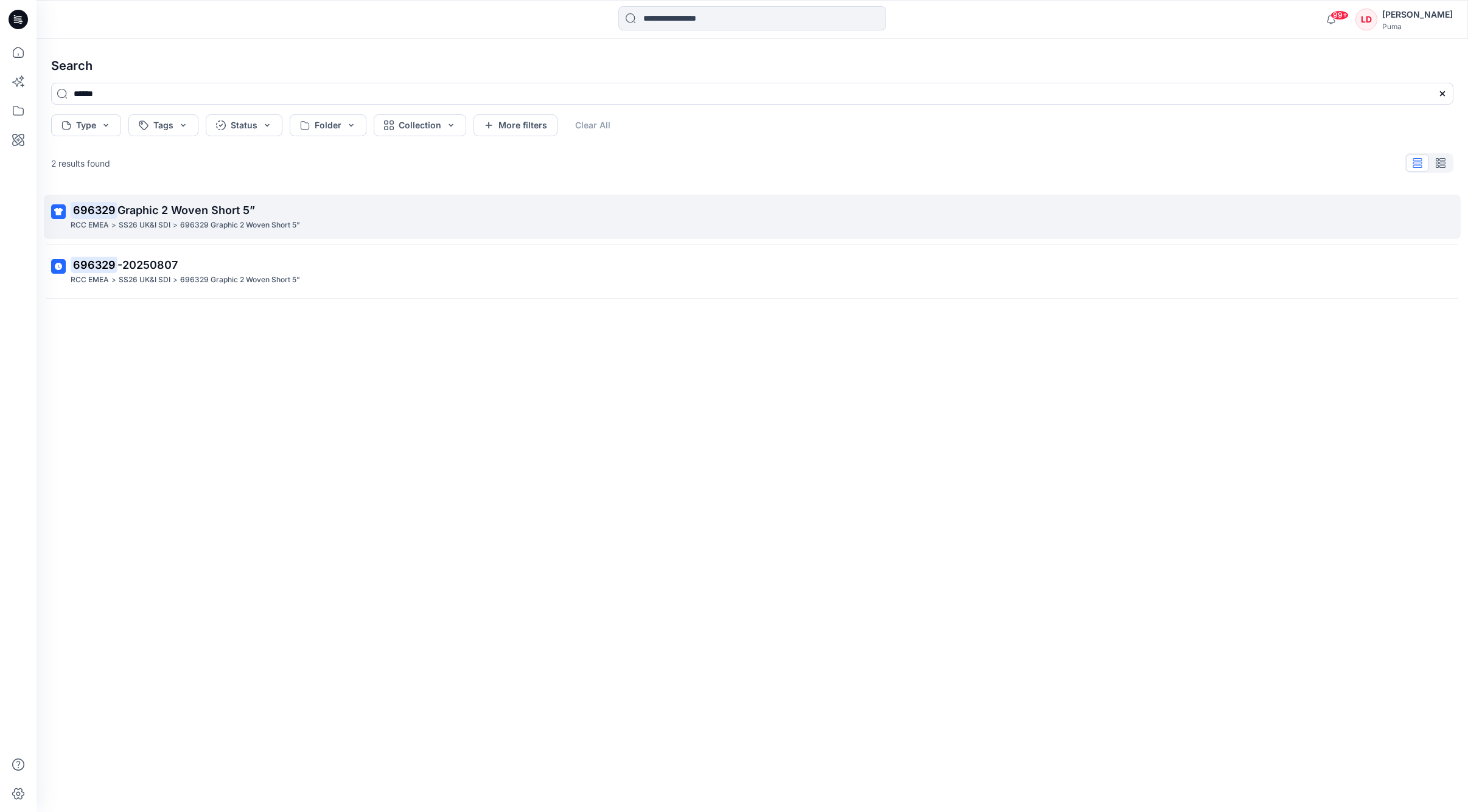
click at [201, 215] on span "Graphic 2 Woven Short 5”" at bounding box center [186, 210] width 137 height 13
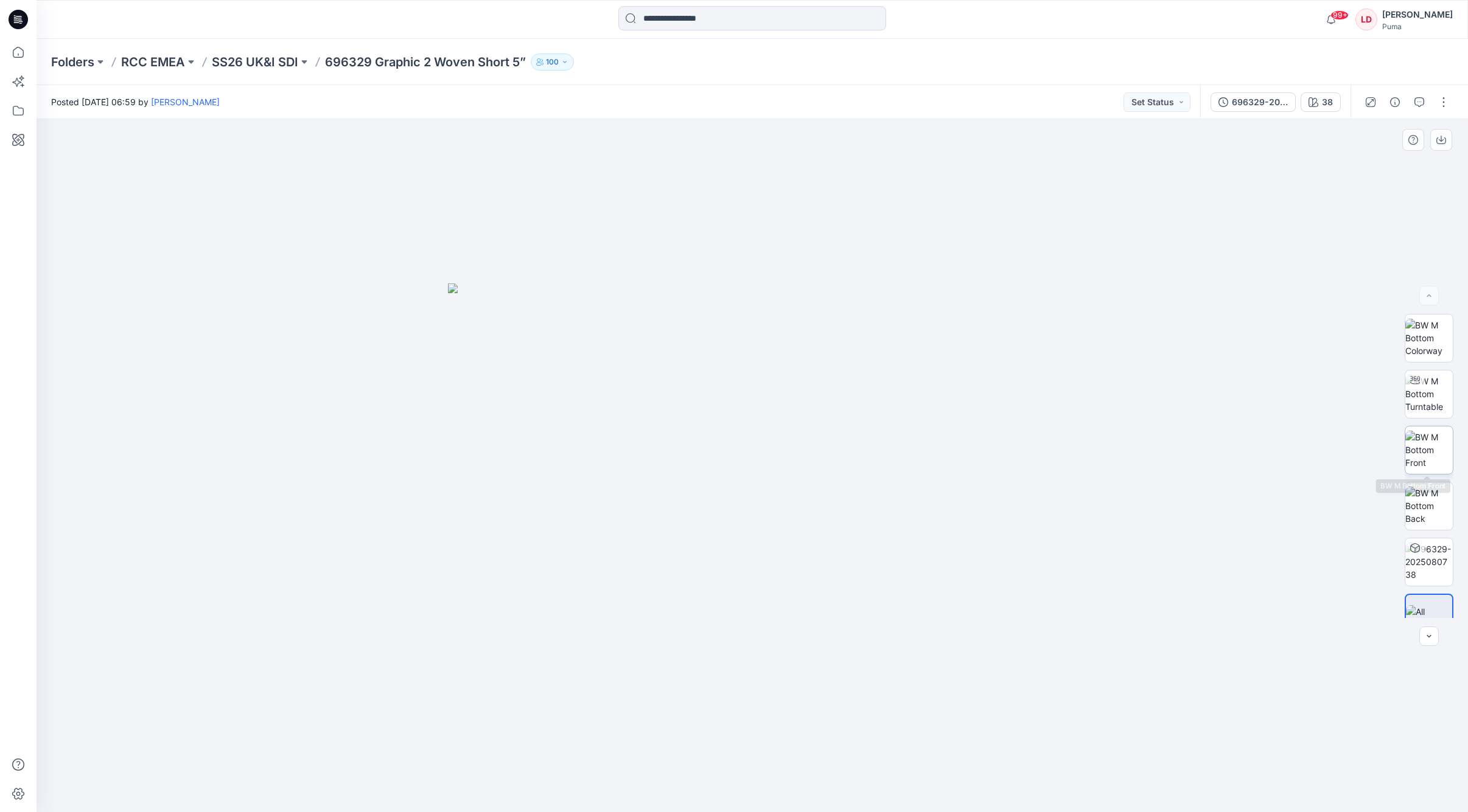
click at [1010, 444] on img at bounding box center [1428, 450] width 47 height 38
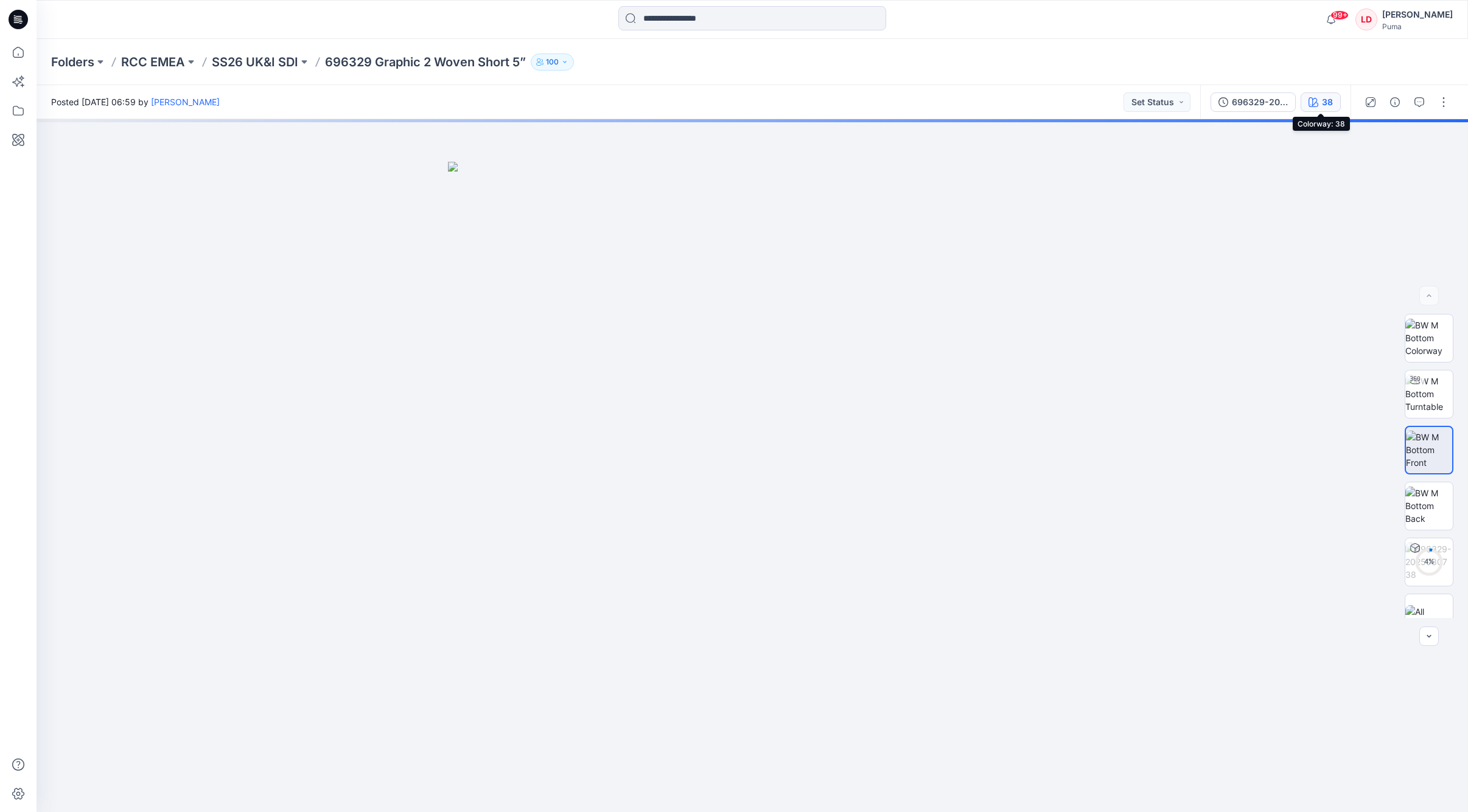
click at [1010, 108] on button "38" at bounding box center [1320, 102] width 40 height 19
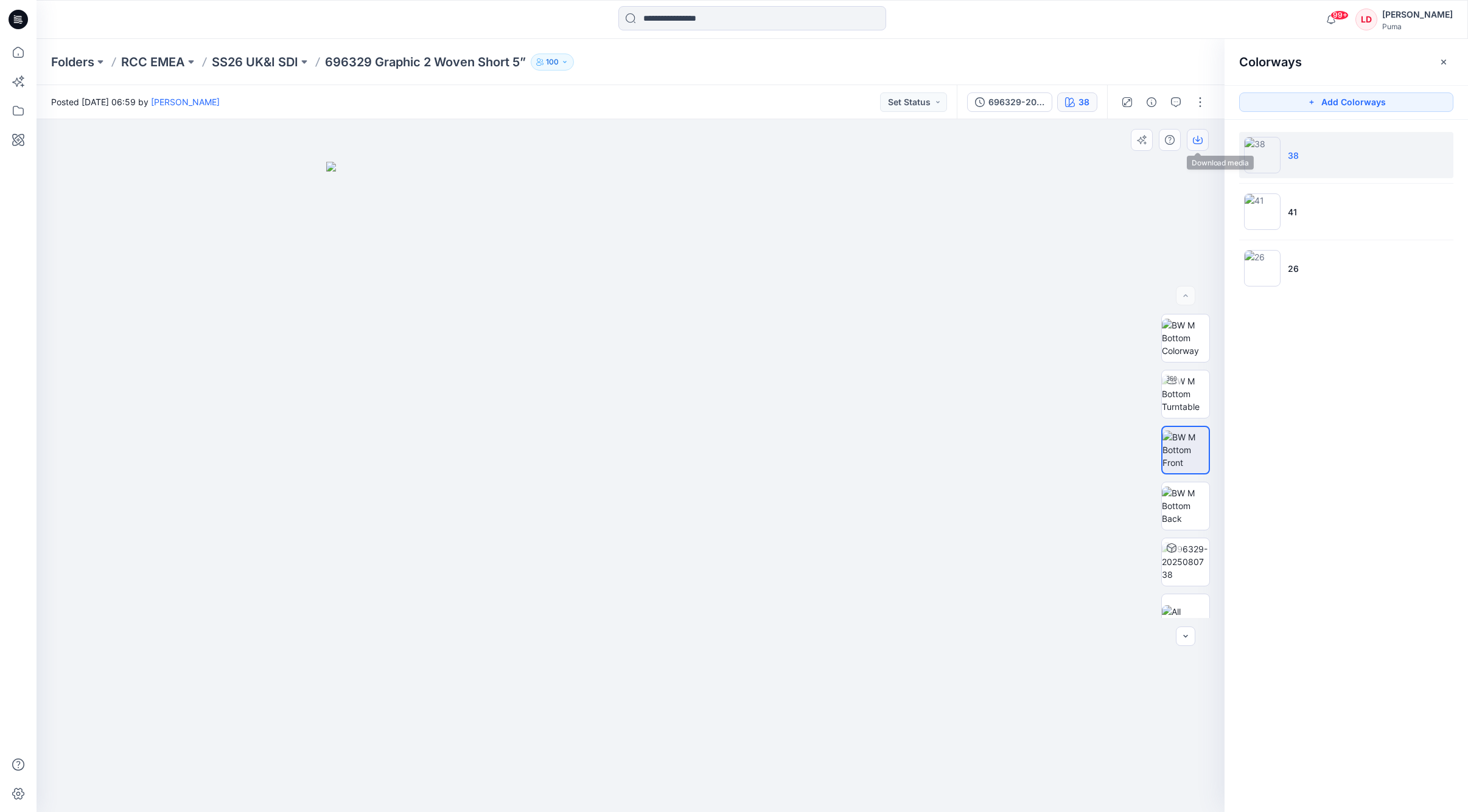
click at [1010, 146] on button "button" at bounding box center [1197, 140] width 22 height 22
click at [1010, 493] on img at bounding box center [1185, 506] width 47 height 38
click at [1010, 139] on button "button" at bounding box center [1197, 140] width 22 height 22
click at [1010, 234] on li "41" at bounding box center [1346, 211] width 214 height 46
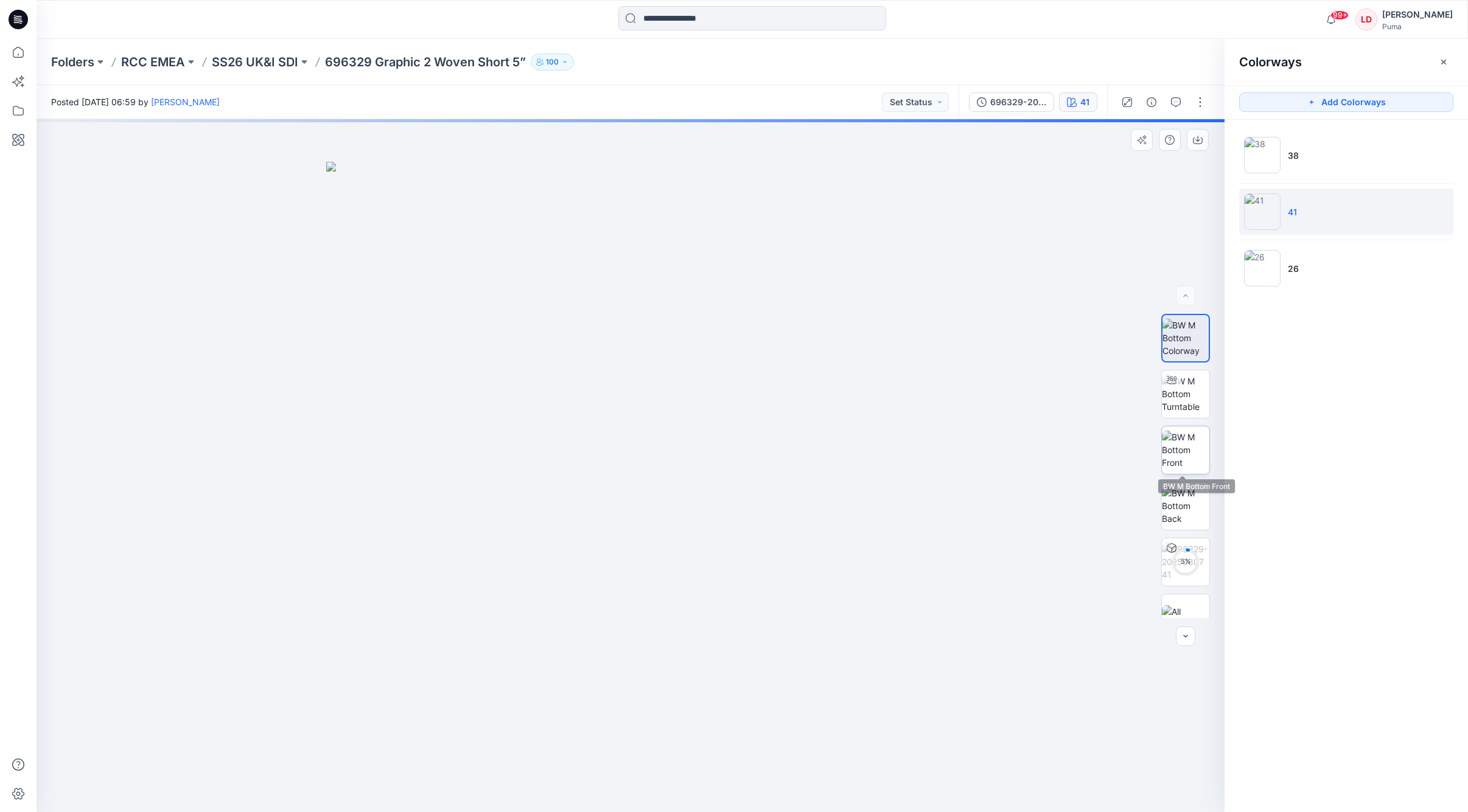
click at [1010, 464] on img at bounding box center [1185, 450] width 47 height 38
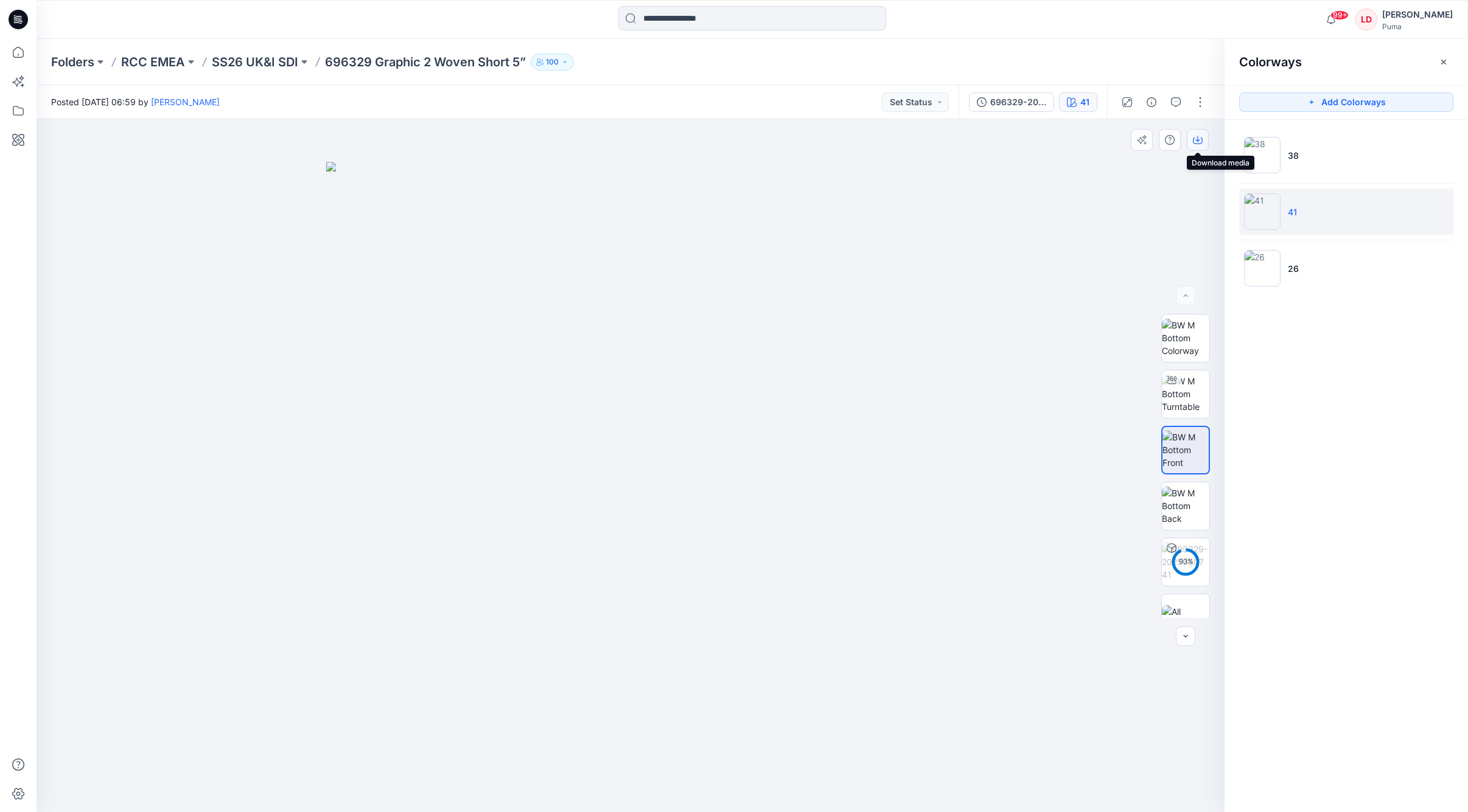
click at [1010, 146] on button "button" at bounding box center [1197, 140] width 22 height 22
click at [1010, 501] on img at bounding box center [1185, 506] width 47 height 38
click at [1010, 142] on button "button" at bounding box center [1197, 140] width 22 height 22
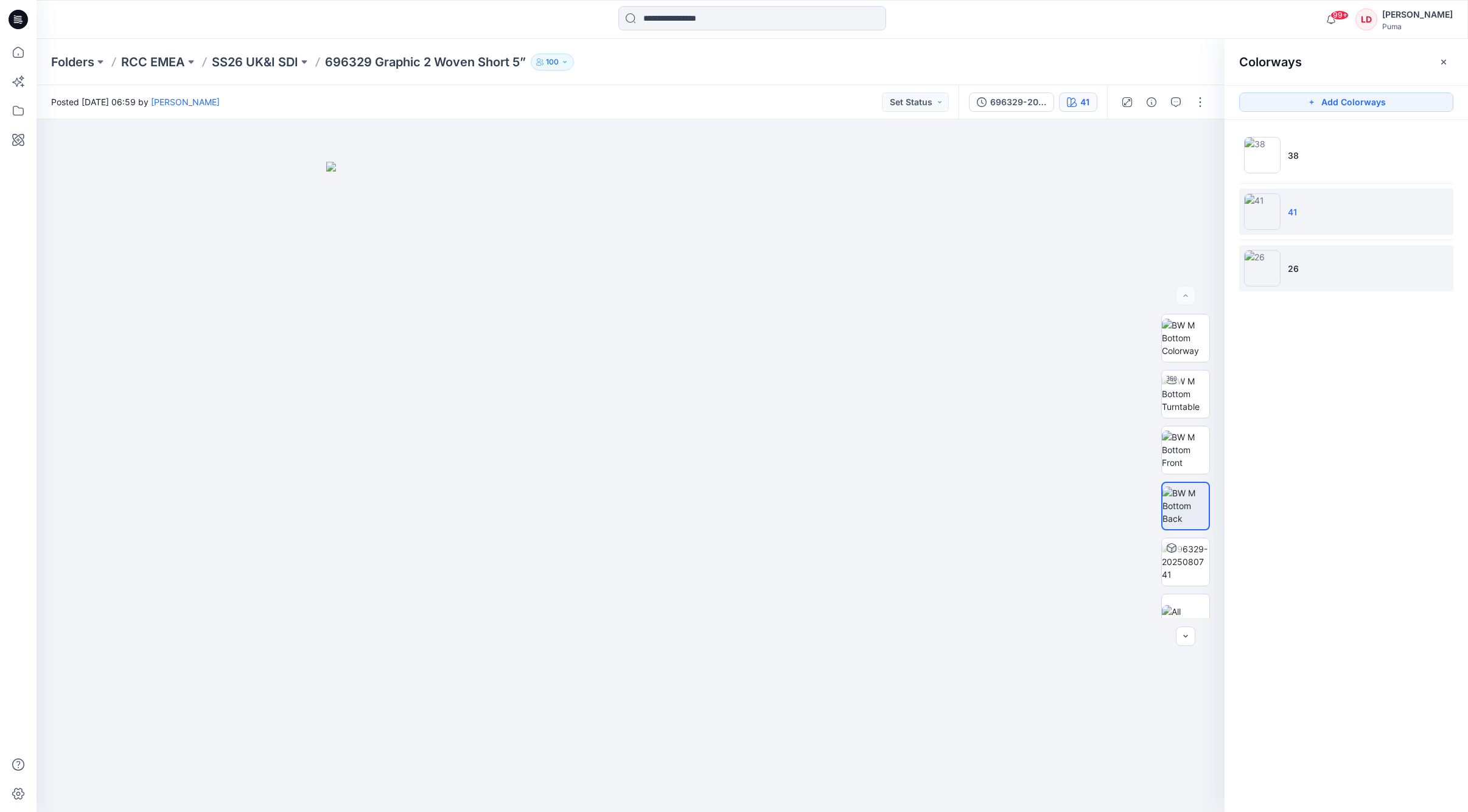
click at [1010, 257] on img at bounding box center [1262, 268] width 36 height 36
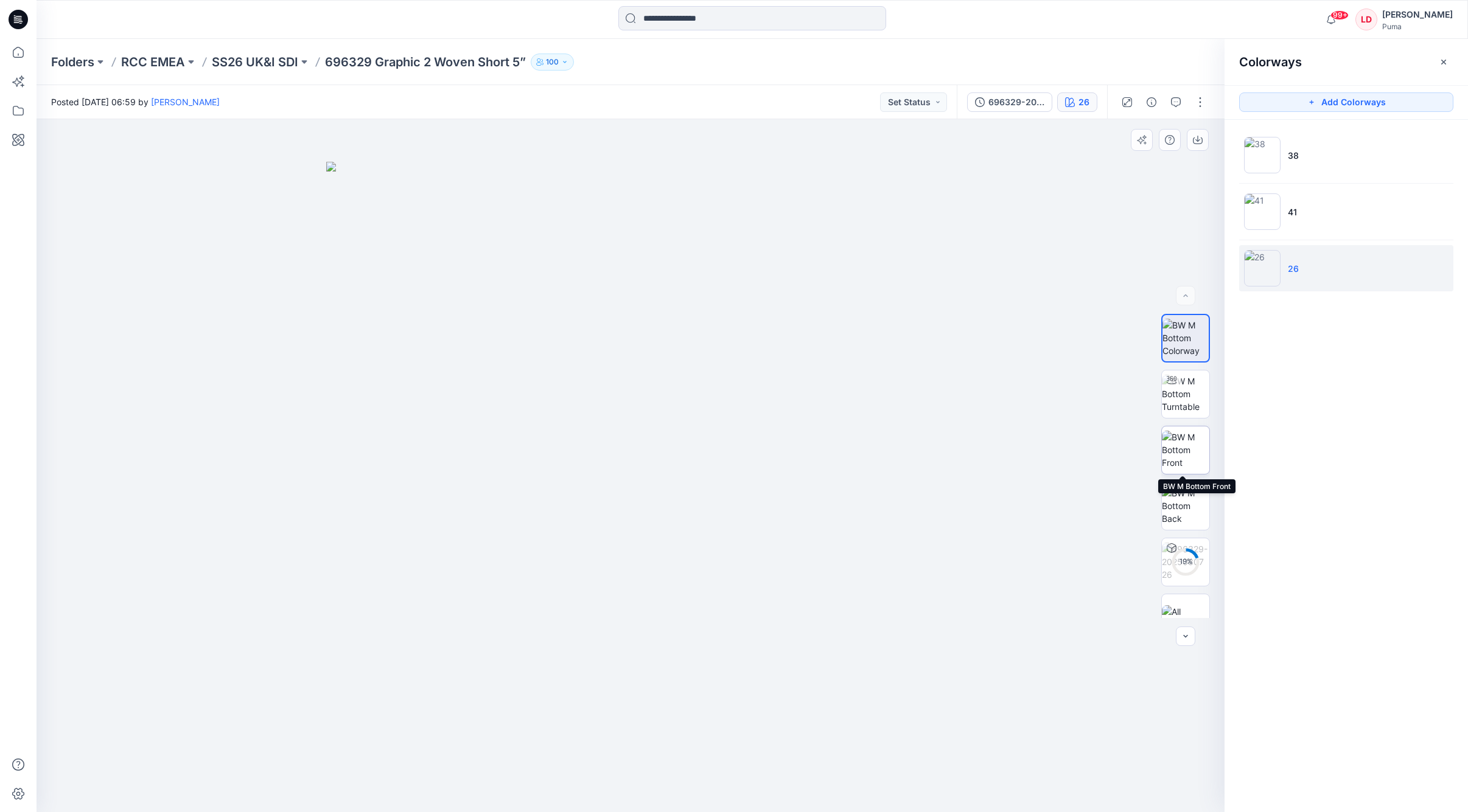
click at [1010, 443] on img at bounding box center [1185, 450] width 47 height 38
click at [1010, 138] on icon "button" at bounding box center [1197, 140] width 10 height 10
click at [1010, 501] on img at bounding box center [1185, 506] width 47 height 38
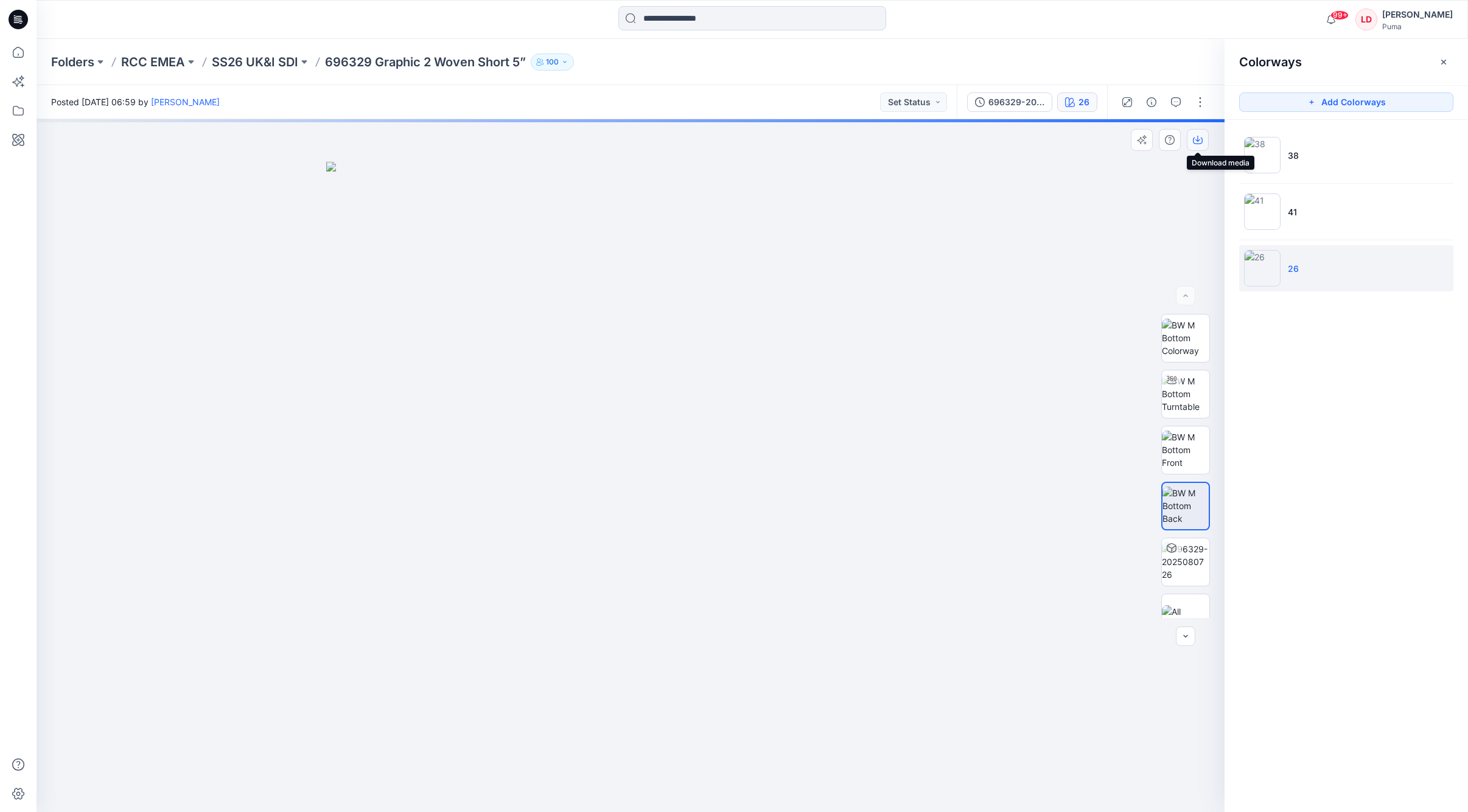
click at [1010, 147] on button "button" at bounding box center [1197, 140] width 22 height 22
